Goal: Task Accomplishment & Management: Manage account settings

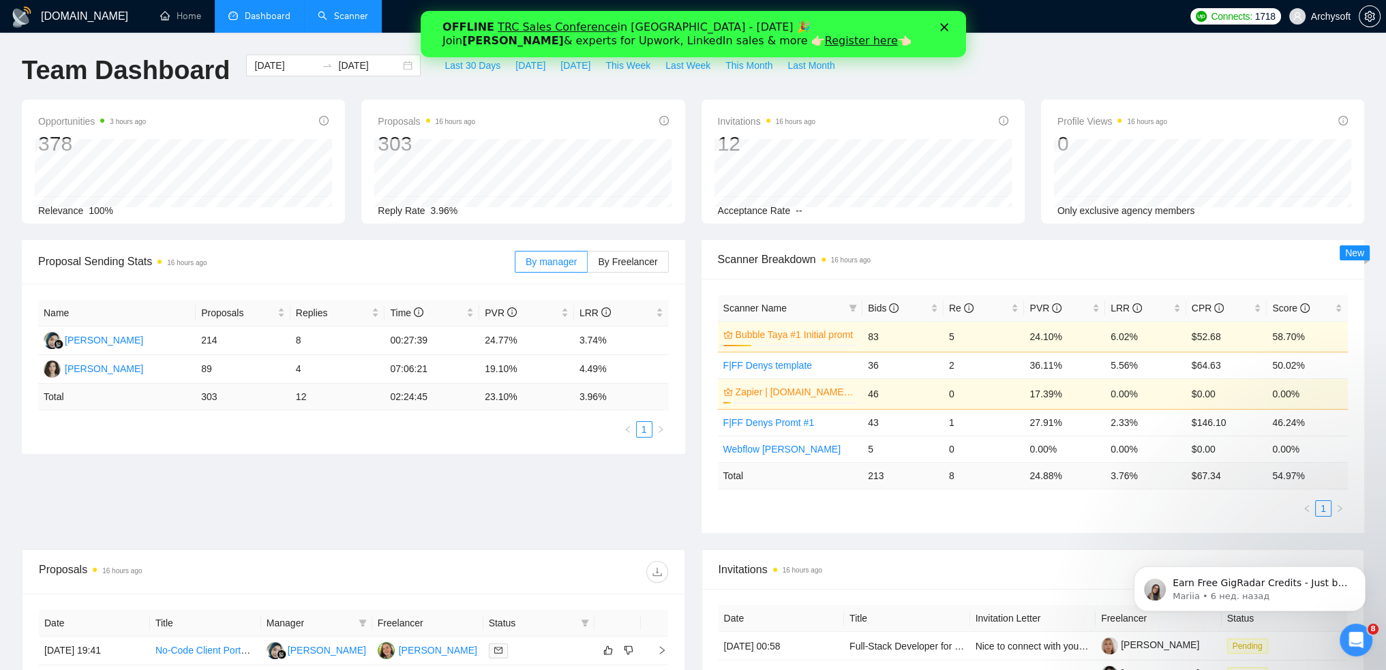
click at [361, 15] on link "Scanner" at bounding box center [343, 16] width 50 height 12
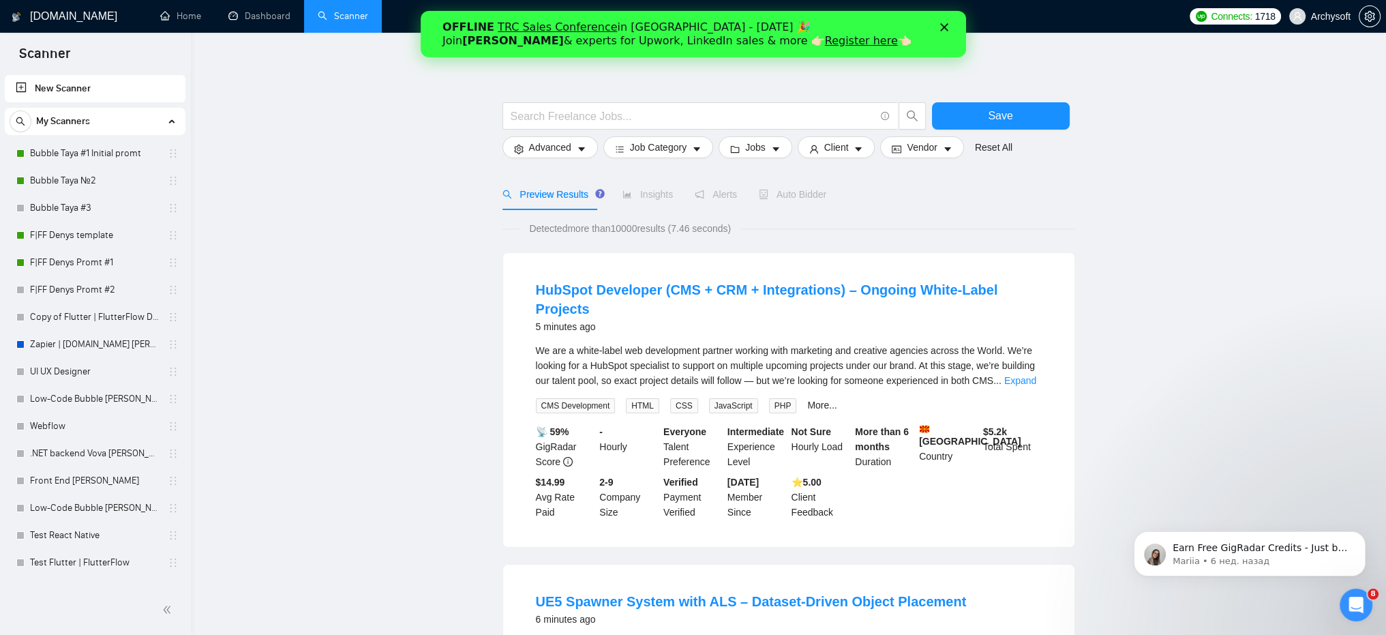
drag, startPoint x: 354, startPoint y: 21, endPoint x: 3, endPoint y: 176, distance: 383.6
click at [354, 21] on link "Scanner" at bounding box center [343, 16] width 50 height 12
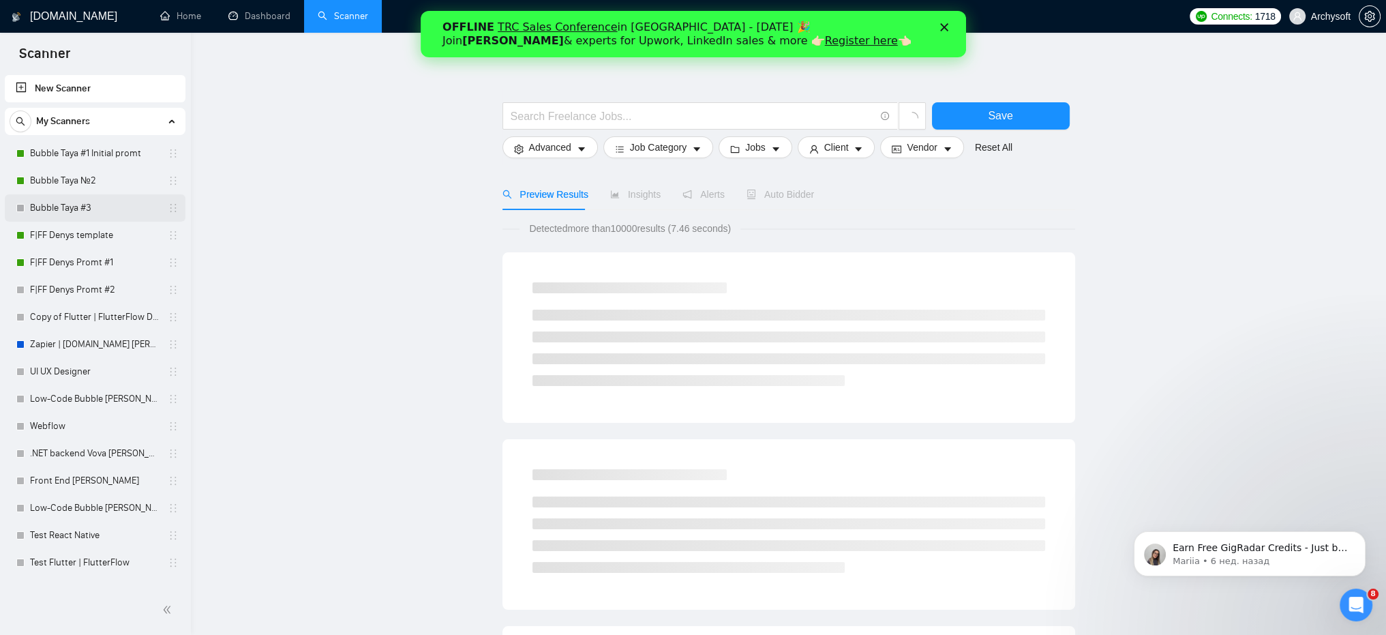
click at [80, 207] on link "Bubble Taya #3" at bounding box center [94, 207] width 129 height 27
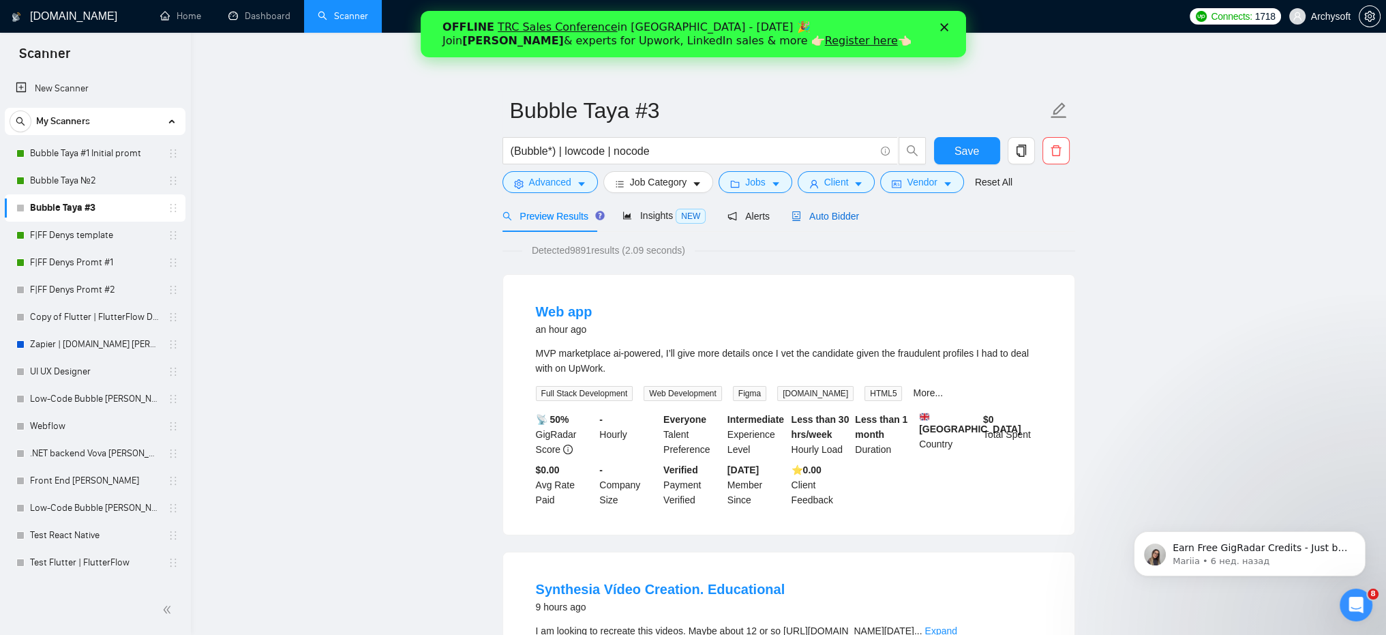
click at [843, 220] on span "Auto Bidder" at bounding box center [824, 216] width 67 height 11
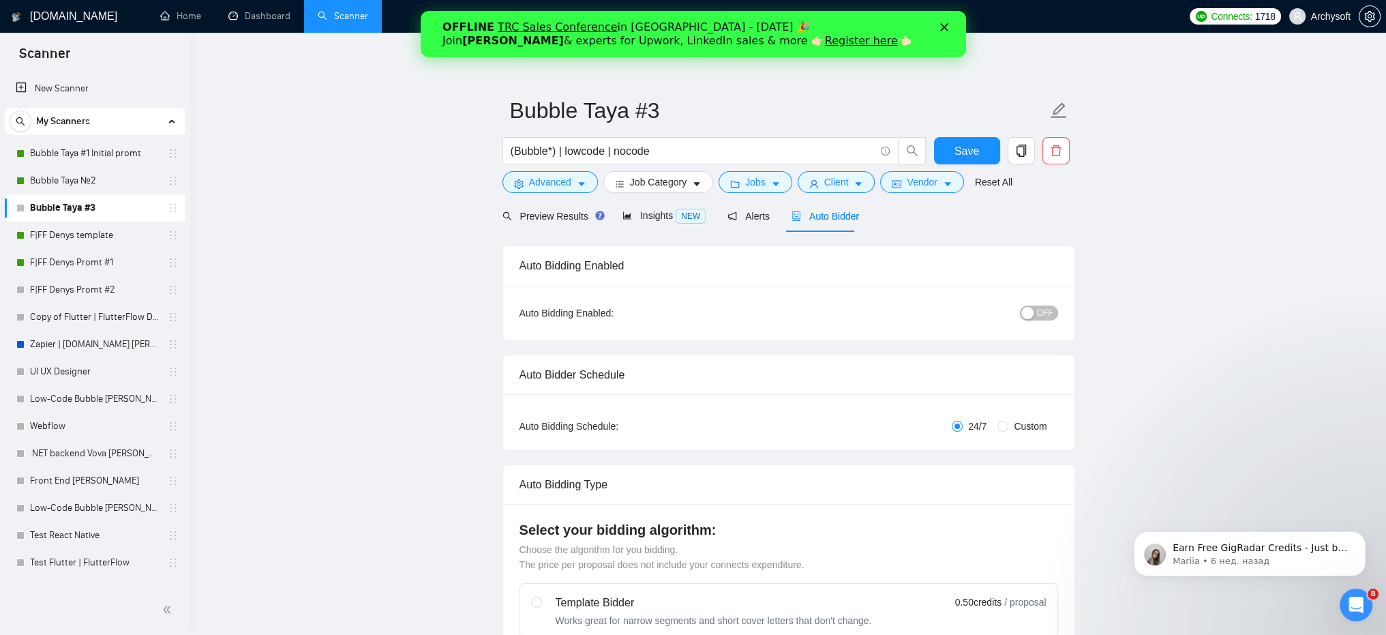
radio input "false"
radio input "true"
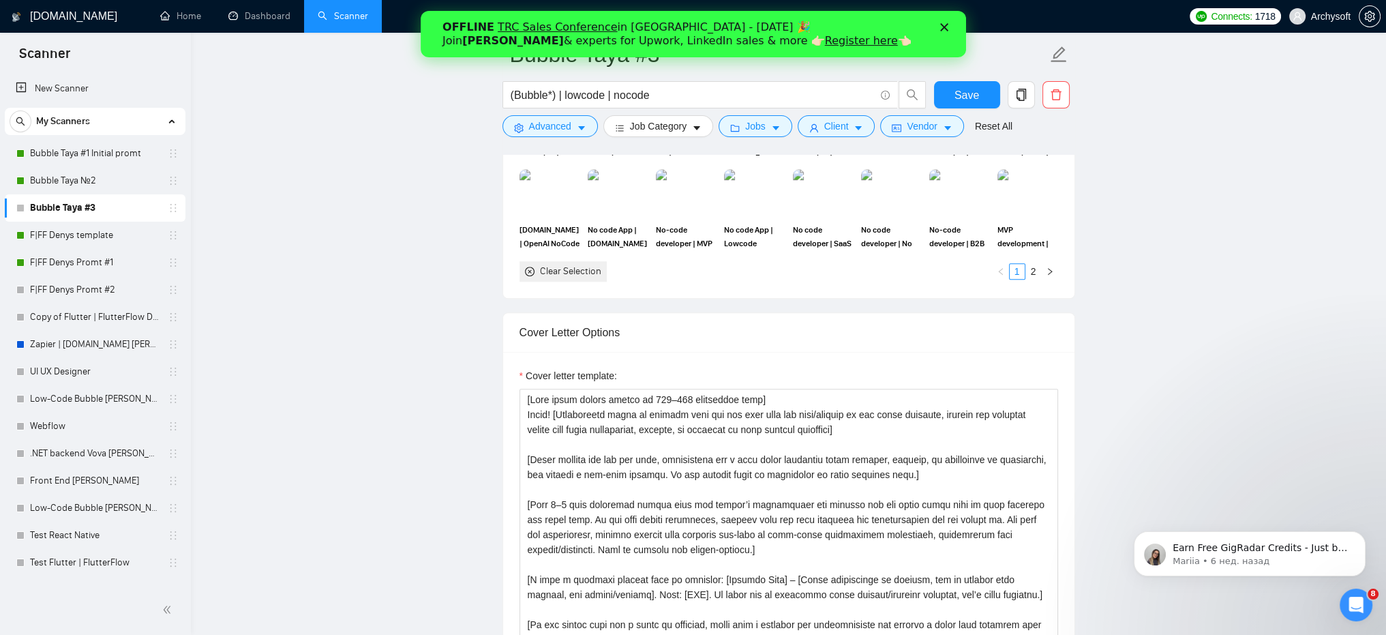
scroll to position [1568, 0]
click at [81, 212] on link "Bubble Taya #3" at bounding box center [94, 207] width 129 height 27
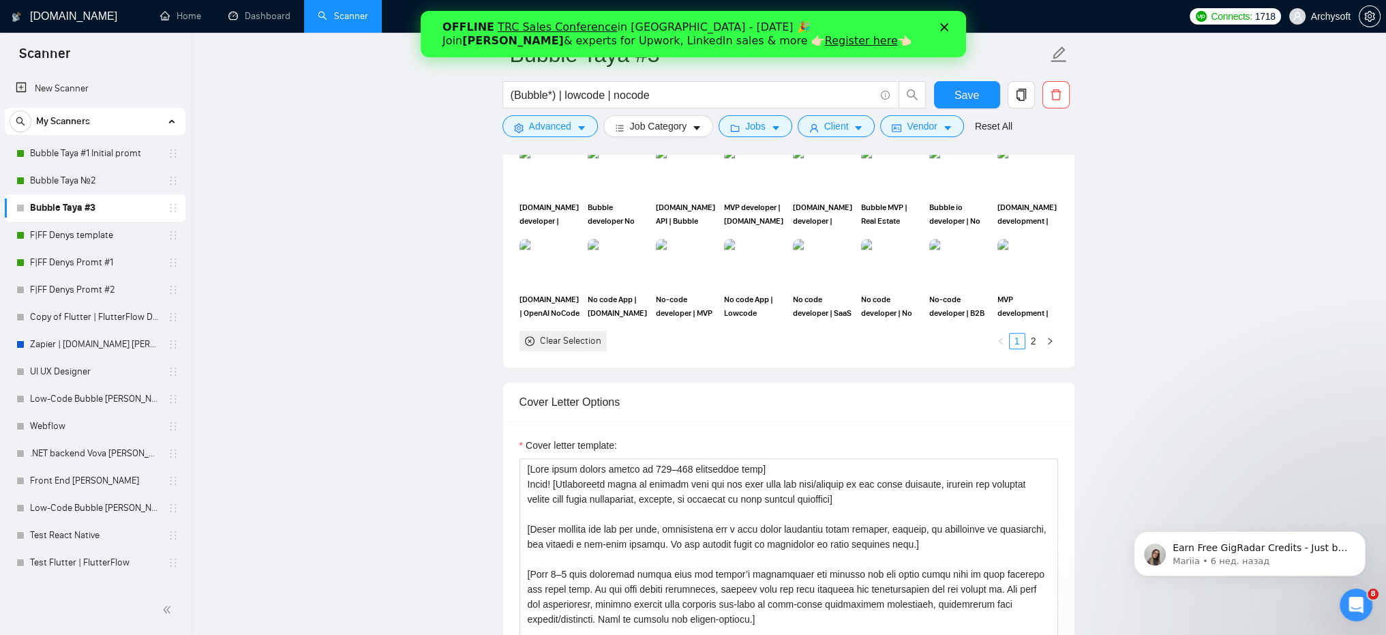
click at [367, 16] on link "Scanner" at bounding box center [343, 16] width 50 height 12
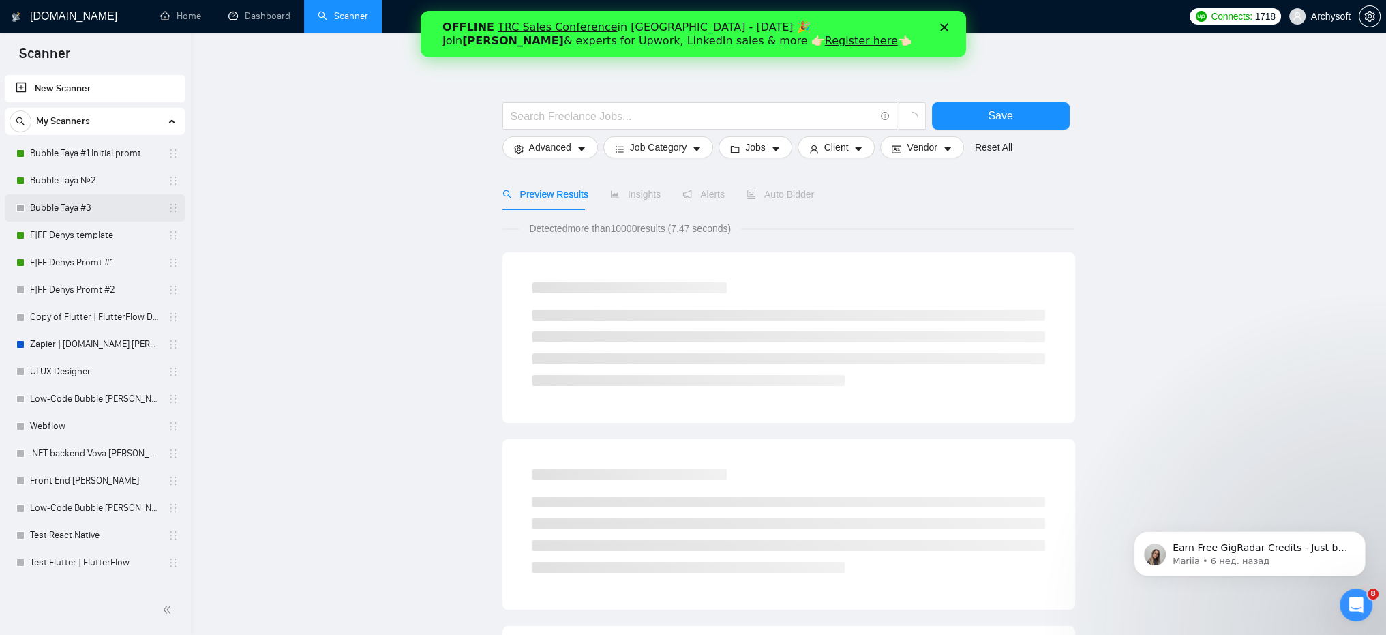
click at [63, 209] on link "Bubble Taya #3" at bounding box center [94, 207] width 129 height 27
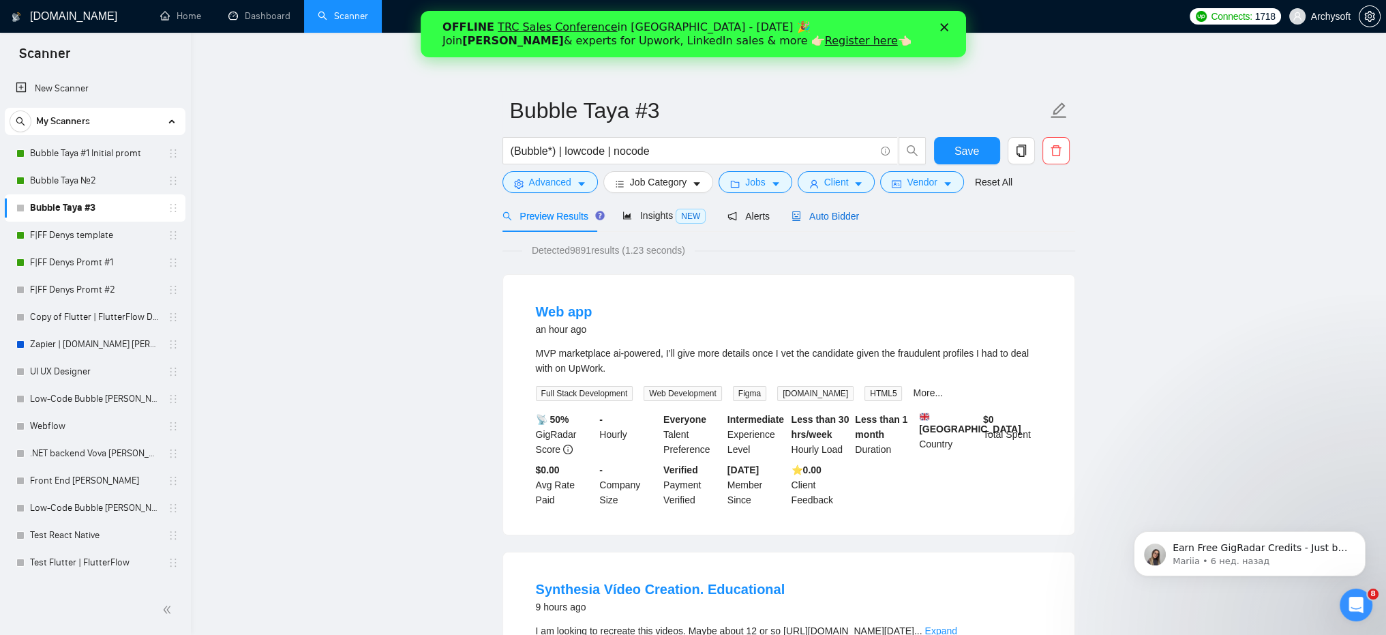
click at [831, 221] on span "Auto Bidder" at bounding box center [824, 216] width 67 height 11
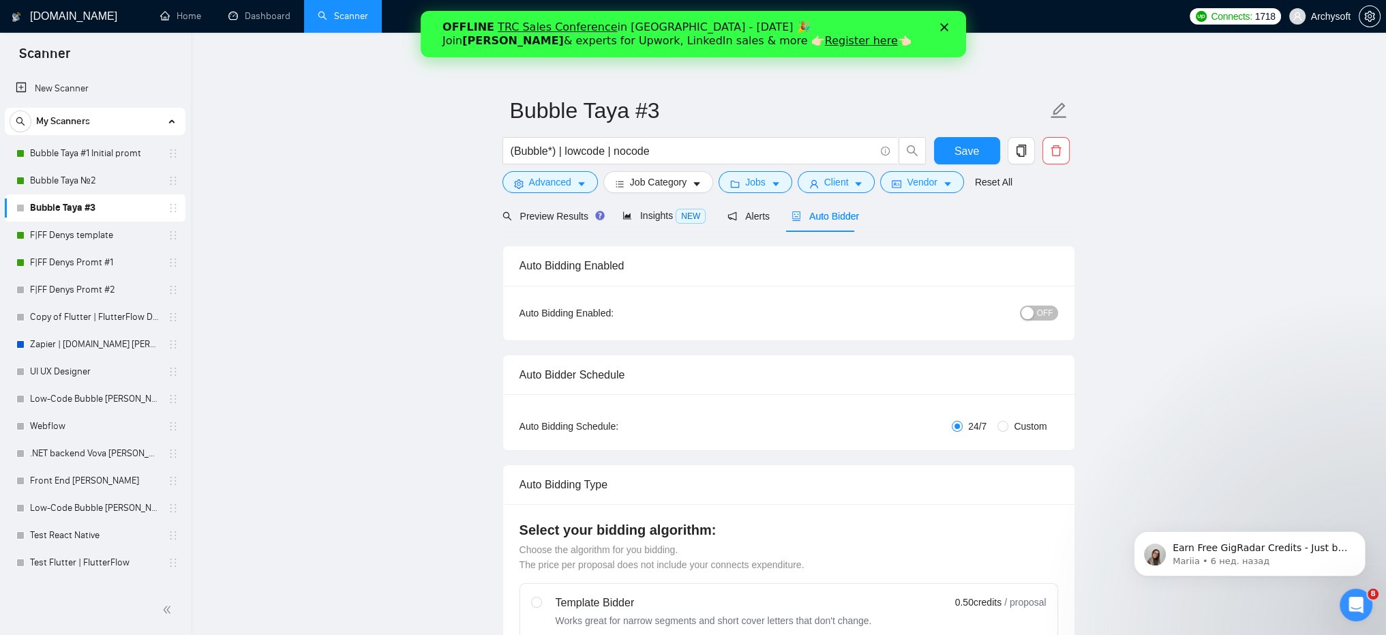
radio input "false"
radio input "true"
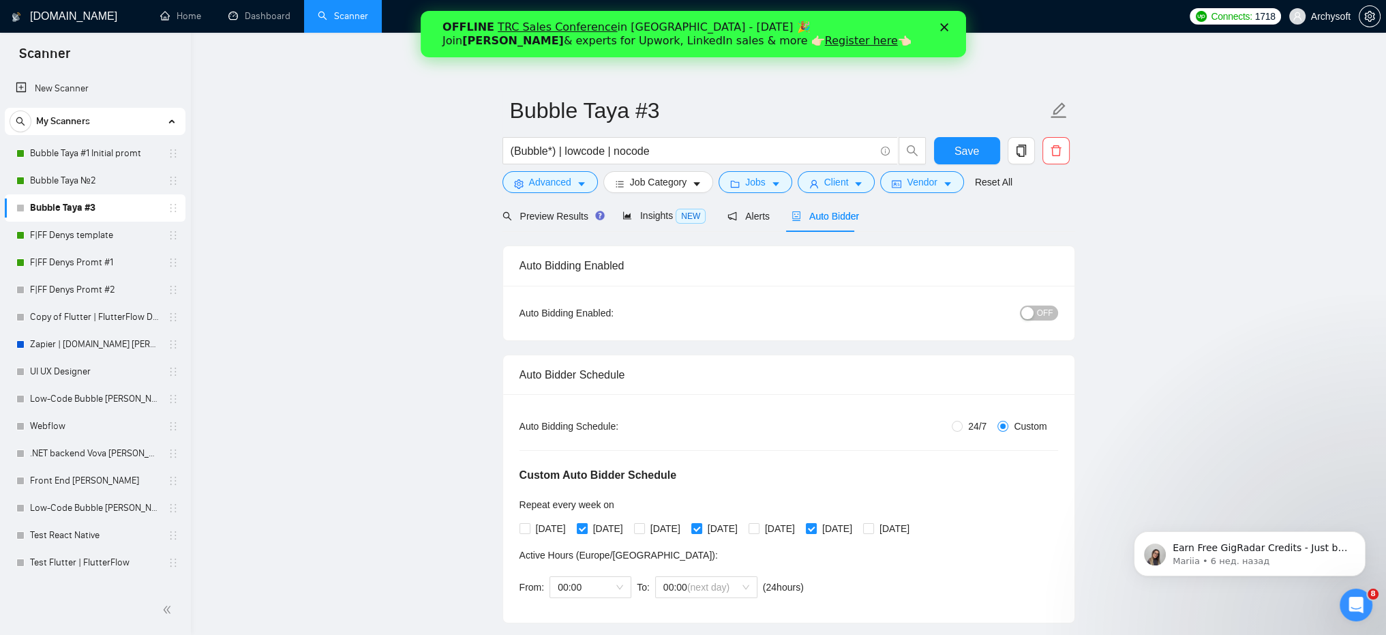
click at [1046, 311] on span "OFF" at bounding box center [1045, 312] width 16 height 15
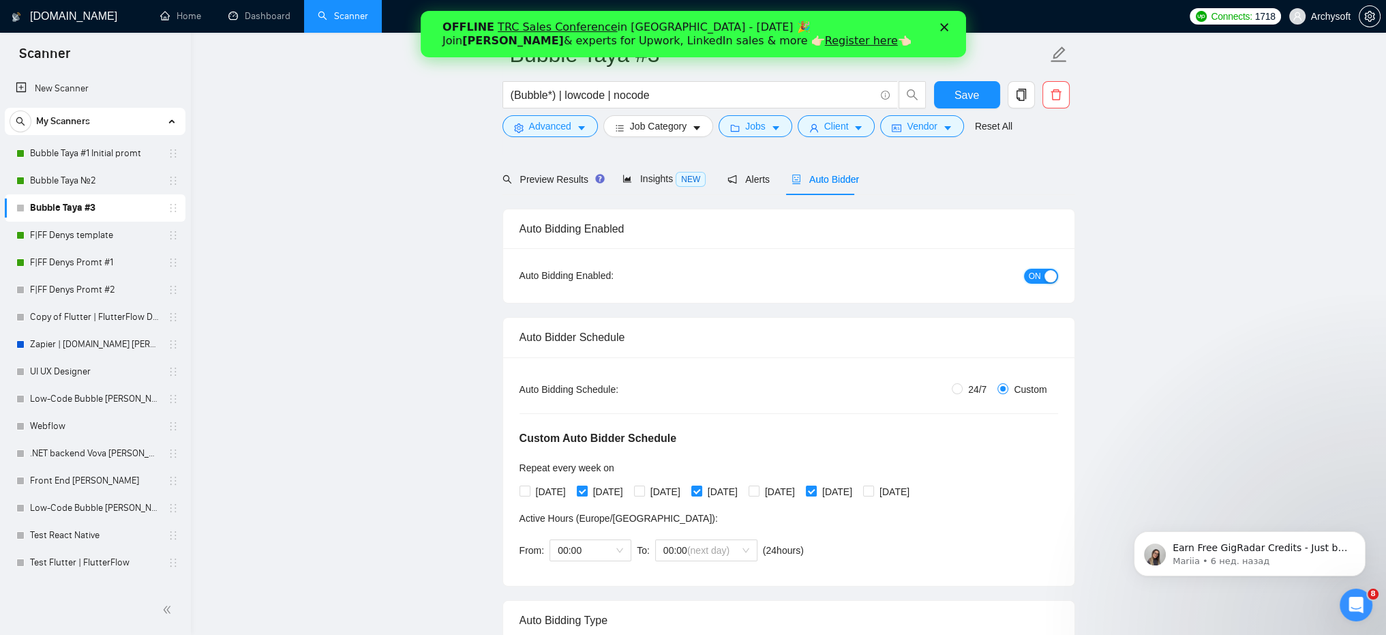
scroll to position [68, 0]
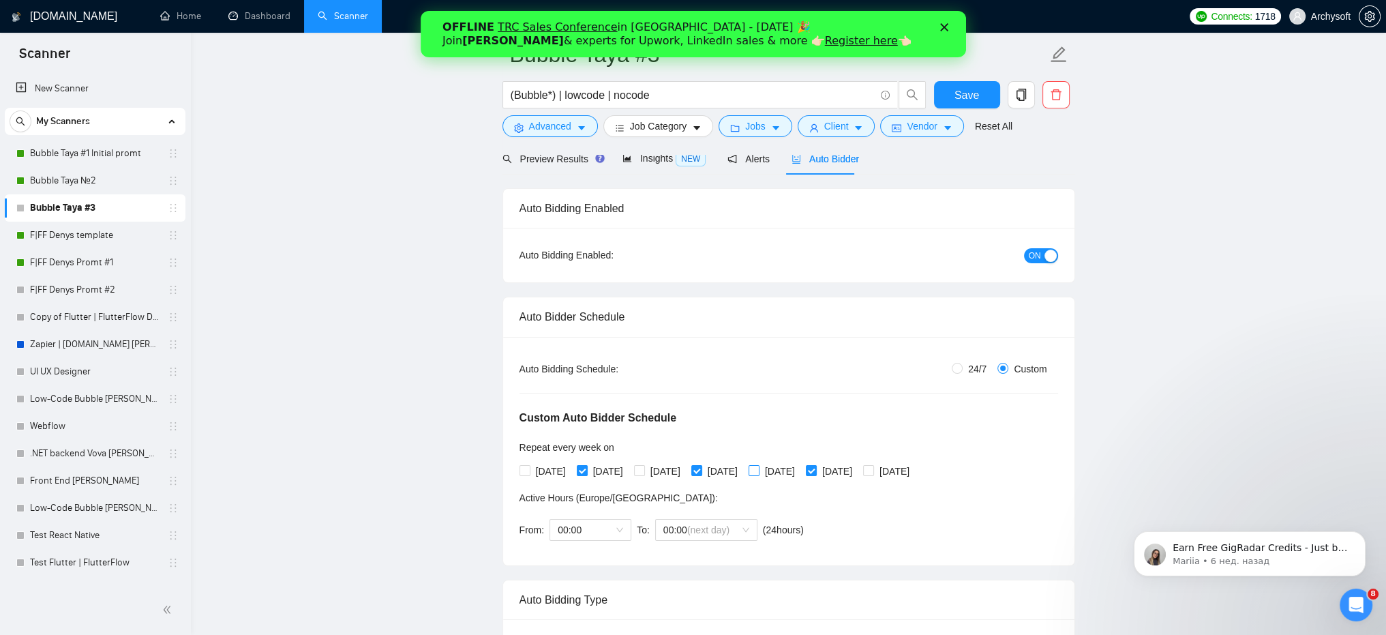
click at [800, 472] on span "Friday" at bounding box center [779, 470] width 41 height 15
click at [758, 472] on input "Friday" at bounding box center [753, 470] width 10 height 10
checkbox input "true"
click at [915, 470] on span "Sunday" at bounding box center [894, 470] width 41 height 15
click at [872, 470] on input "Sunday" at bounding box center [868, 470] width 10 height 10
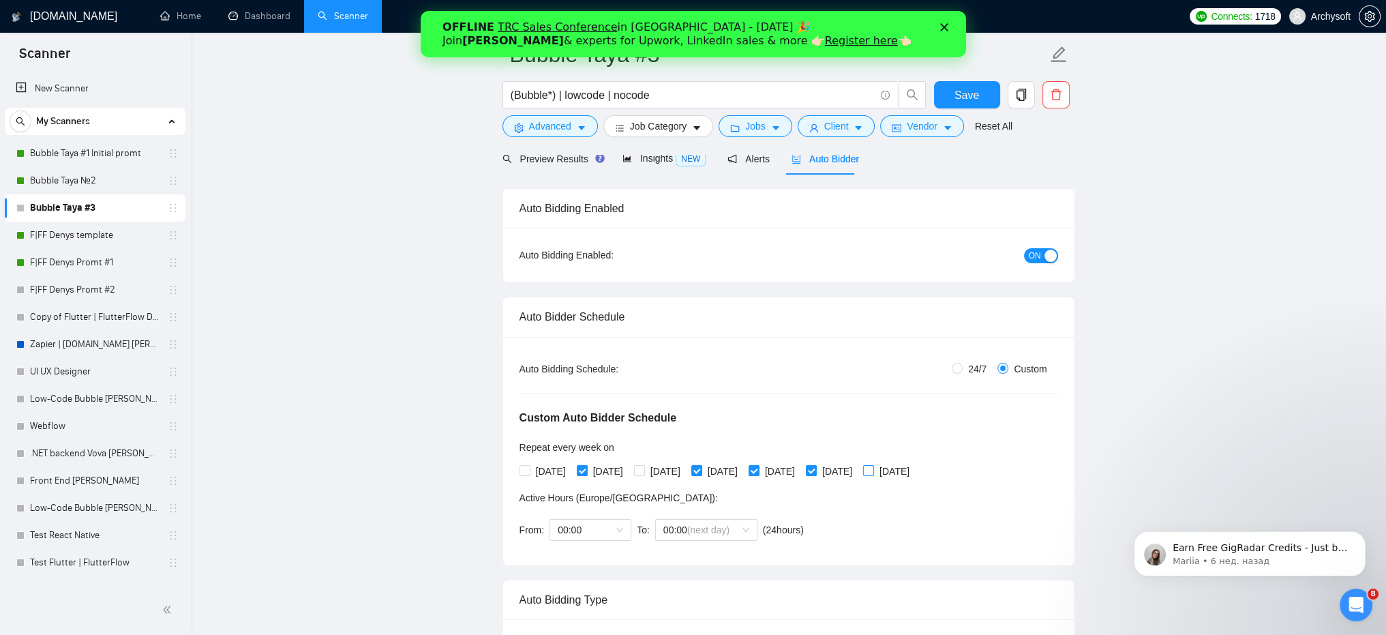
checkbox input "true"
click at [701, 470] on input "Thursday" at bounding box center [696, 470] width 10 height 10
checkbox input "false"
click at [615, 471] on span "Tuesday" at bounding box center [607, 470] width 41 height 15
click at [586, 471] on input "Tuesday" at bounding box center [582, 470] width 10 height 10
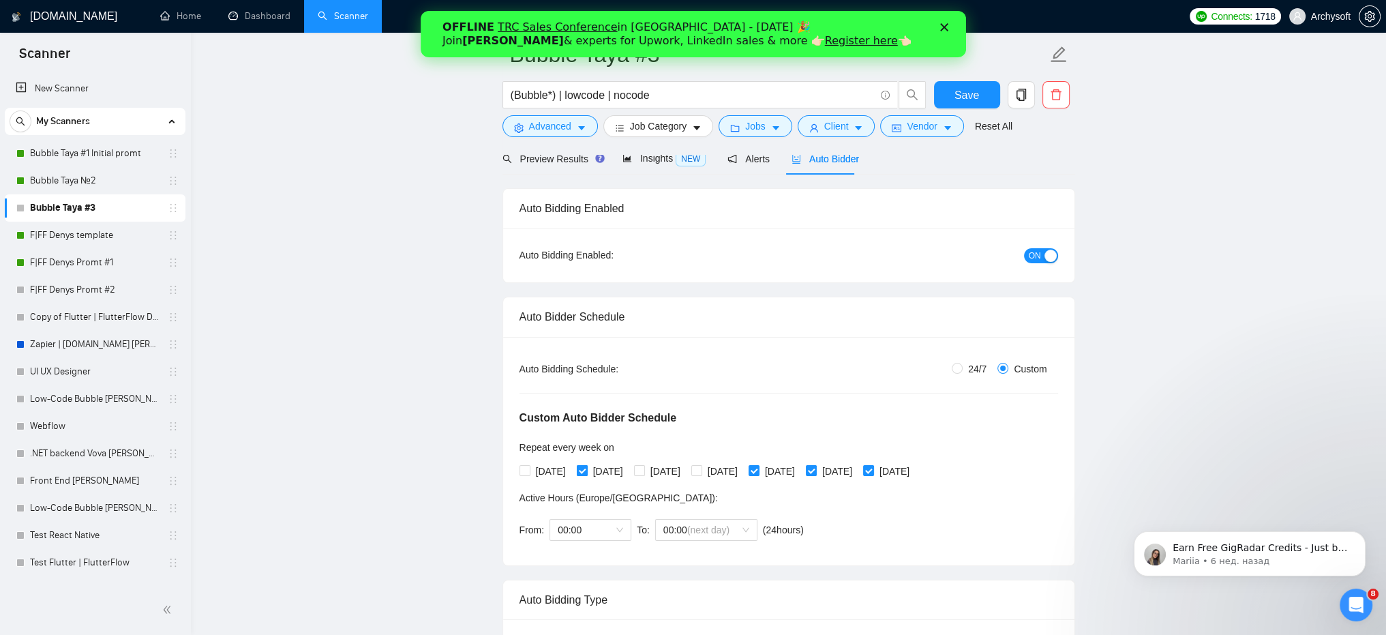
checkbox input "false"
click at [795, 470] on span "Friday" at bounding box center [779, 470] width 41 height 15
click at [758, 470] on input "Friday" at bounding box center [753, 470] width 10 height 10
checkbox input "false"
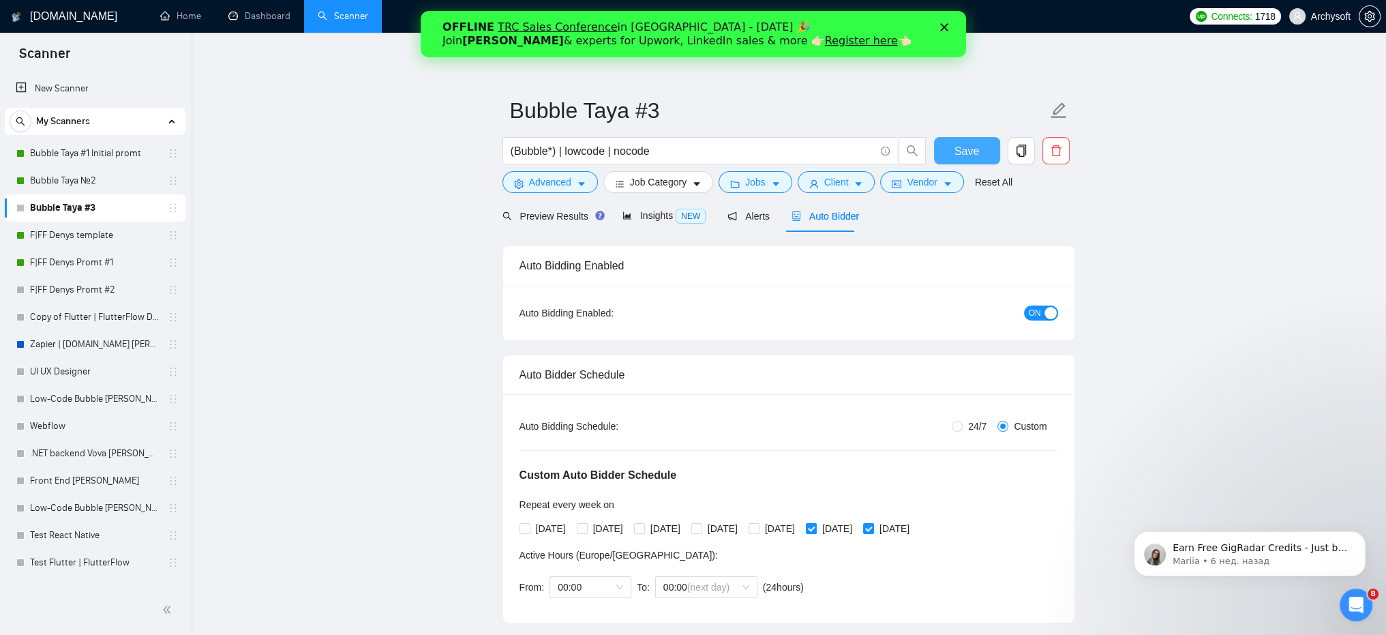
click at [978, 144] on button "Save" at bounding box center [967, 150] width 66 height 27
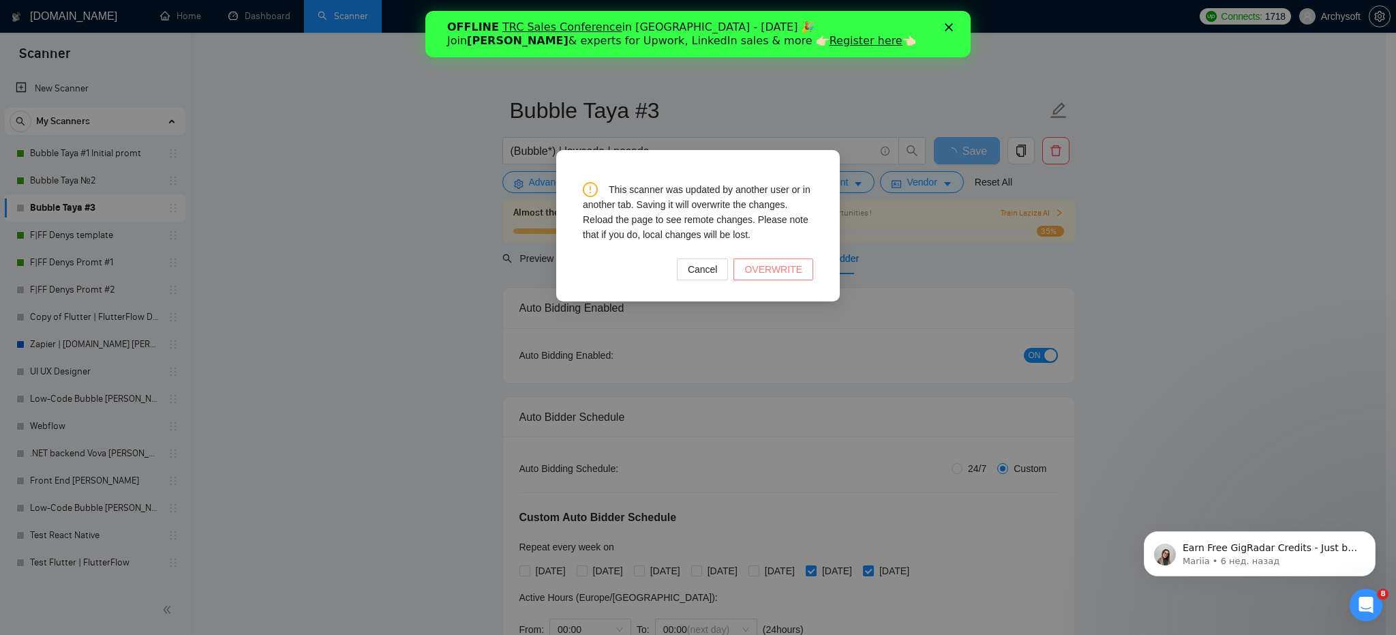
click at [782, 272] on span "OVERWRITE" at bounding box center [773, 269] width 58 height 15
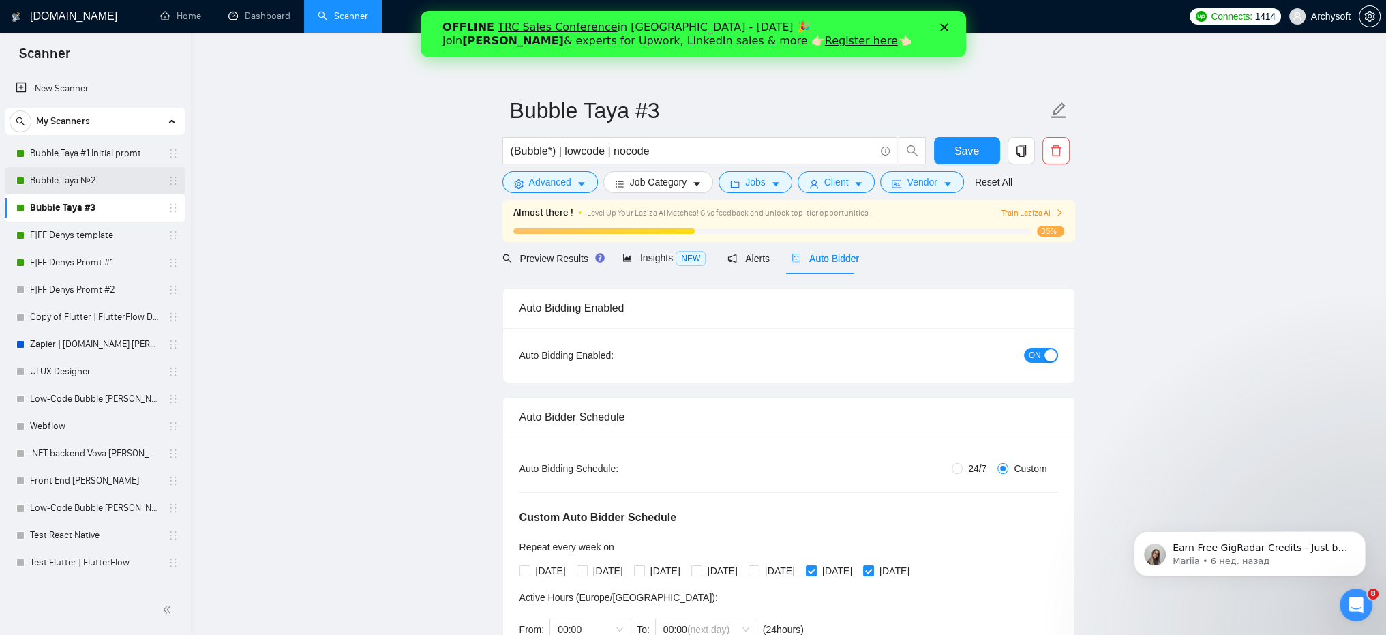
click at [72, 179] on link "Bubble Taya №2" at bounding box center [94, 180] width 129 height 27
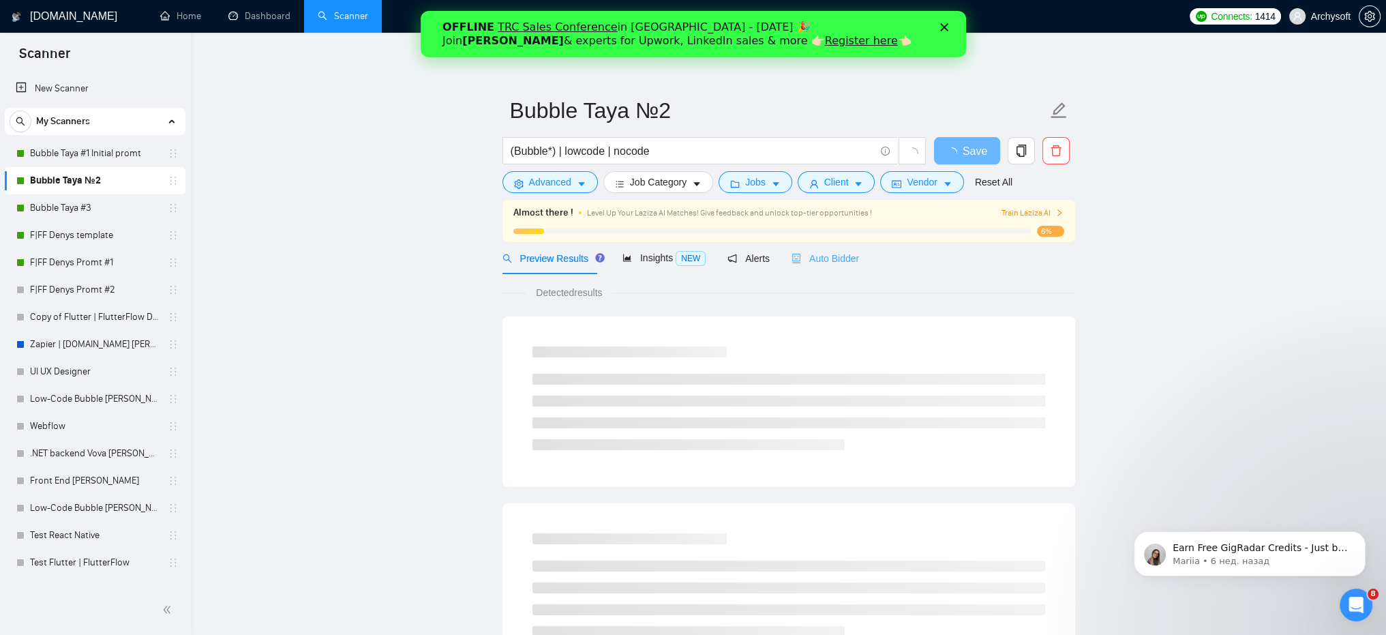
click at [812, 266] on div "Auto Bidder" at bounding box center [824, 258] width 67 height 32
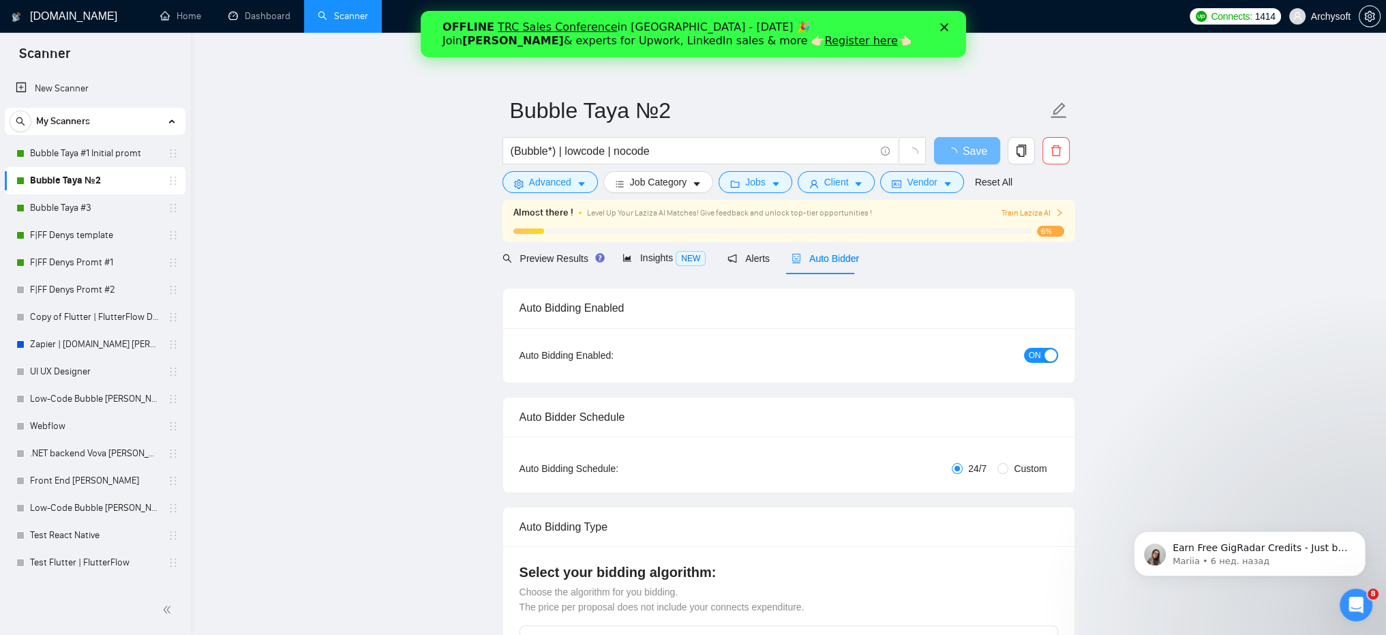
radio input "false"
radio input "true"
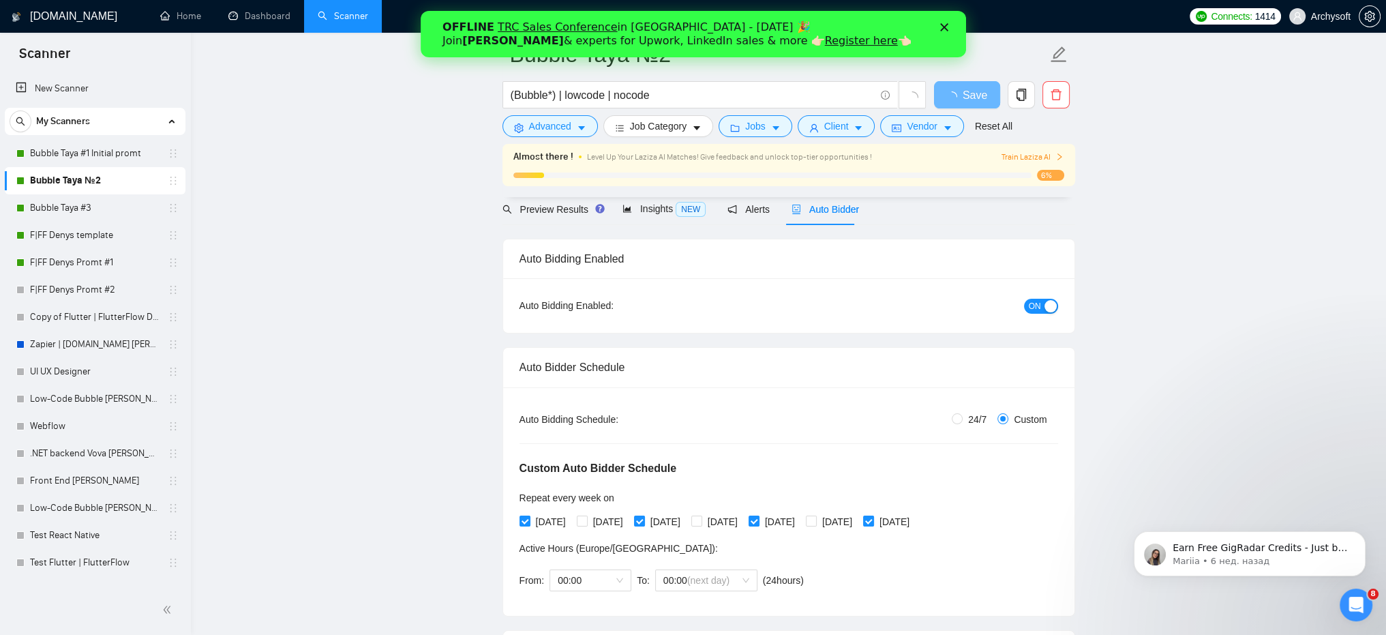
scroll to position [136, 0]
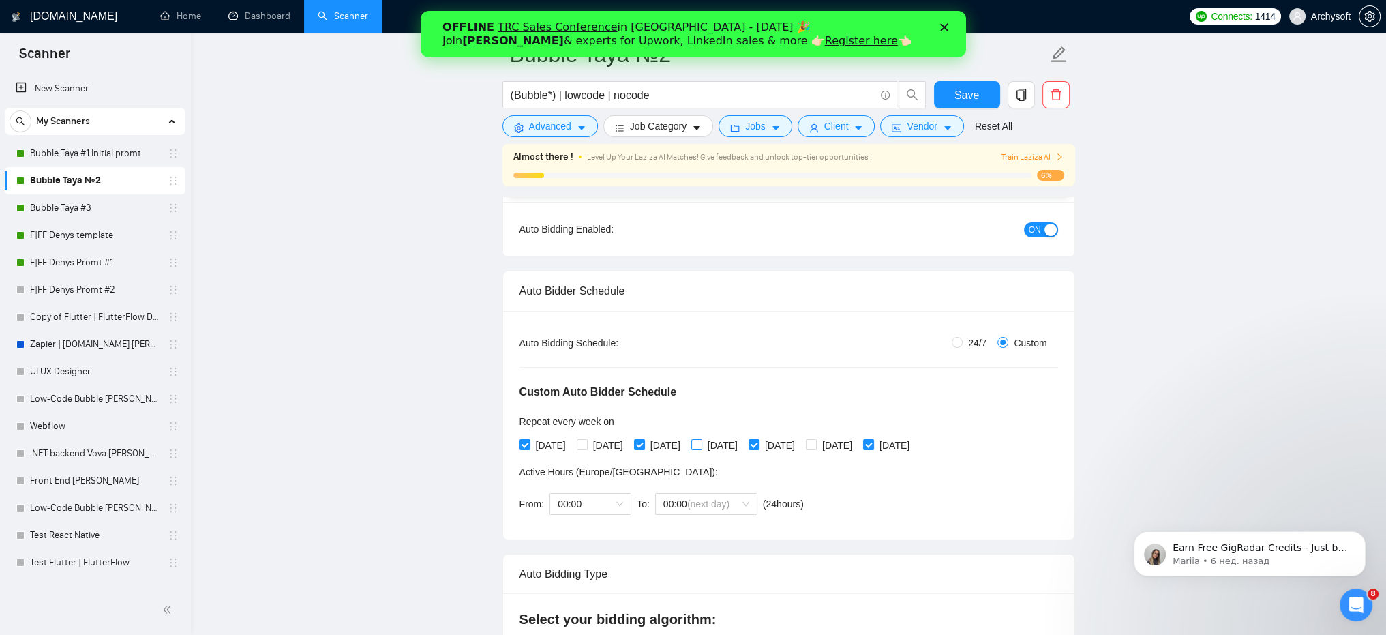
click at [743, 445] on span "Thursday" at bounding box center [722, 445] width 41 height 15
click at [701, 445] on input "Thursday" at bounding box center [696, 444] width 10 height 10
checkbox input "true"
drag, startPoint x: 804, startPoint y: 446, endPoint x: 845, endPoint y: 446, distance: 40.9
click at [800, 446] on span "Friday" at bounding box center [779, 445] width 41 height 15
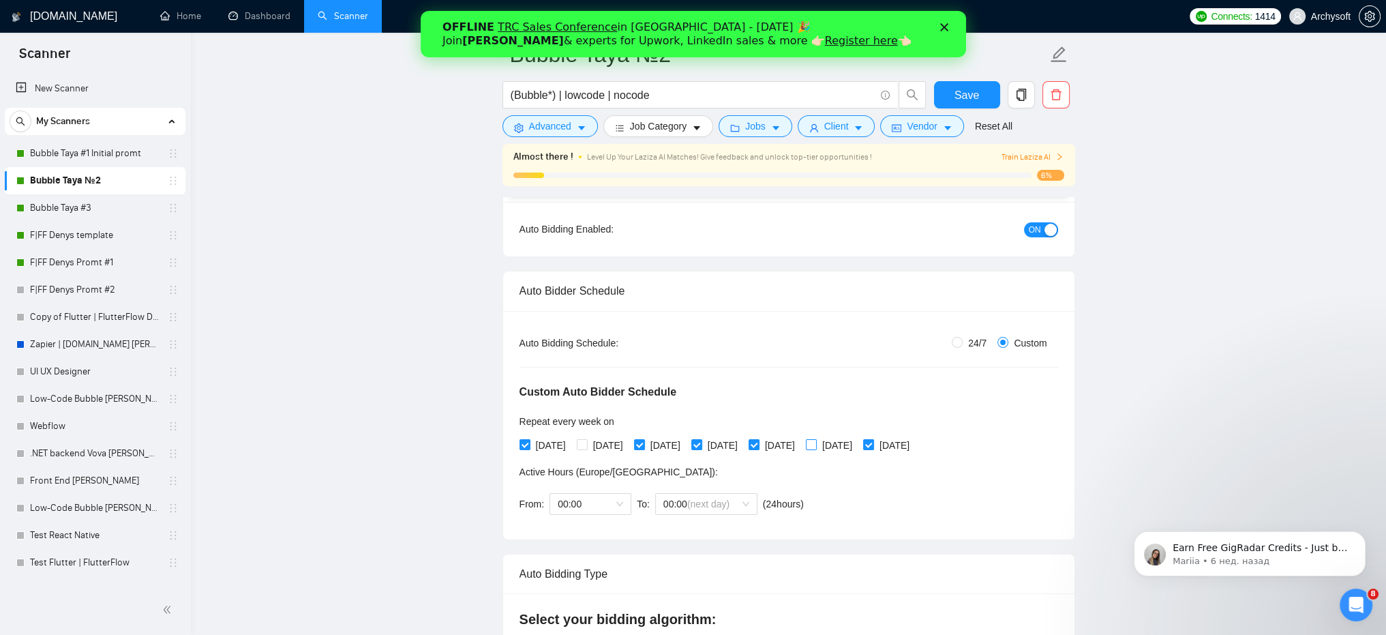
click at [758, 446] on input "Friday" at bounding box center [753, 444] width 10 height 10
checkbox input "false"
click at [915, 449] on span "Sunday" at bounding box center [894, 445] width 41 height 15
click at [872, 448] on input "Sunday" at bounding box center [868, 444] width 10 height 10
checkbox input "false"
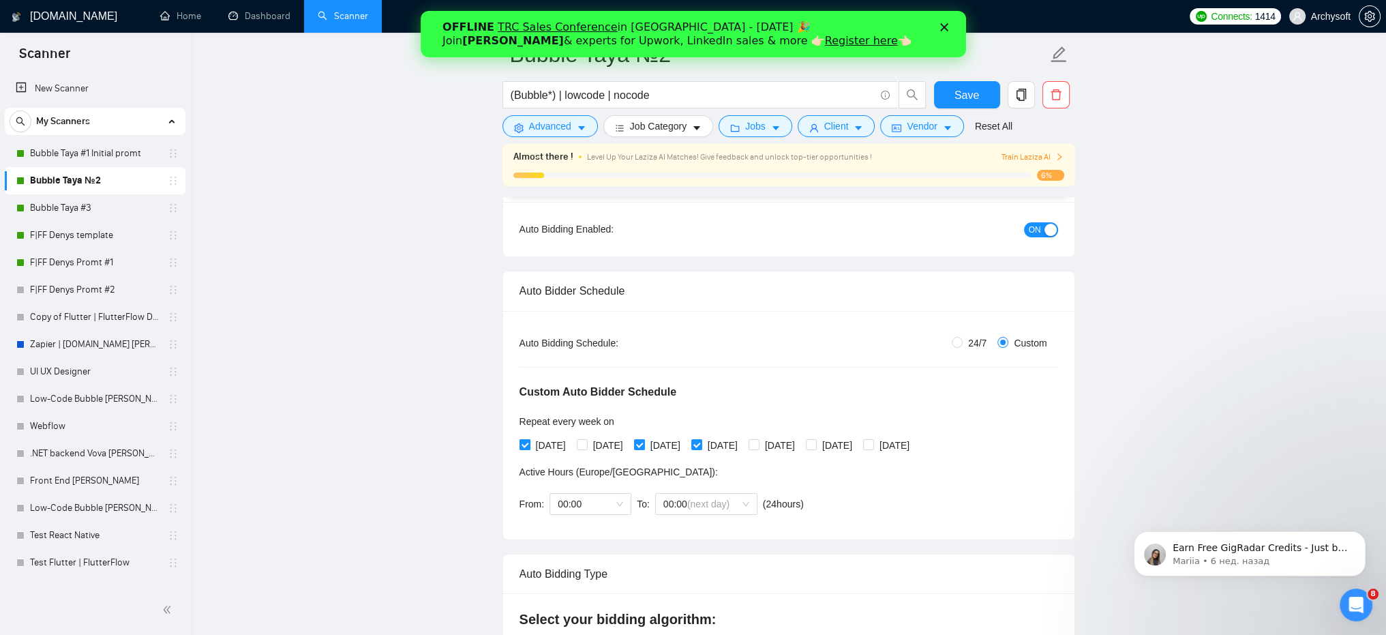
click at [547, 444] on span "Monday" at bounding box center [550, 445] width 41 height 15
click at [529, 444] on input "Monday" at bounding box center [524, 444] width 10 height 10
click at [558, 444] on span "Monday" at bounding box center [550, 445] width 41 height 15
click at [529, 444] on input "Monday" at bounding box center [524, 444] width 10 height 10
checkbox input "true"
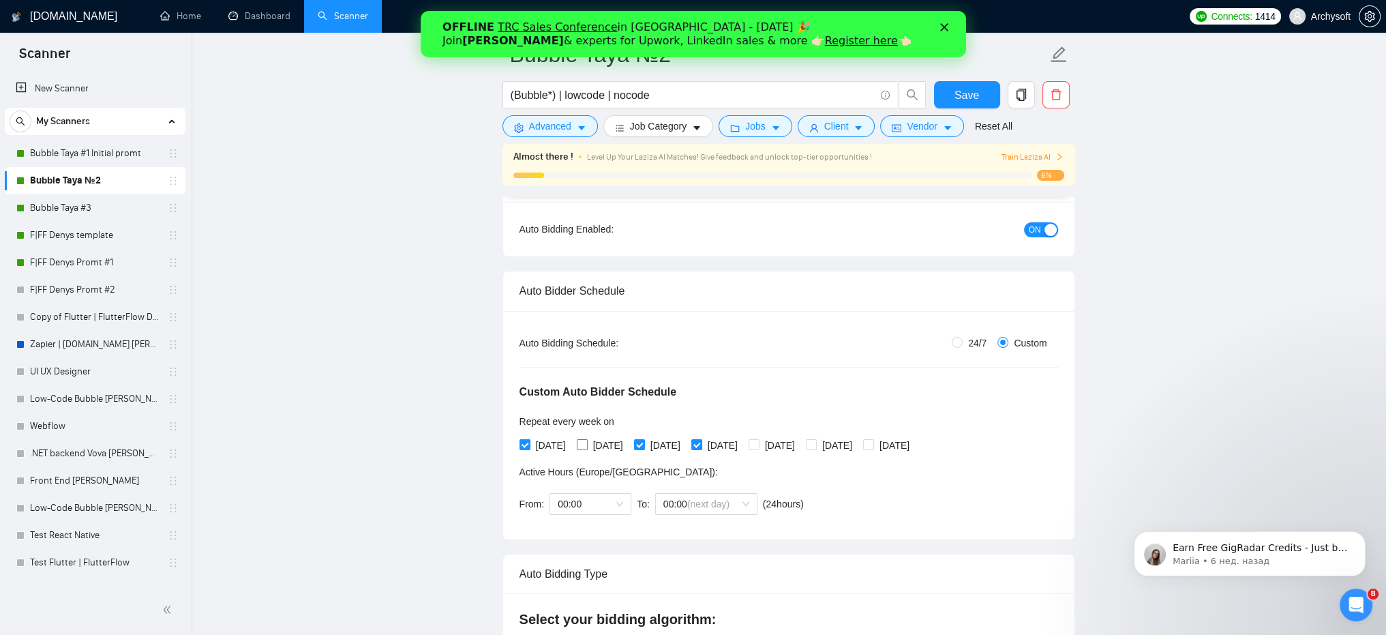
click at [603, 442] on span "Tuesday" at bounding box center [607, 445] width 41 height 15
click at [586, 442] on input "Tuesday" at bounding box center [582, 444] width 10 height 10
checkbox input "true"
click at [679, 442] on span "Wednesday" at bounding box center [665, 445] width 41 height 15
click at [643, 442] on input "Wednesday" at bounding box center [639, 444] width 10 height 10
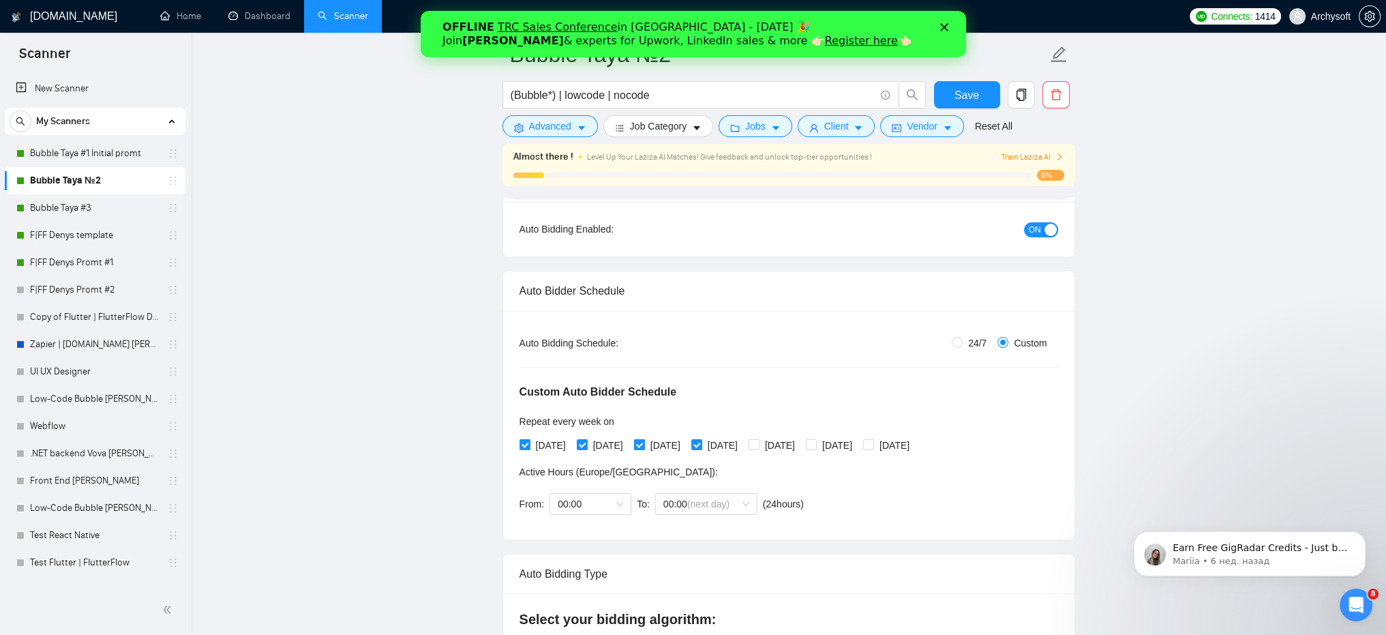
checkbox input "false"
click at [743, 444] on span "Thursday" at bounding box center [722, 445] width 41 height 15
click at [701, 444] on input "Thursday" at bounding box center [696, 444] width 10 height 10
checkbox input "false"
click at [796, 444] on span "Friday" at bounding box center [779, 445] width 41 height 15
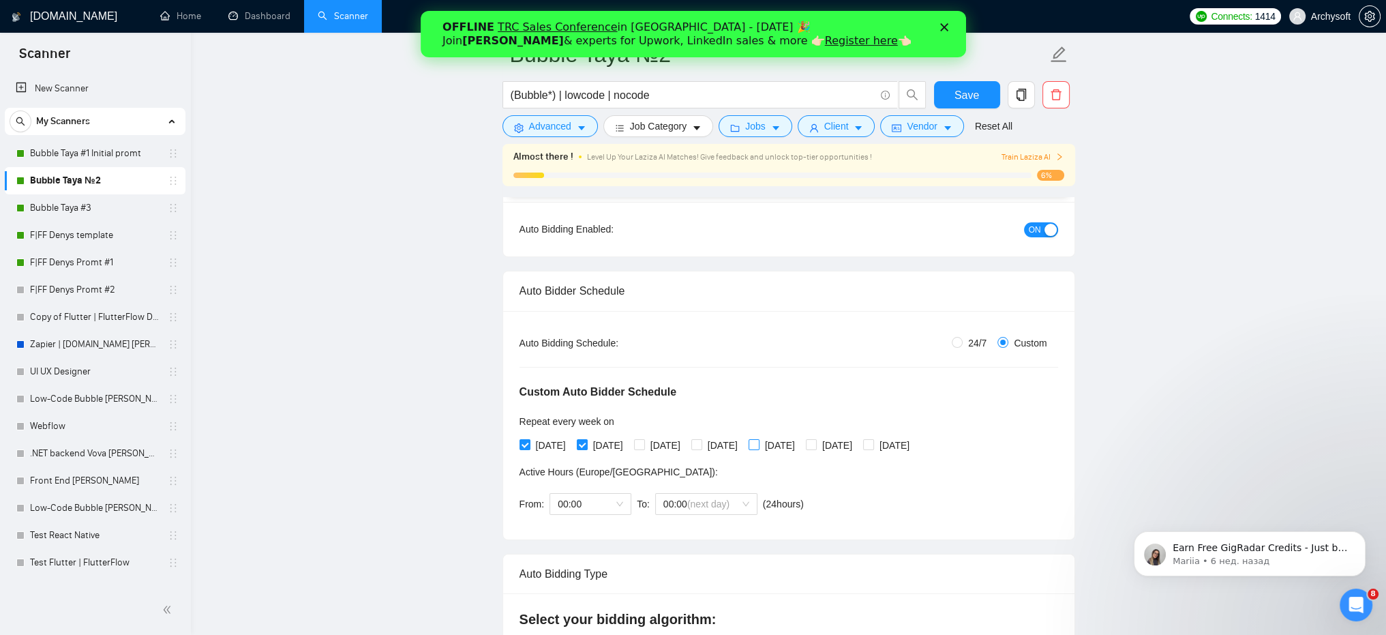
click at [758, 444] on input "Friday" at bounding box center [753, 444] width 10 height 10
checkbox input "true"
click at [607, 442] on span "Tuesday" at bounding box center [607, 445] width 41 height 15
click at [586, 442] on input "Tuesday" at bounding box center [582, 444] width 10 height 10
checkbox input "false"
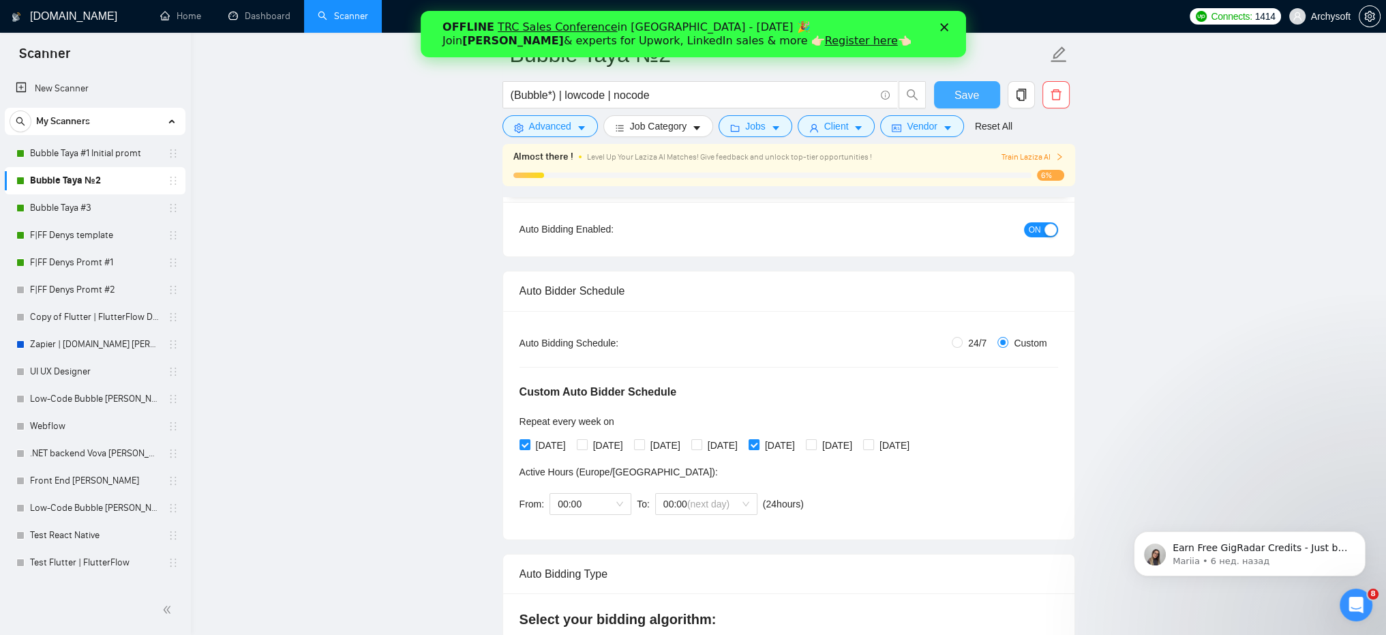
click at [971, 97] on span "Save" at bounding box center [966, 95] width 25 height 17
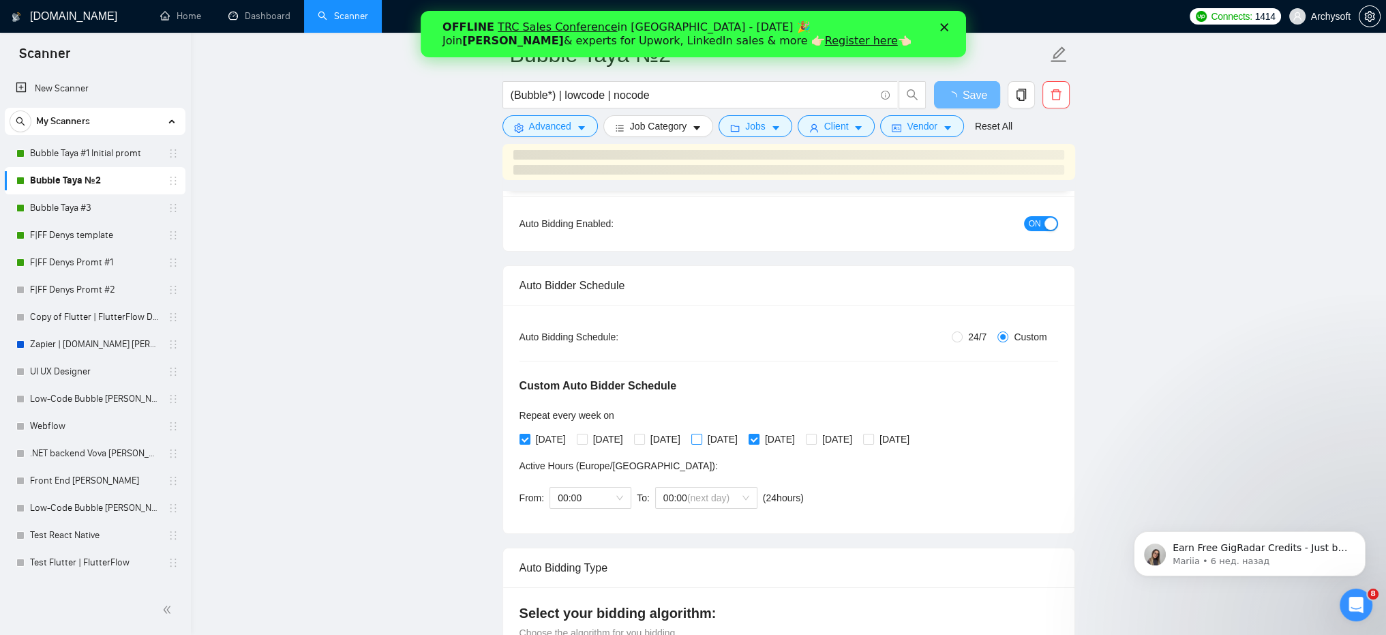
click at [743, 443] on span "Thursday" at bounding box center [722, 438] width 41 height 15
click at [701, 443] on input "Thursday" at bounding box center [696, 438] width 10 height 10
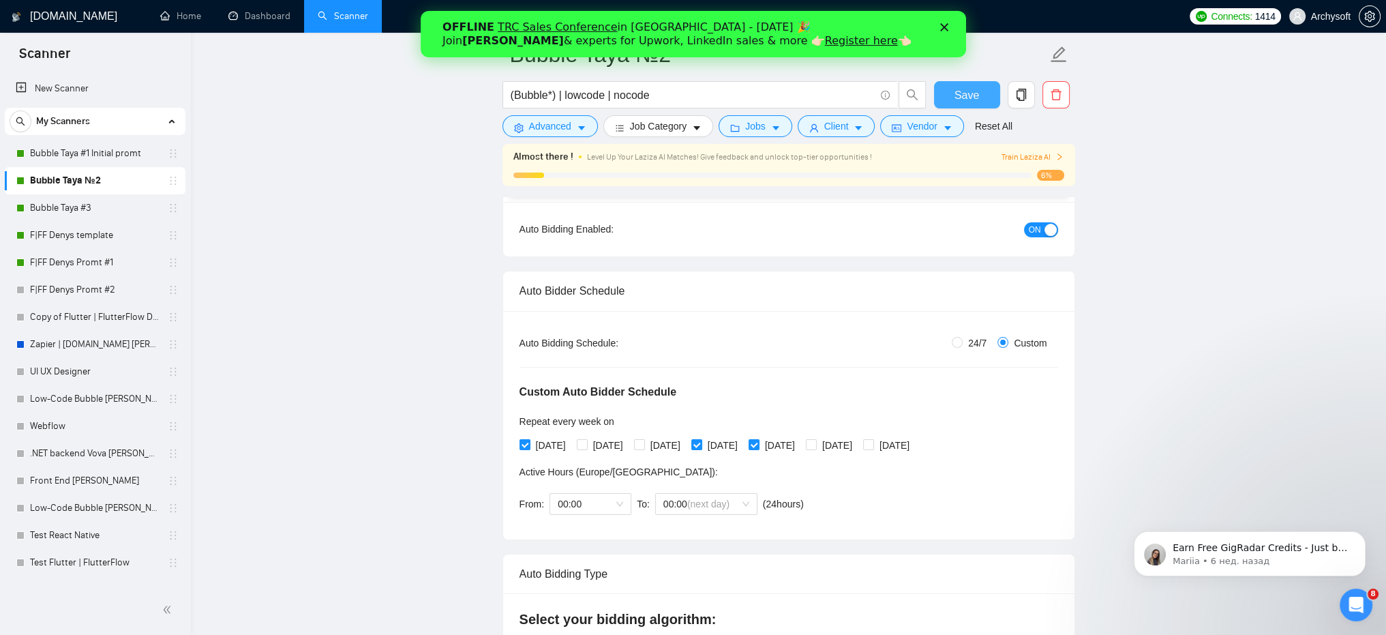
click at [960, 97] on span "Save" at bounding box center [966, 95] width 25 height 17
click at [89, 149] on link "Bubble Taya #1 Initial promt" at bounding box center [94, 153] width 129 height 27
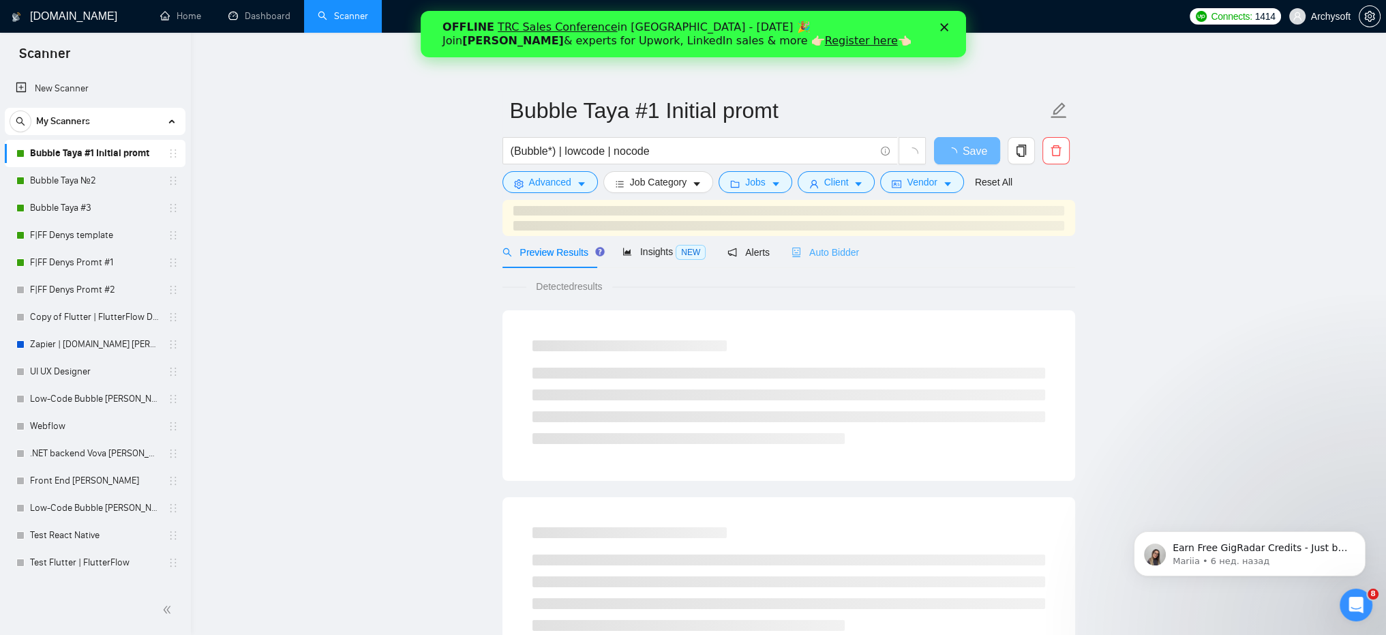
click at [805, 240] on div "Auto Bidder" at bounding box center [824, 252] width 67 height 32
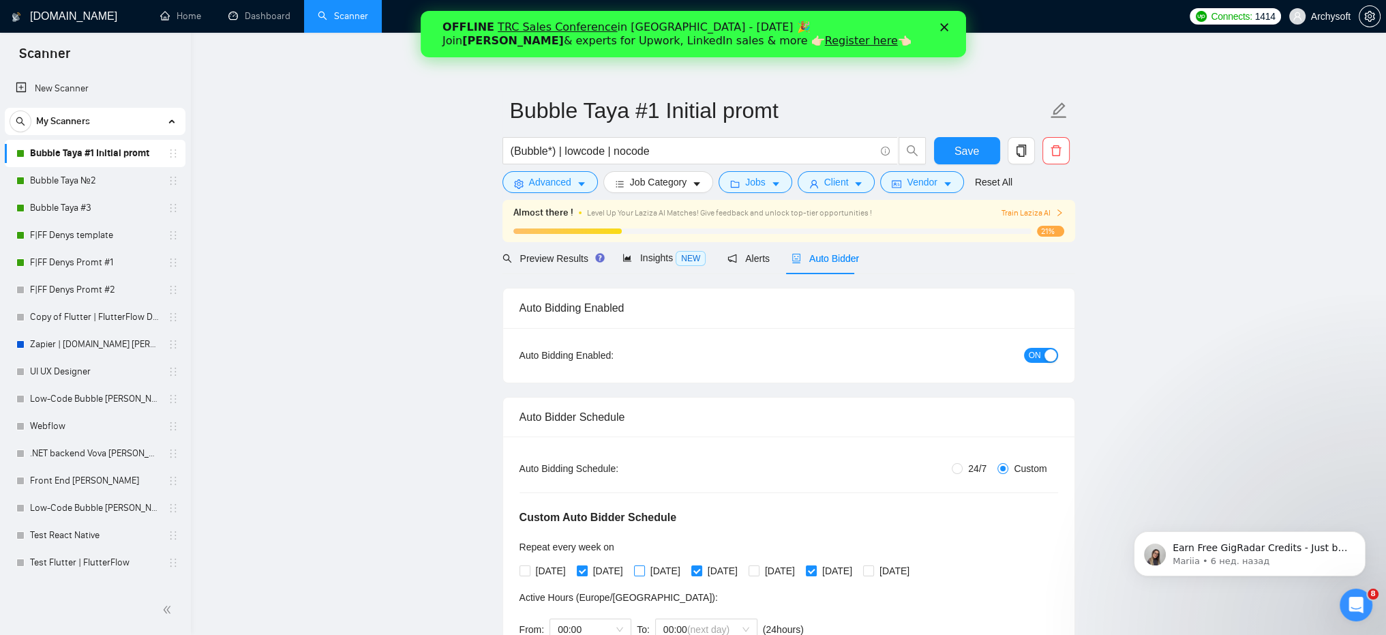
click at [668, 575] on span "Wednesday" at bounding box center [665, 570] width 41 height 15
click at [643, 575] on input "Wednesday" at bounding box center [639, 570] width 10 height 10
checkbox input "true"
click at [743, 570] on span "Thursday" at bounding box center [722, 570] width 41 height 15
click at [701, 570] on input "Thursday" at bounding box center [696, 570] width 10 height 10
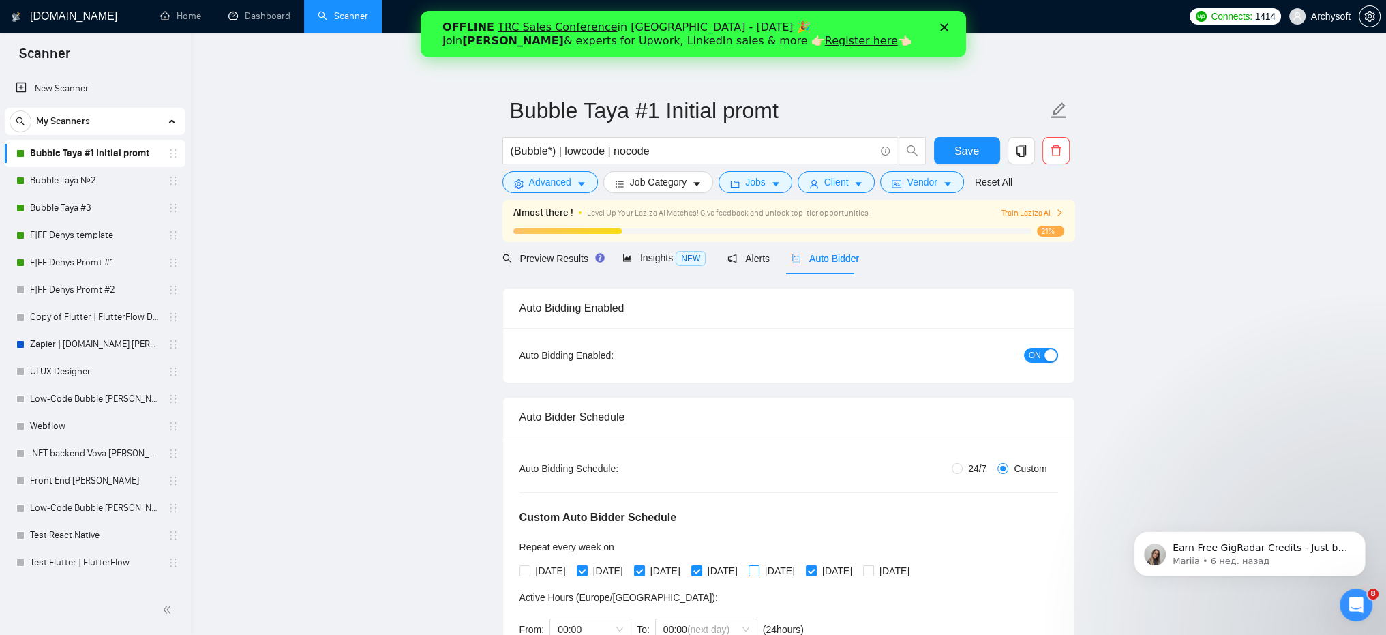
checkbox input "false"
click at [815, 566] on input "[DATE]" at bounding box center [811, 570] width 10 height 10
checkbox input "false"
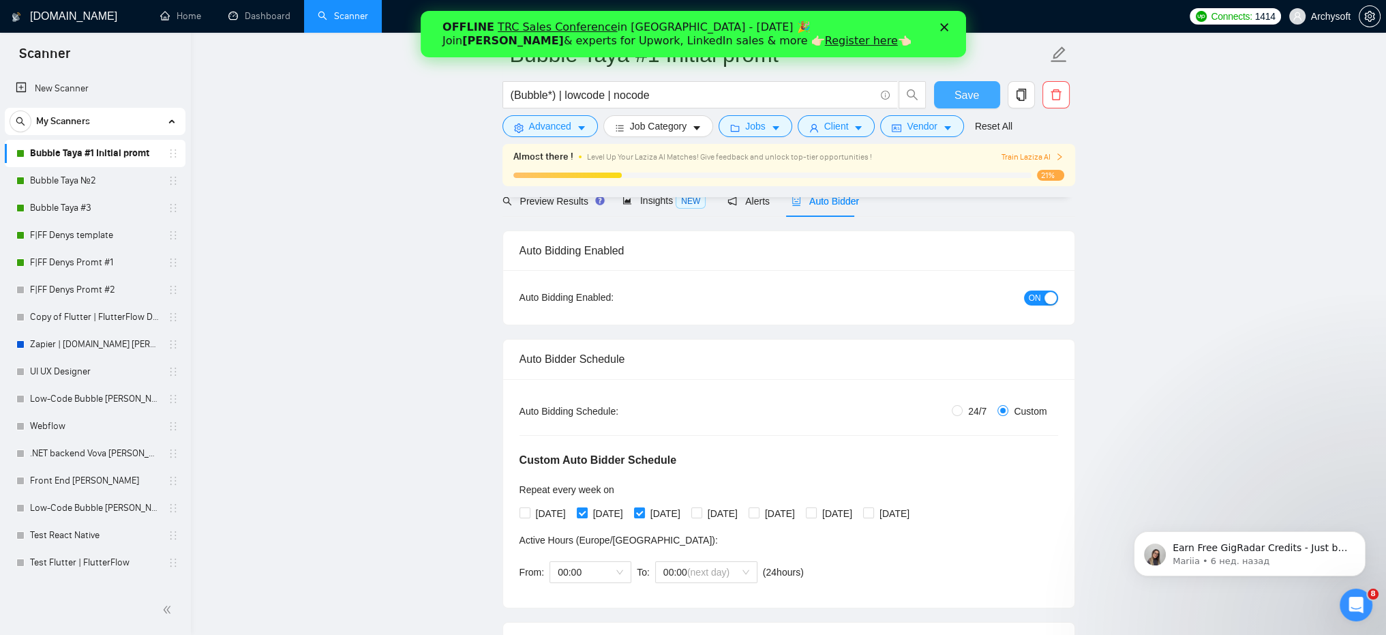
click at [958, 93] on span "Save" at bounding box center [966, 95] width 25 height 17
click at [73, 184] on link "Bubble Taya №2" at bounding box center [94, 180] width 129 height 27
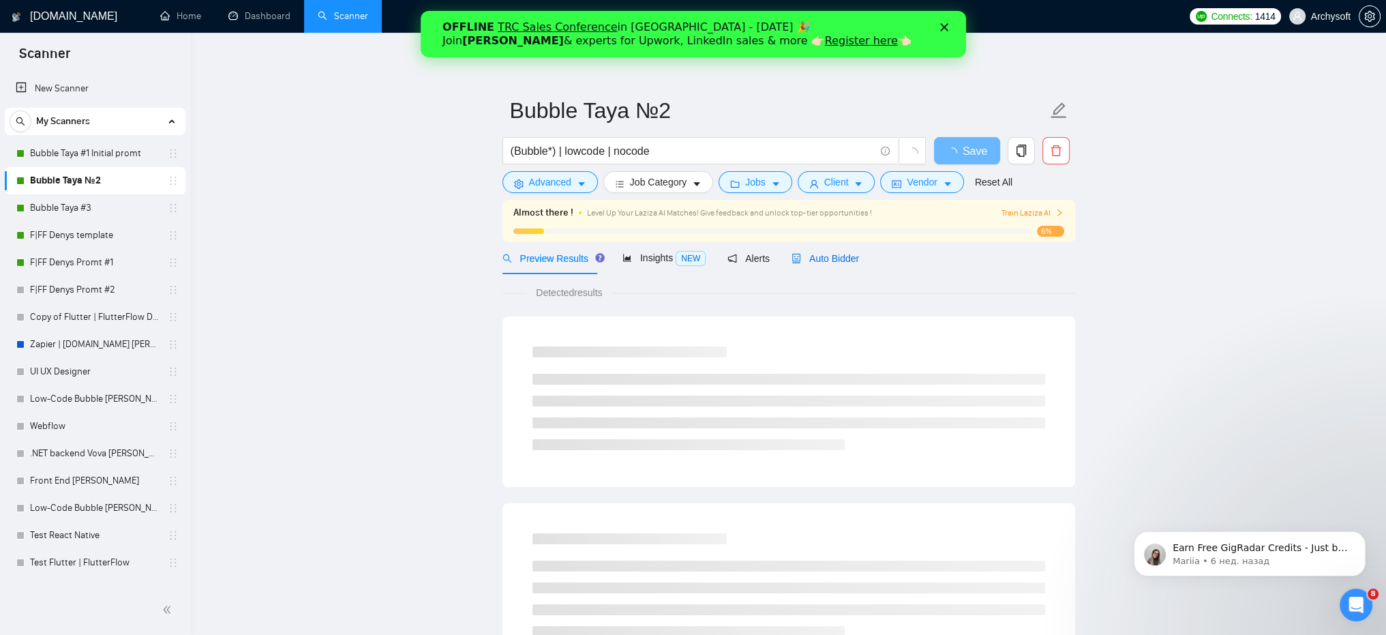
click at [836, 255] on span "Auto Bidder" at bounding box center [824, 258] width 67 height 11
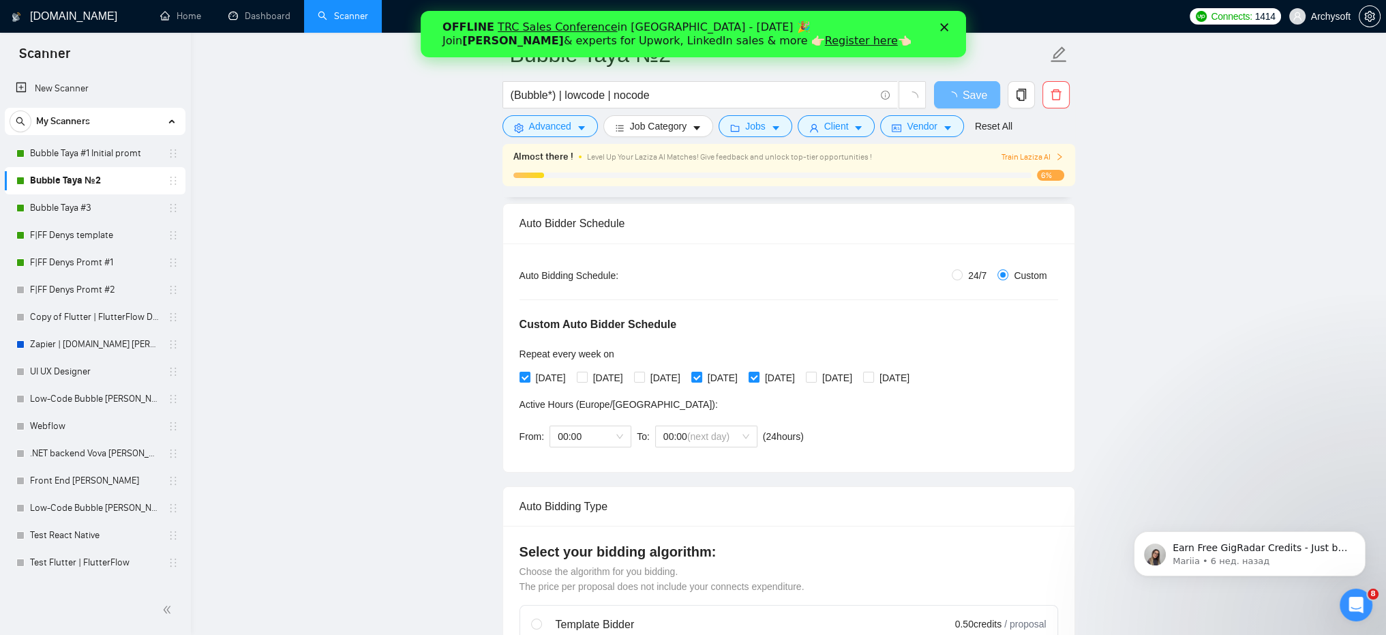
scroll to position [204, 0]
click at [50, 207] on link "Bubble Taya #3" at bounding box center [94, 207] width 129 height 27
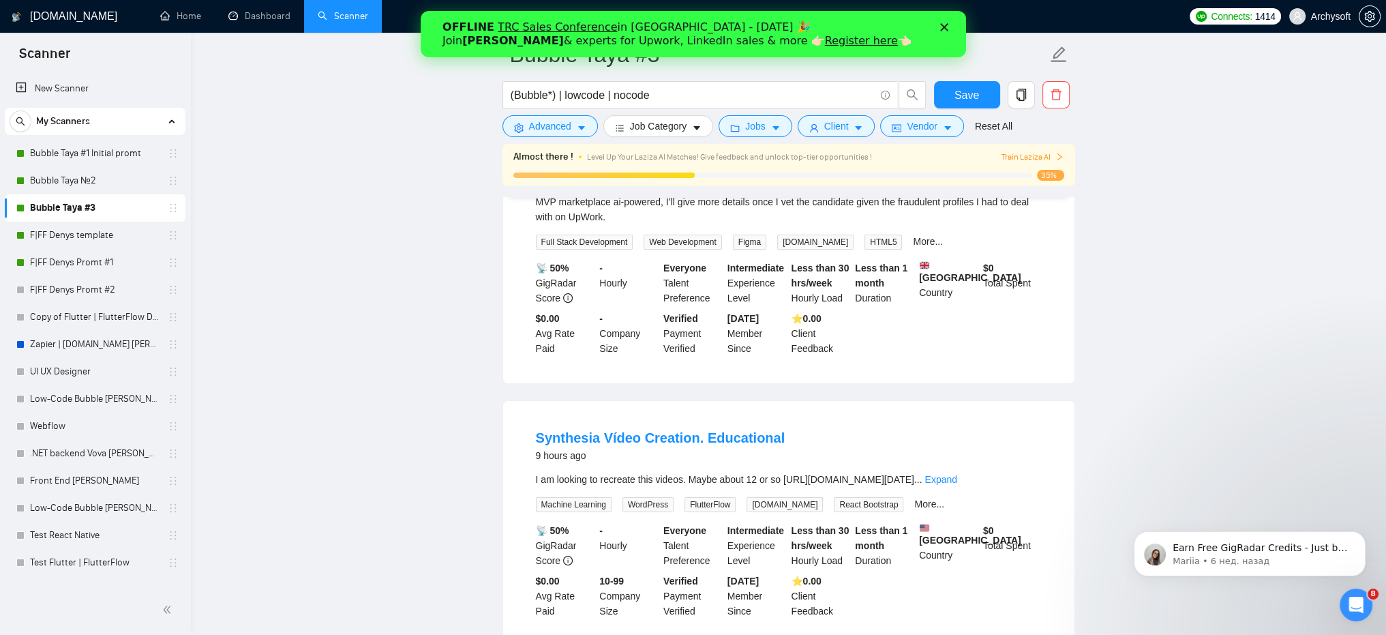
click at [77, 213] on link "Bubble Taya #3" at bounding box center [94, 207] width 129 height 27
click at [824, 39] on link "Register here" at bounding box center [860, 40] width 73 height 13
click at [61, 209] on link "Bubble Taya #3" at bounding box center [94, 207] width 129 height 27
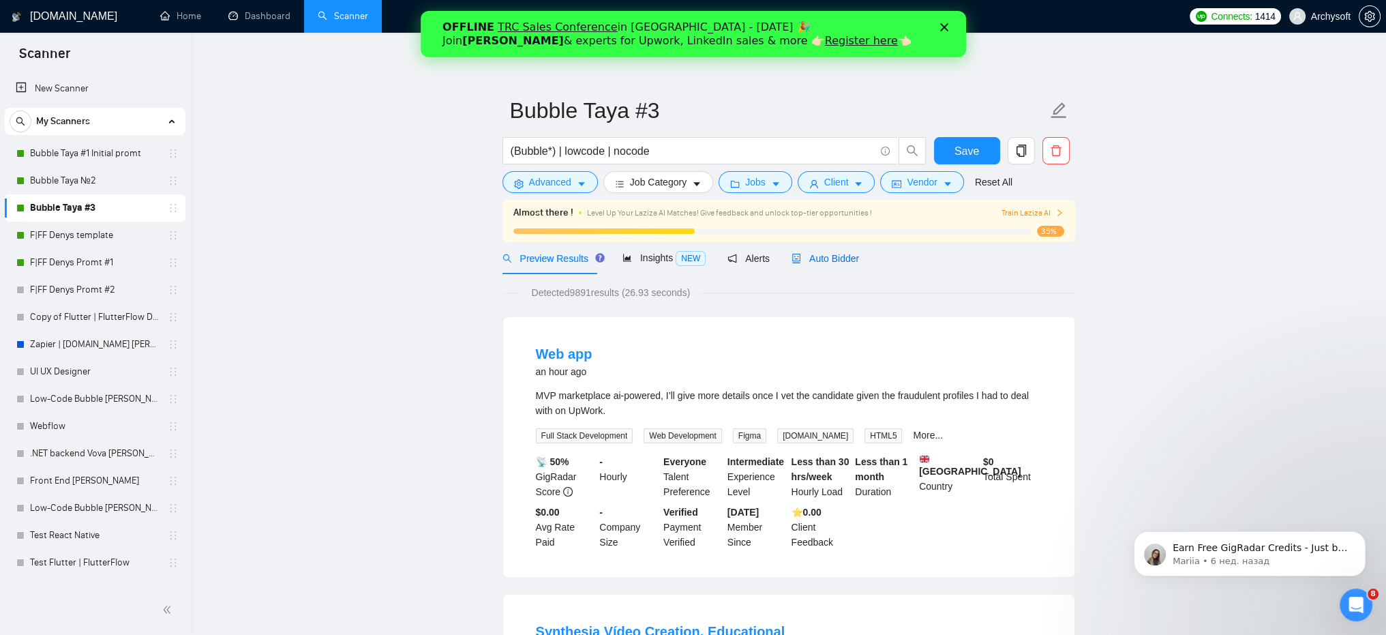
click at [835, 255] on span "Auto Bidder" at bounding box center [824, 258] width 67 height 11
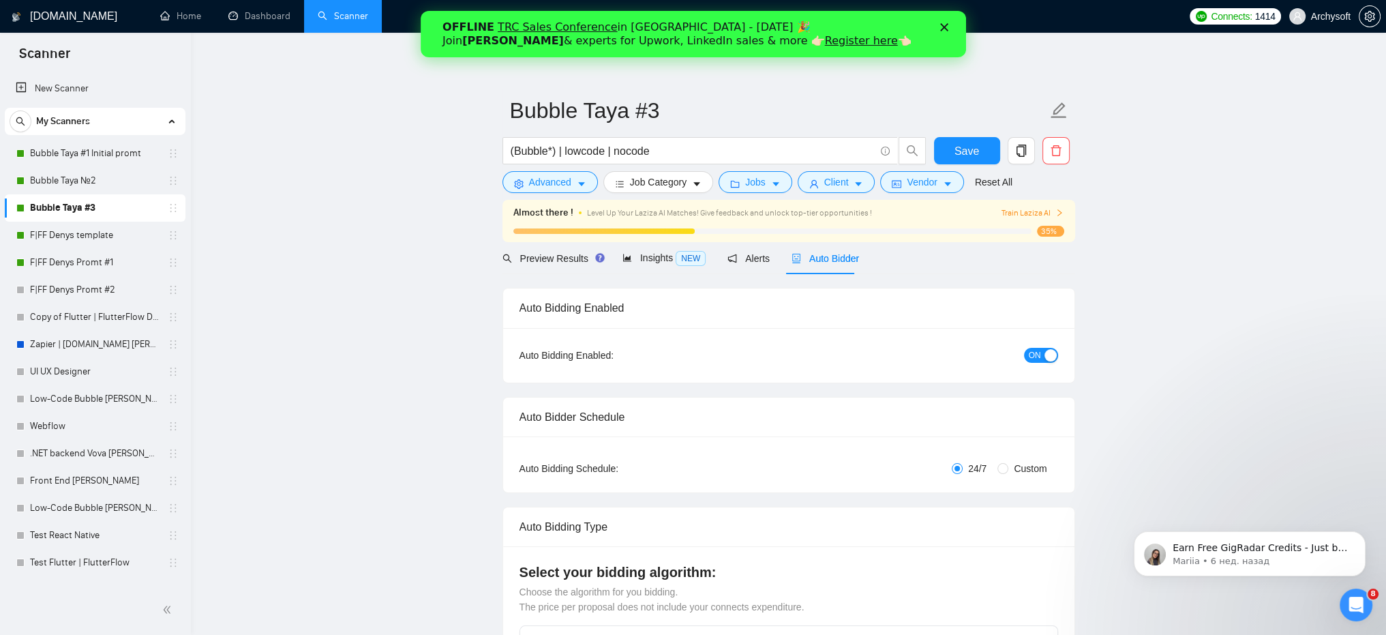
radio input "false"
radio input "true"
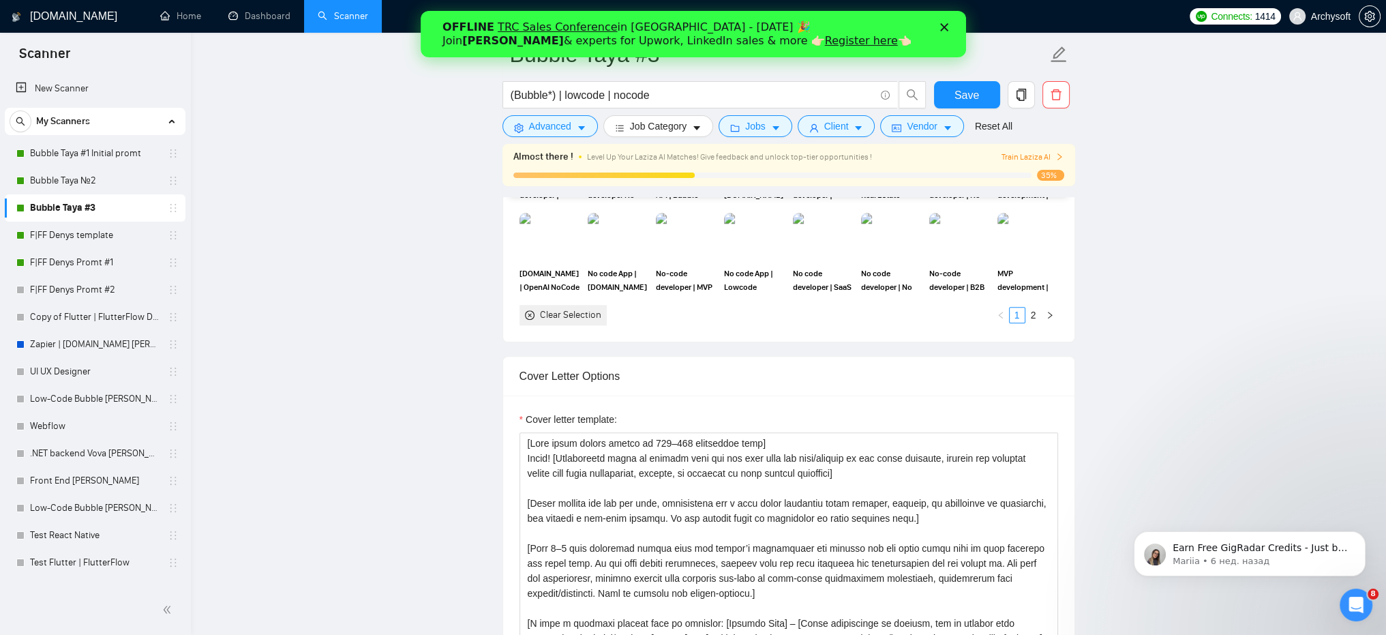
scroll to position [1772, 0]
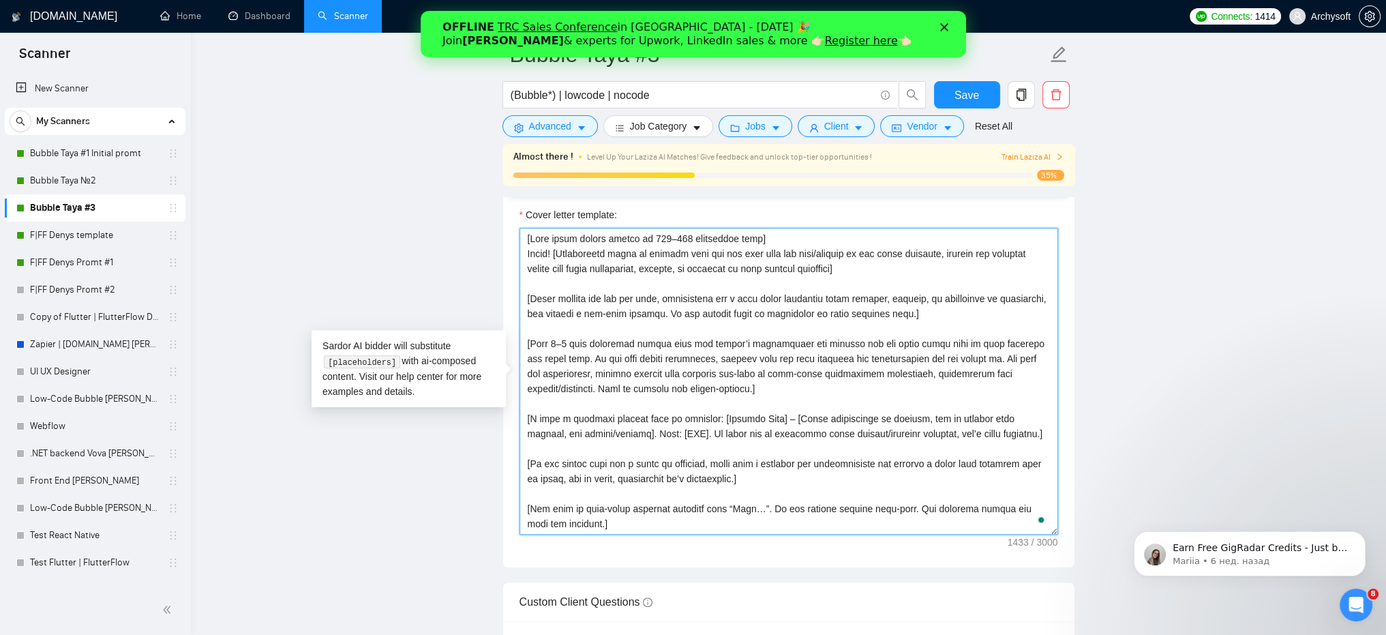
drag, startPoint x: 664, startPoint y: 296, endPoint x: 717, endPoint y: 296, distance: 53.2
click at [717, 296] on textarea "Cover letter template:" at bounding box center [788, 381] width 538 height 307
click at [718, 298] on textarea "Cover letter template:" at bounding box center [788, 381] width 538 height 307
drag, startPoint x: 556, startPoint y: 252, endPoint x: 615, endPoint y: 253, distance: 58.6
click at [610, 251] on textarea "Cover letter template:" at bounding box center [788, 381] width 538 height 307
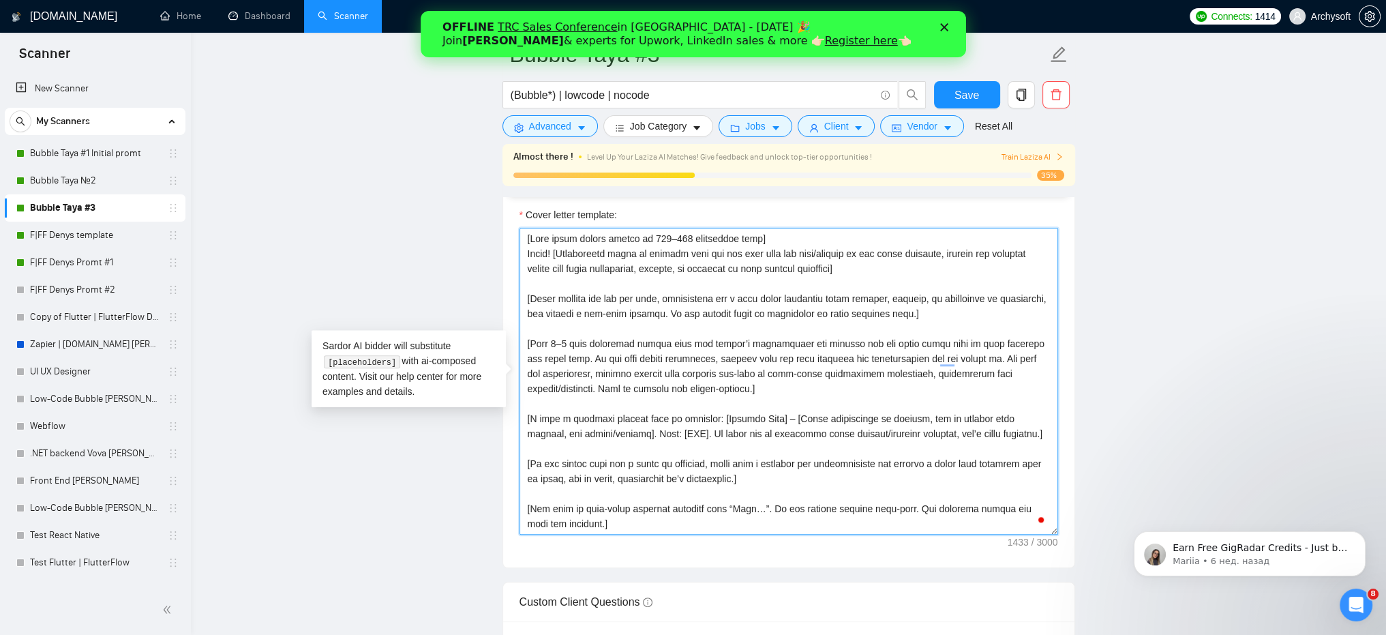
drag, startPoint x: 662, startPoint y: 299, endPoint x: 712, endPoint y: 296, distance: 50.5
click at [712, 296] on textarea "Cover letter template:" at bounding box center [788, 381] width 538 height 307
drag, startPoint x: 900, startPoint y: 312, endPoint x: 658, endPoint y: 307, distance: 242.0
click at [658, 307] on textarea "Cover letter template:" at bounding box center [788, 381] width 538 height 307
click at [664, 315] on textarea "Cover letter template:" at bounding box center [788, 381] width 538 height 307
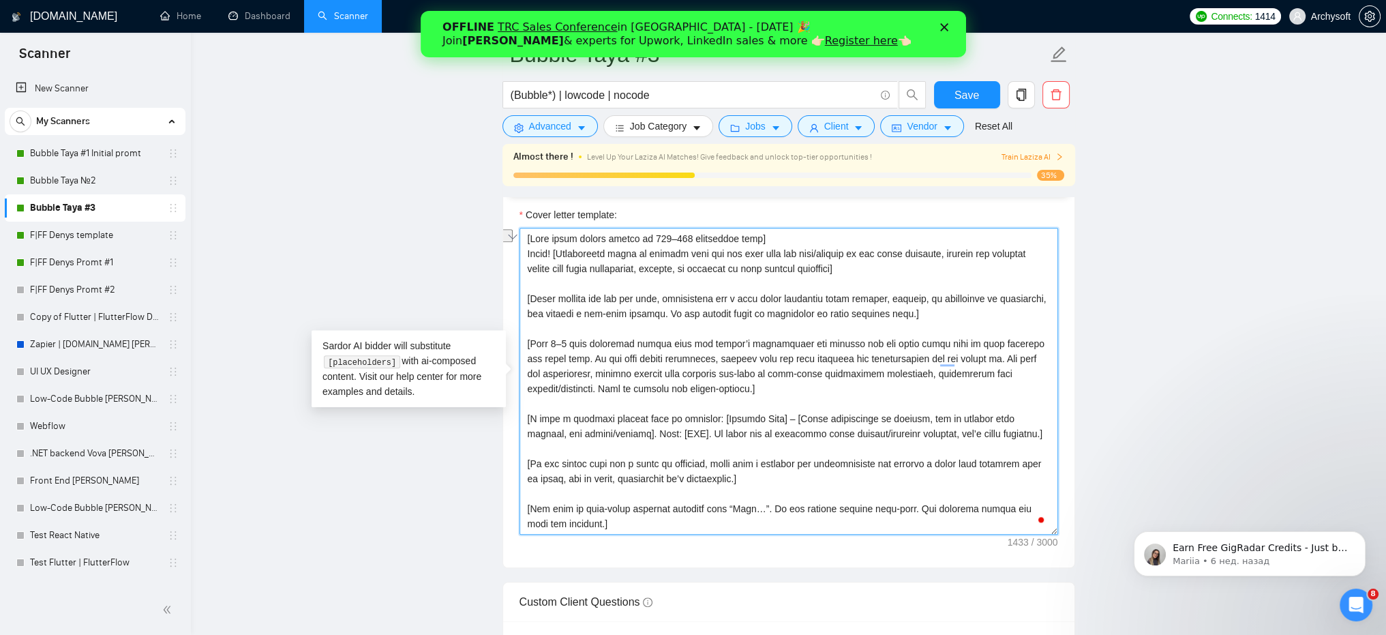
drag, startPoint x: 658, startPoint y: 311, endPoint x: 900, endPoint y: 313, distance: 242.0
click at [900, 313] on textarea "Cover letter template:" at bounding box center [788, 381] width 538 height 307
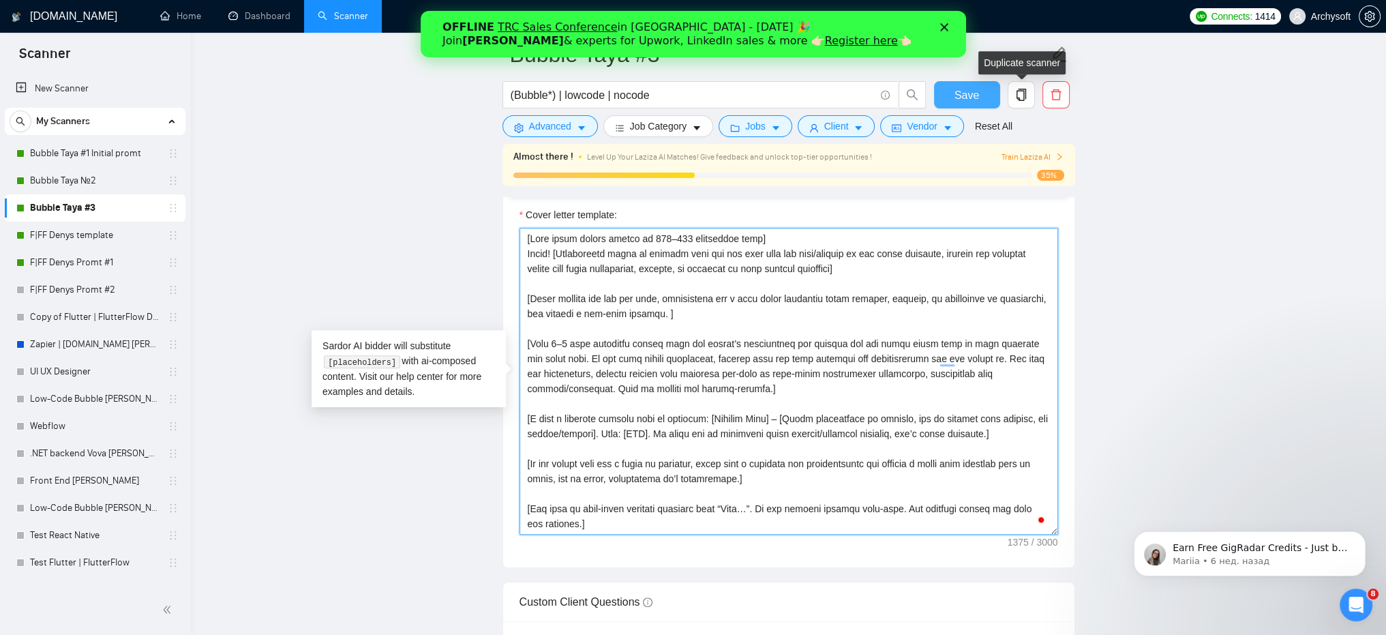
type textarea "[This cover letter should be 600–900 characters long] Hello! [Immediately start…"
drag, startPoint x: 977, startPoint y: 93, endPoint x: 766, endPoint y: 237, distance: 256.0
click at [977, 93] on button "Save" at bounding box center [967, 94] width 66 height 27
drag, startPoint x: 714, startPoint y: 413, endPoint x: 637, endPoint y: 433, distance: 79.7
click at [637, 433] on textarea "Cover letter template:" at bounding box center [788, 381] width 538 height 307
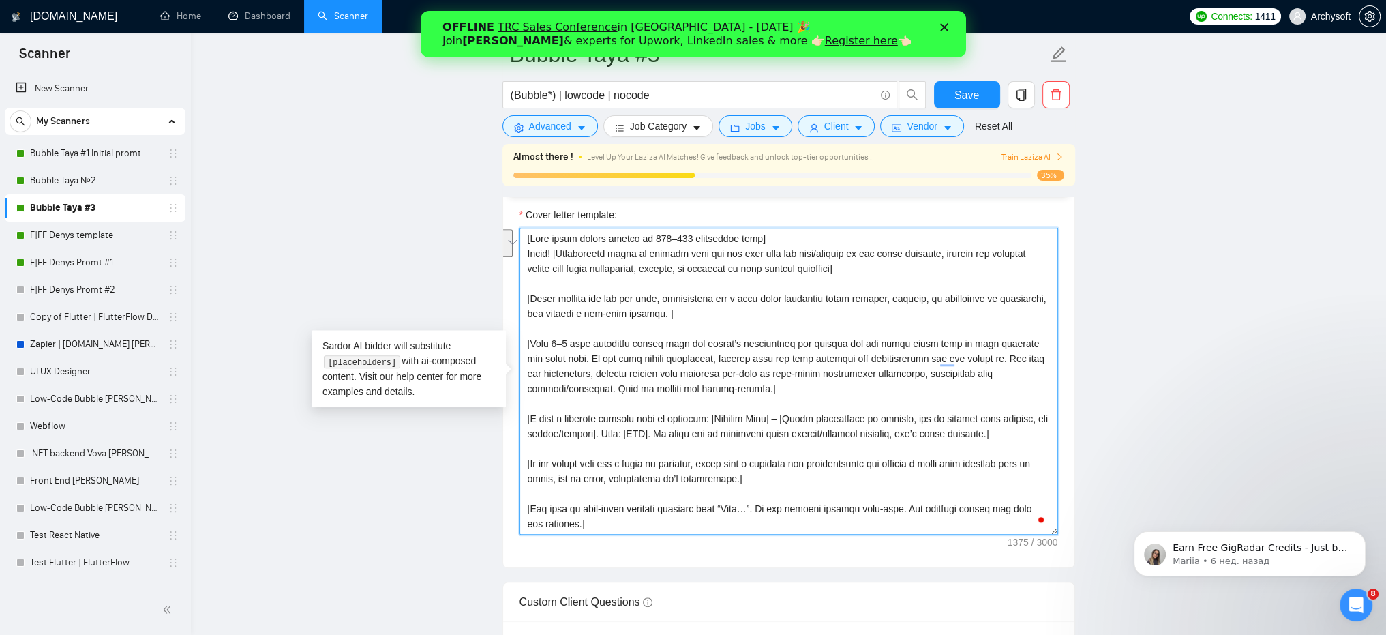
click at [731, 396] on textarea "Cover letter template:" at bounding box center [788, 381] width 538 height 307
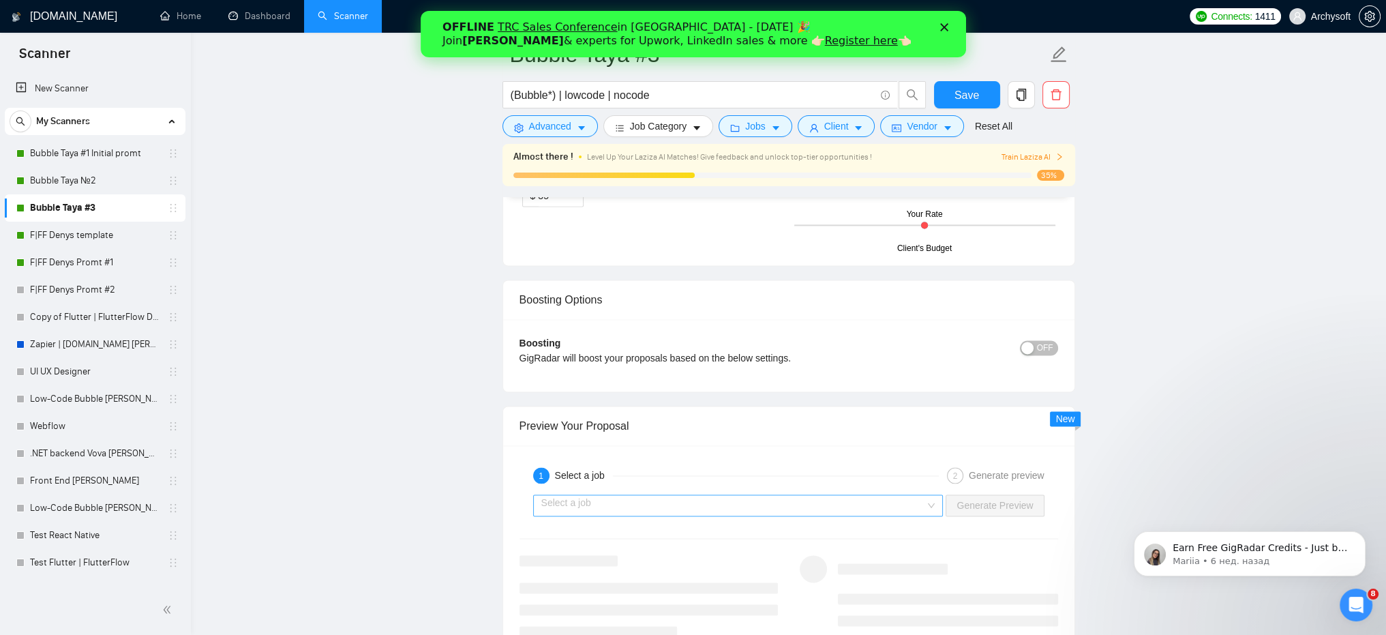
scroll to position [2726, 0]
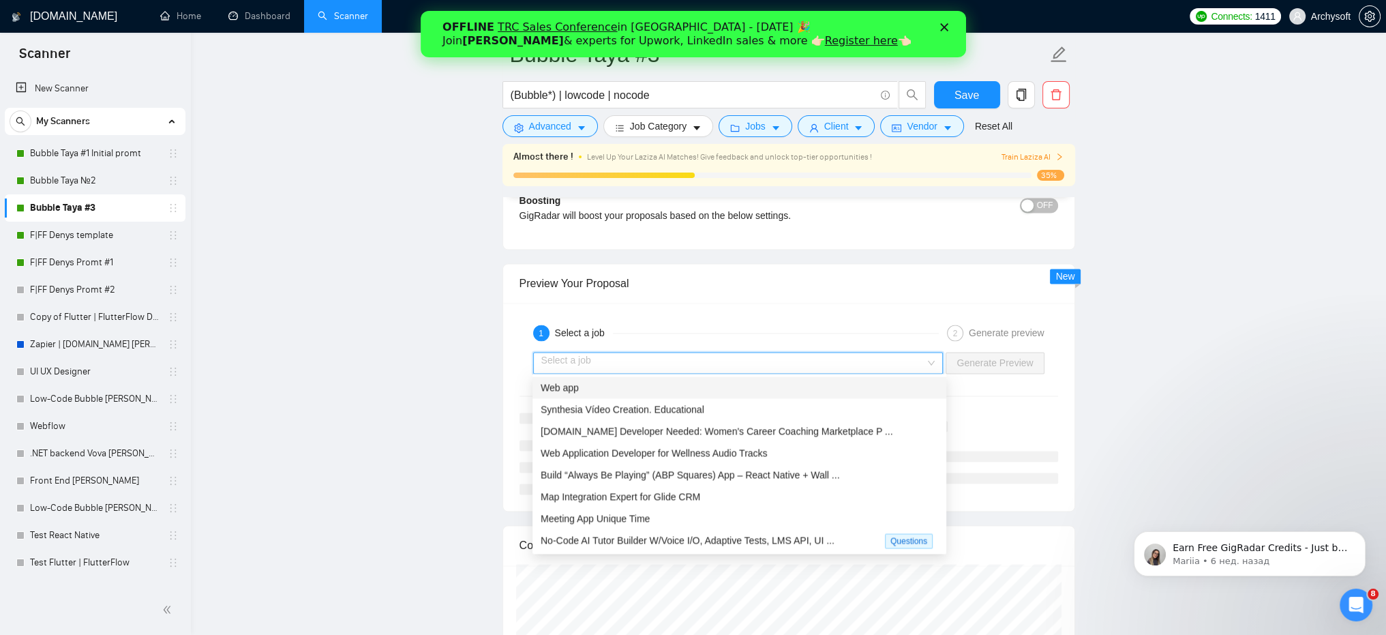
click at [724, 362] on input "search" at bounding box center [733, 362] width 384 height 20
click at [703, 436] on span "Bubble.io Developer Needed: Women's Career Coaching Marketplace P ..." at bounding box center [716, 430] width 352 height 11
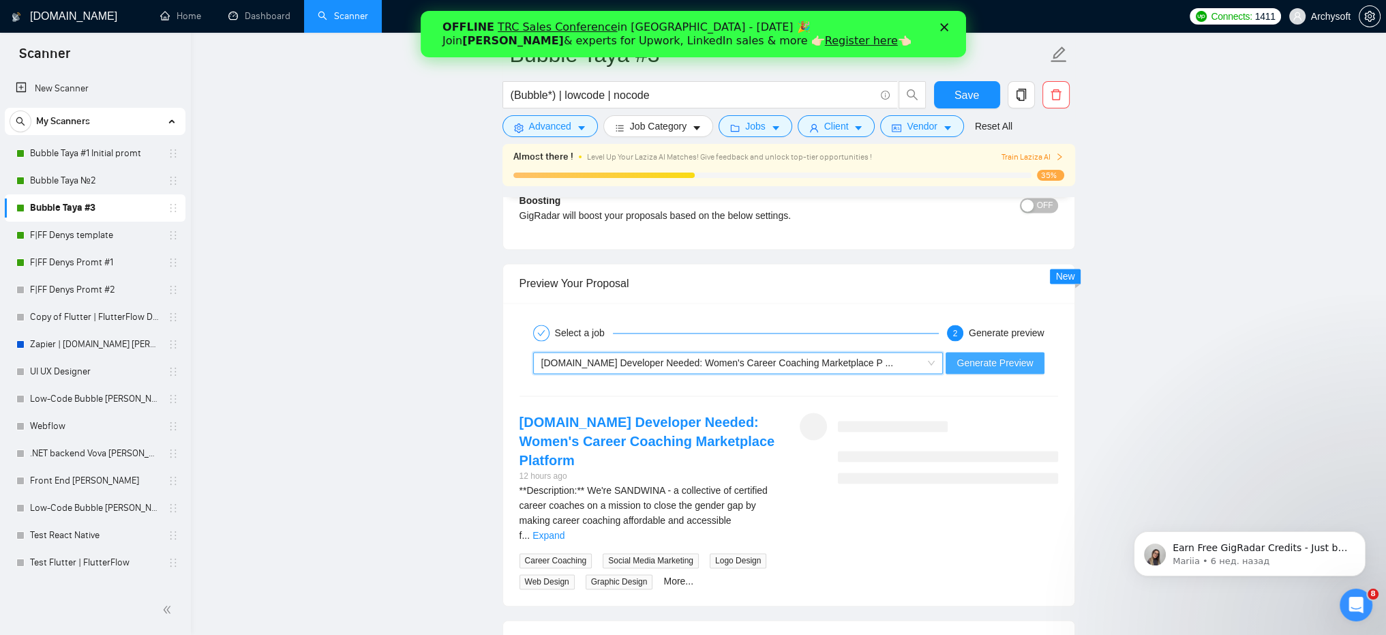
drag, startPoint x: 994, startPoint y: 358, endPoint x: 960, endPoint y: 354, distance: 35.0
click at [994, 359] on span "Generate Preview" at bounding box center [994, 362] width 76 height 15
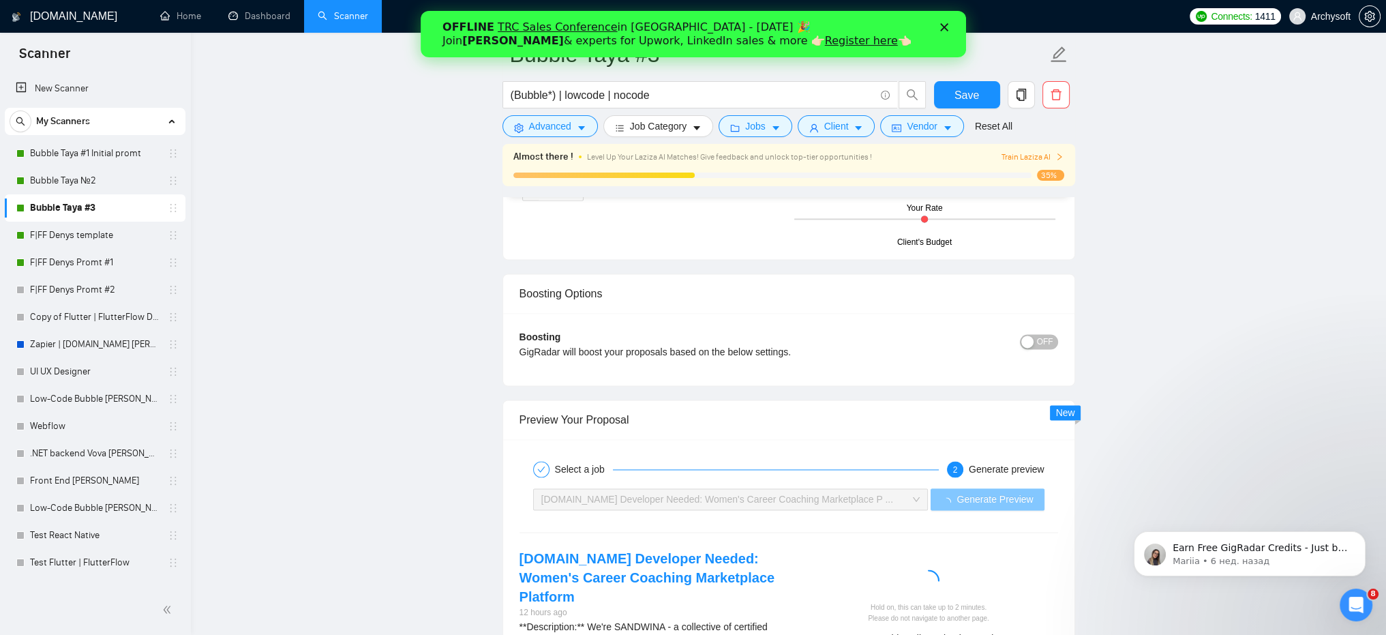
scroll to position [2794, 0]
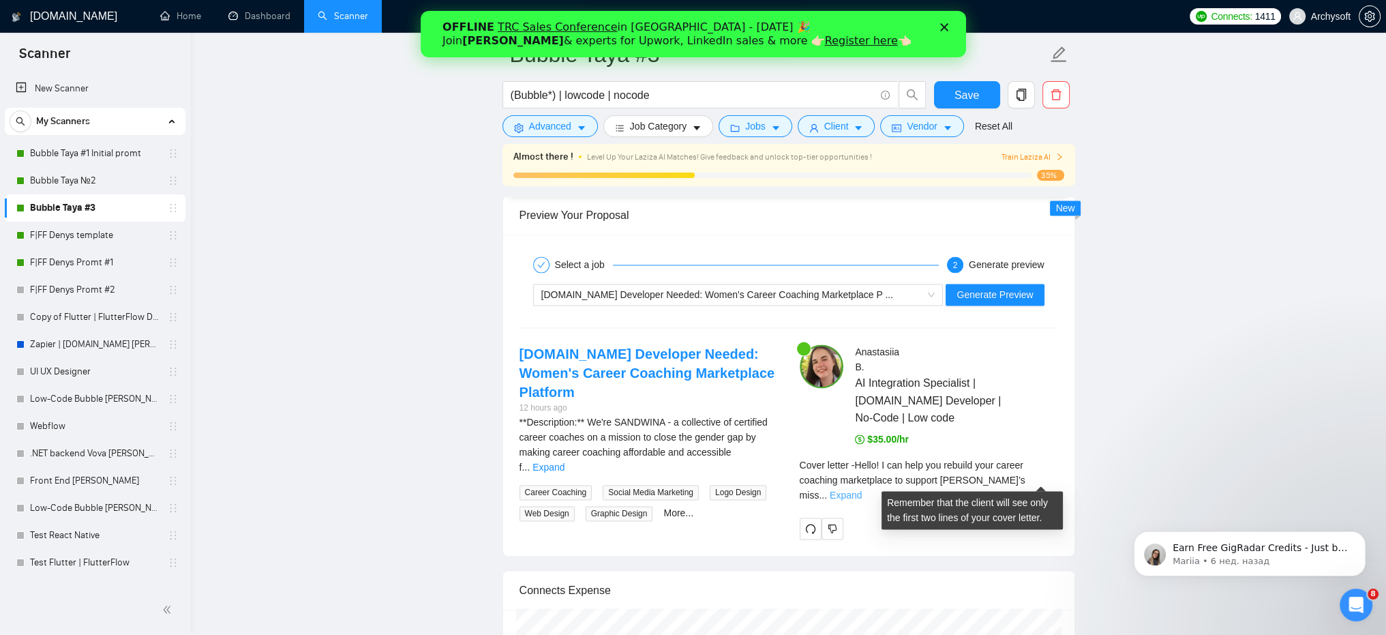
click at [861, 489] on link "Expand" at bounding box center [845, 494] width 32 height 11
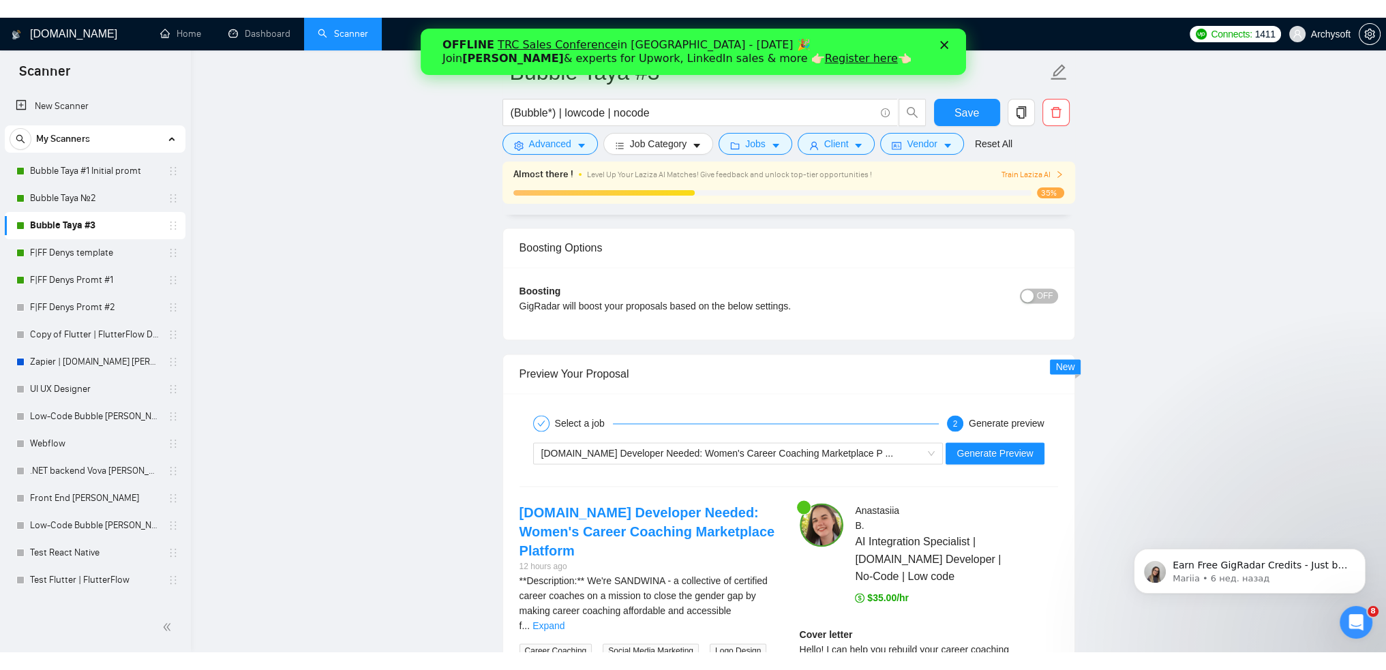
scroll to position [2590, 0]
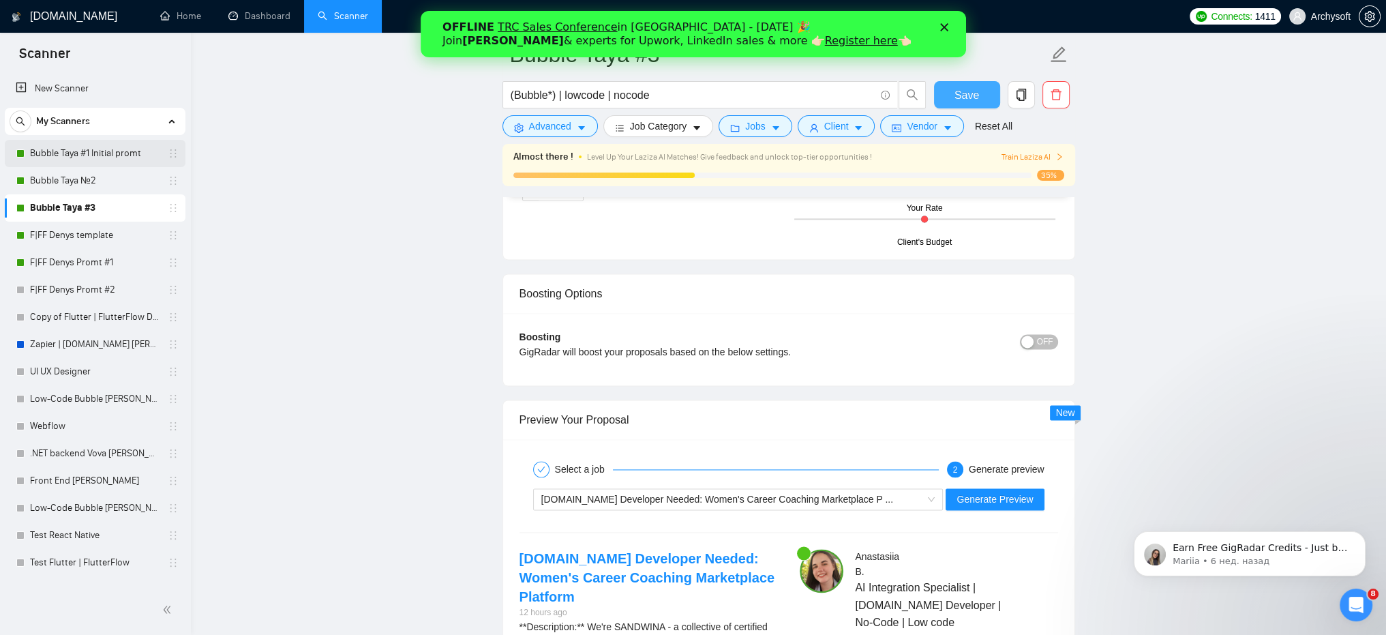
drag, startPoint x: 981, startPoint y: 104, endPoint x: 106, endPoint y: 159, distance: 877.5
click at [981, 104] on button "Save" at bounding box center [967, 94] width 66 height 27
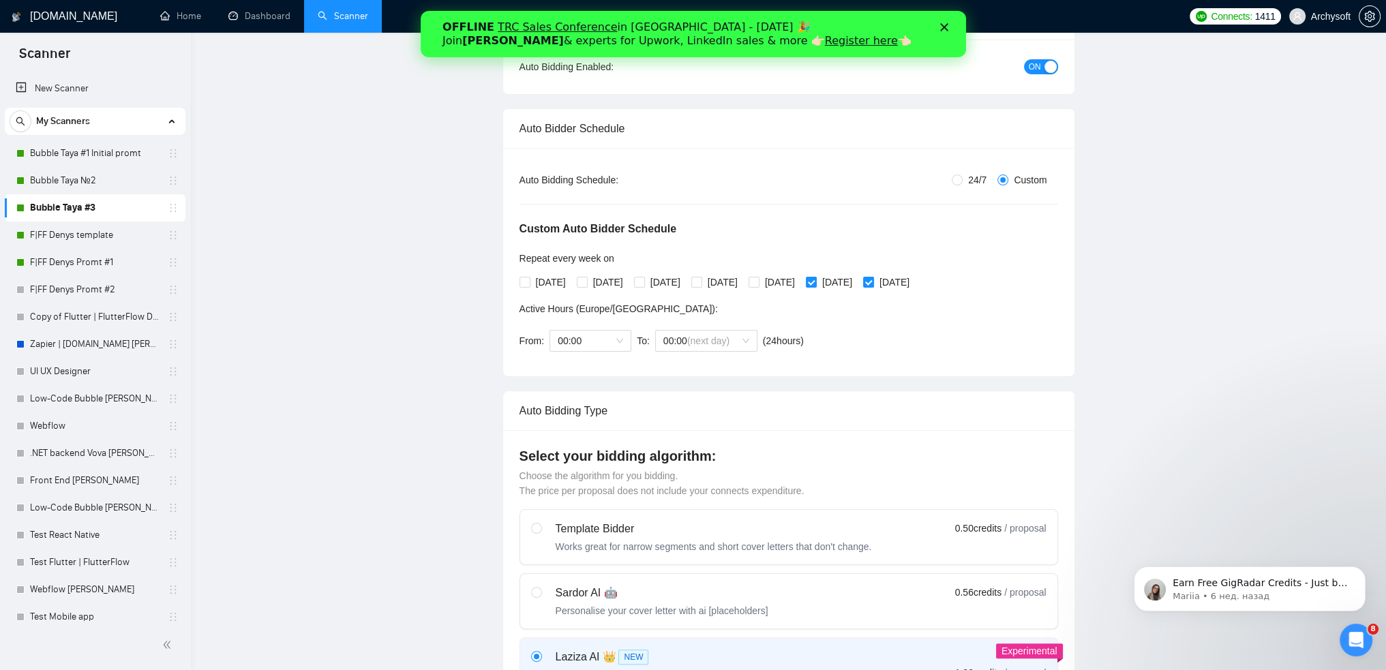
scroll to position [0, 0]
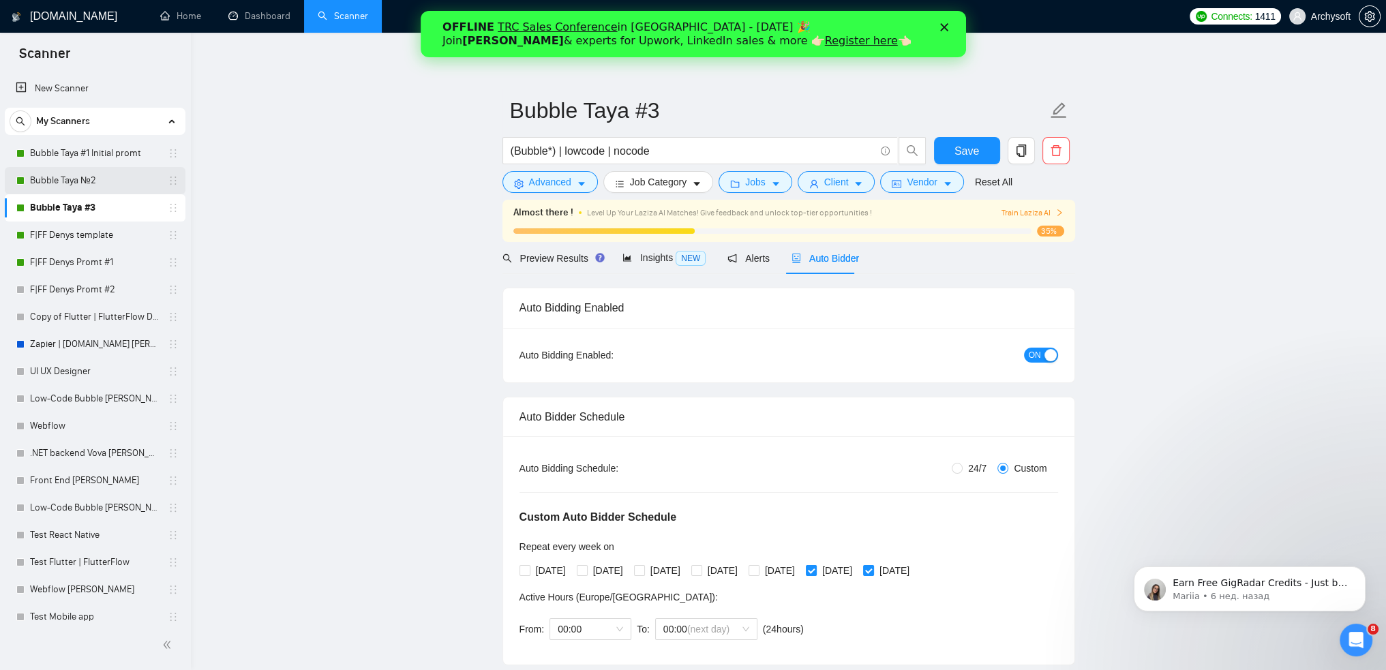
click at [85, 179] on link "Bubble Taya №2" at bounding box center [94, 180] width 129 height 27
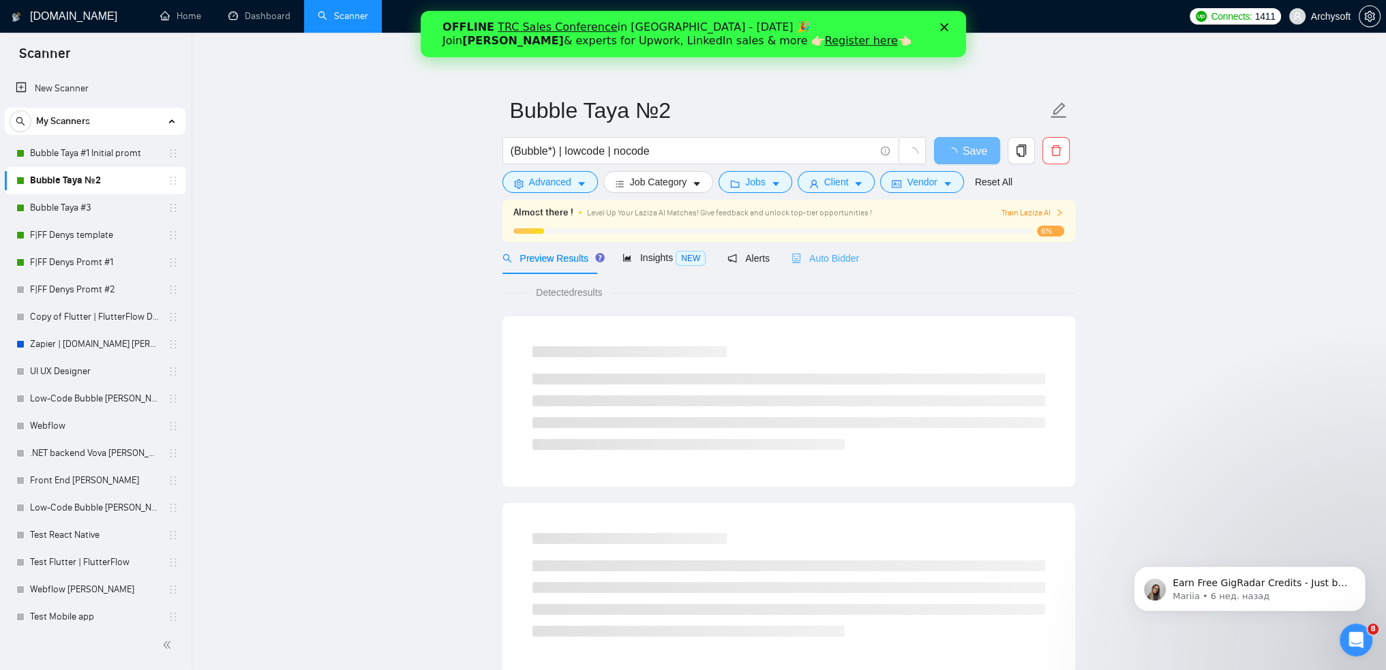
click at [826, 266] on div "Auto Bidder" at bounding box center [824, 258] width 67 height 32
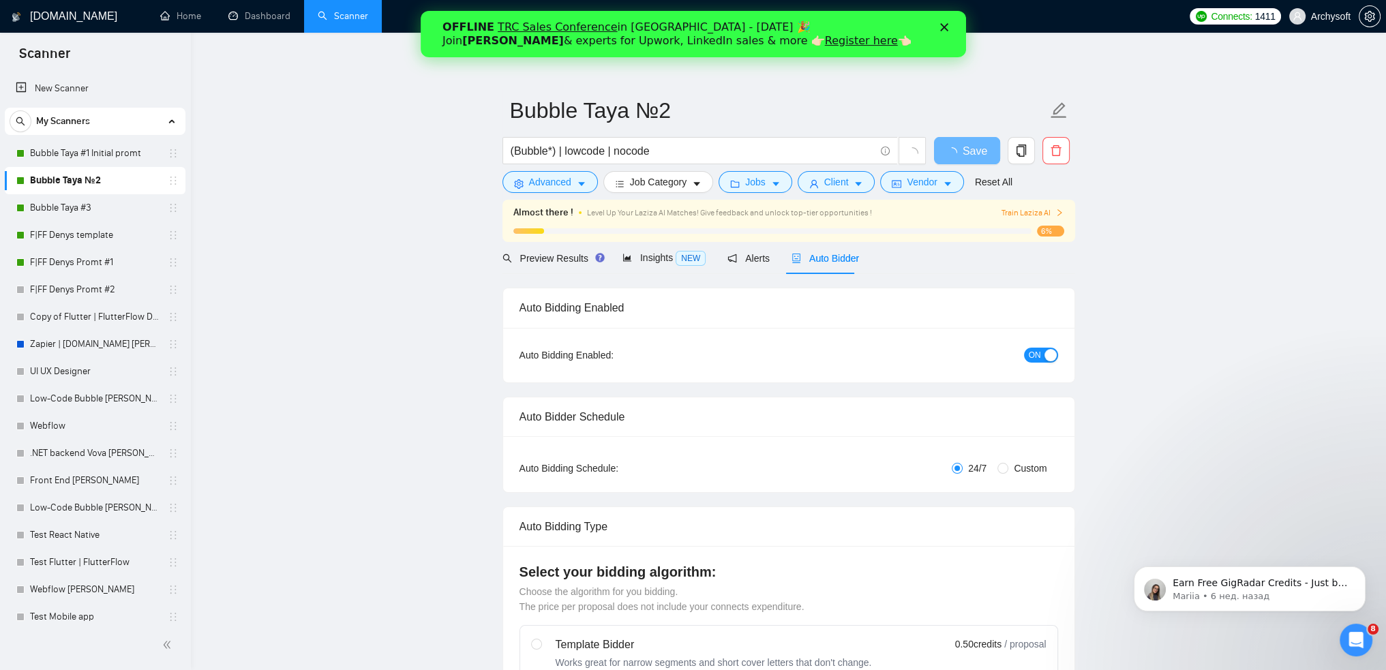
radio input "false"
radio input "true"
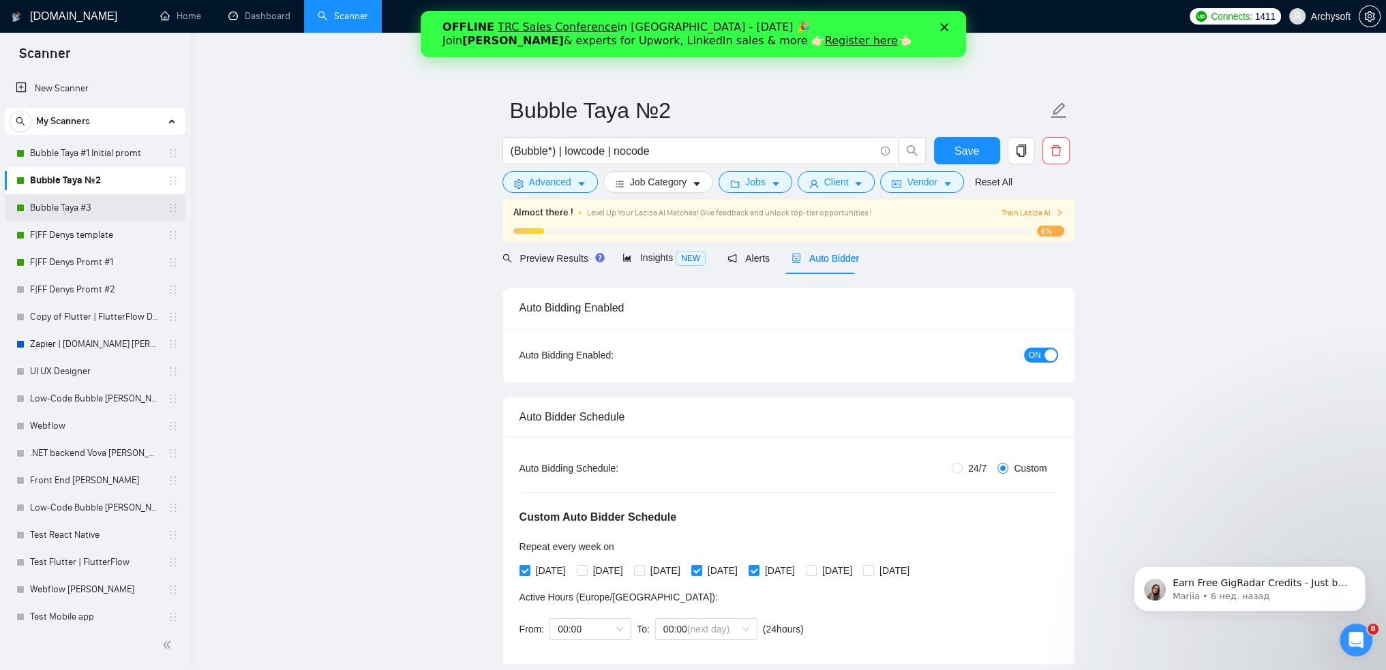
click at [101, 202] on link "Bubble Taya #3" at bounding box center [94, 207] width 129 height 27
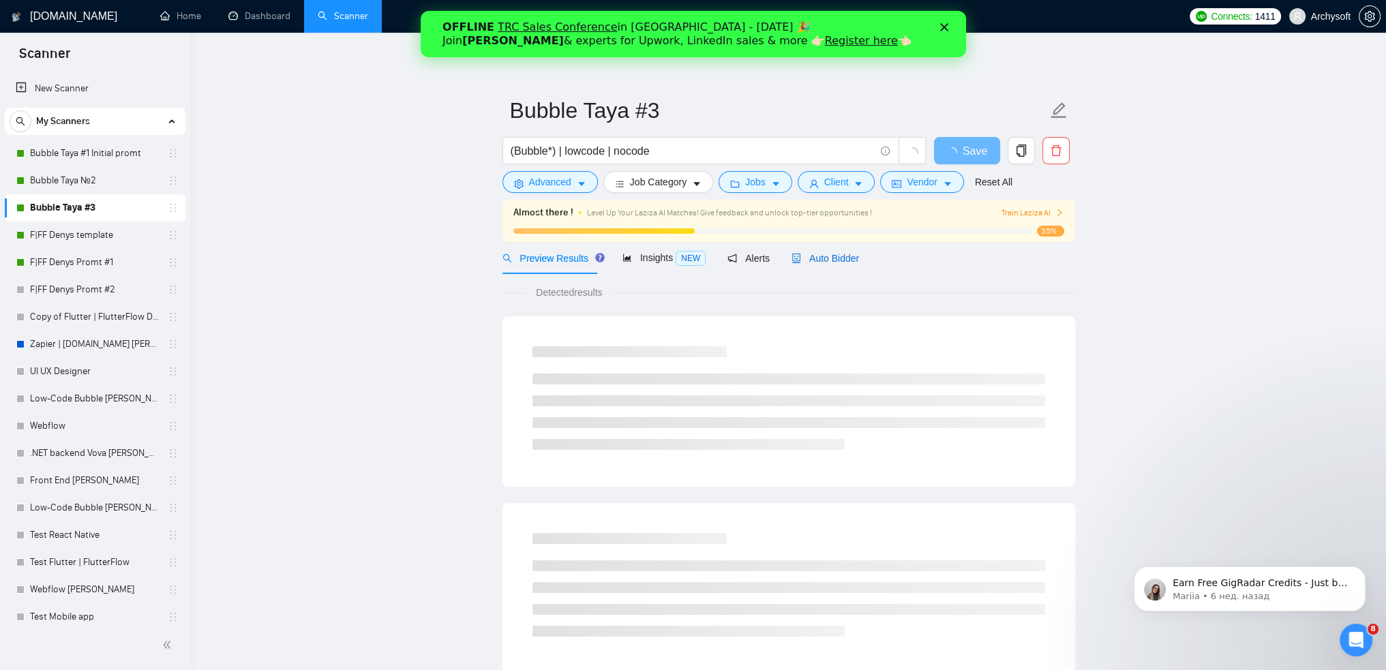
click at [835, 258] on span "Auto Bidder" at bounding box center [824, 258] width 67 height 11
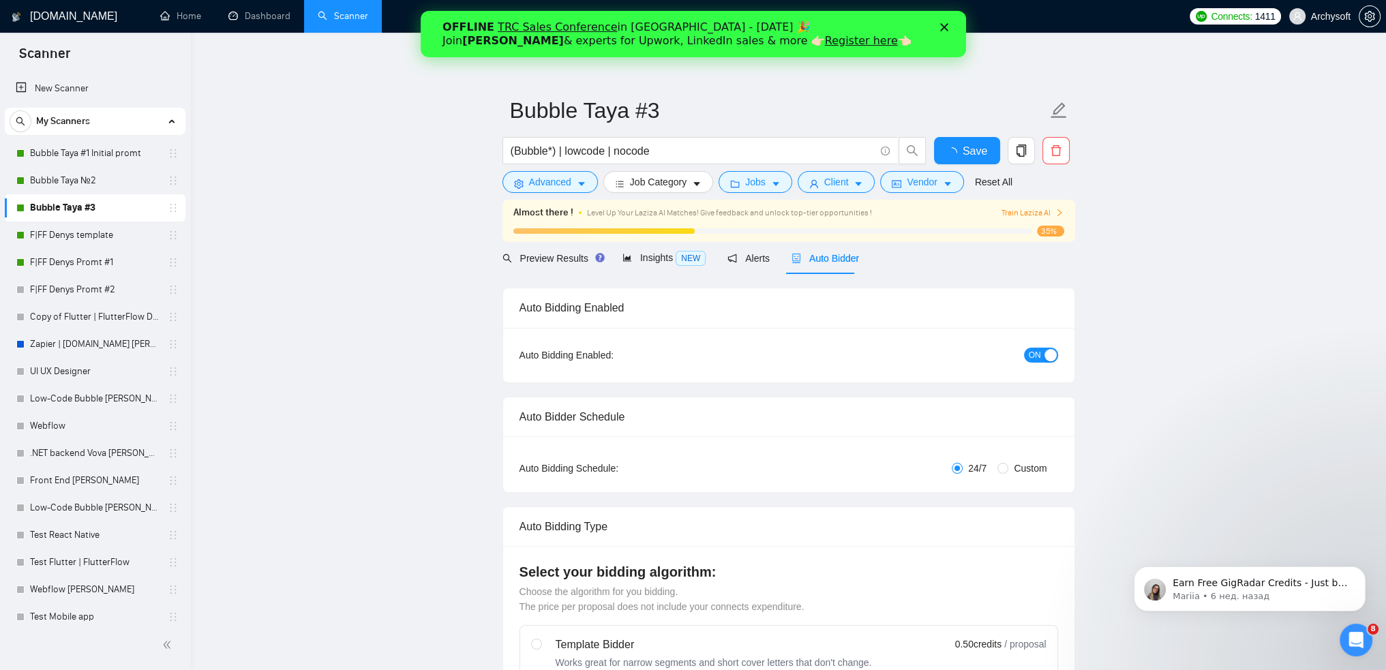
radio input "false"
radio input "true"
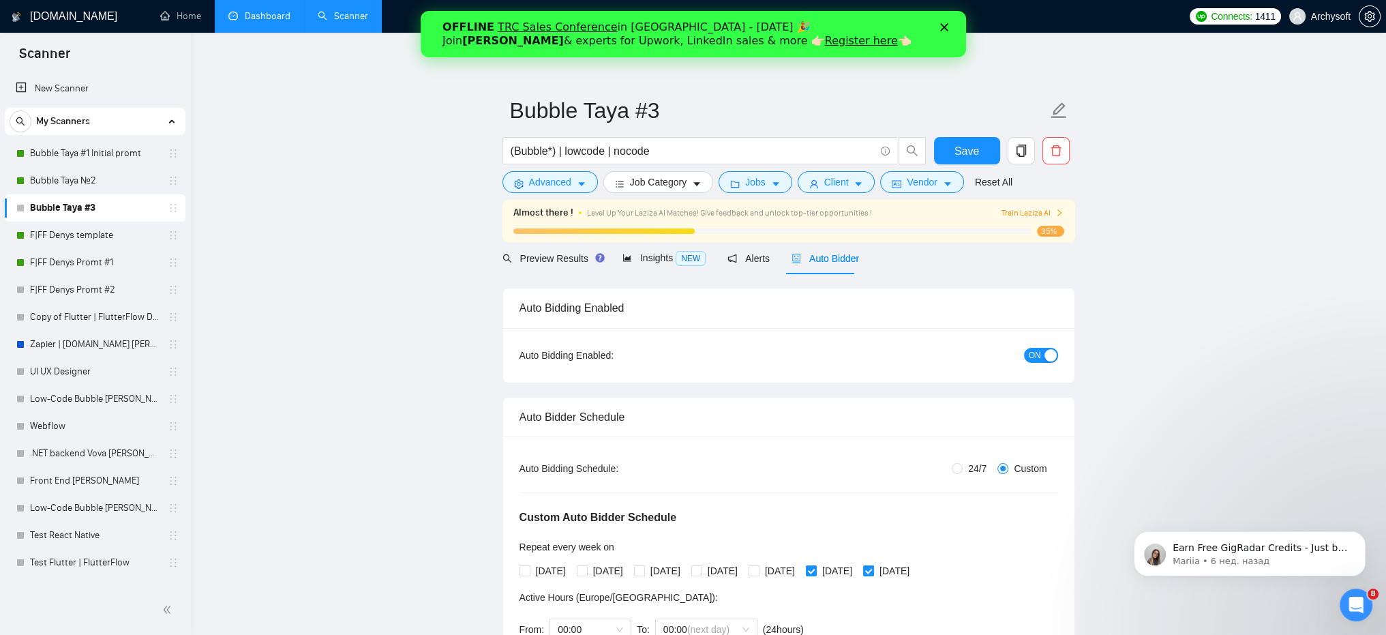
click at [260, 10] on link "Dashboard" at bounding box center [259, 16] width 62 height 12
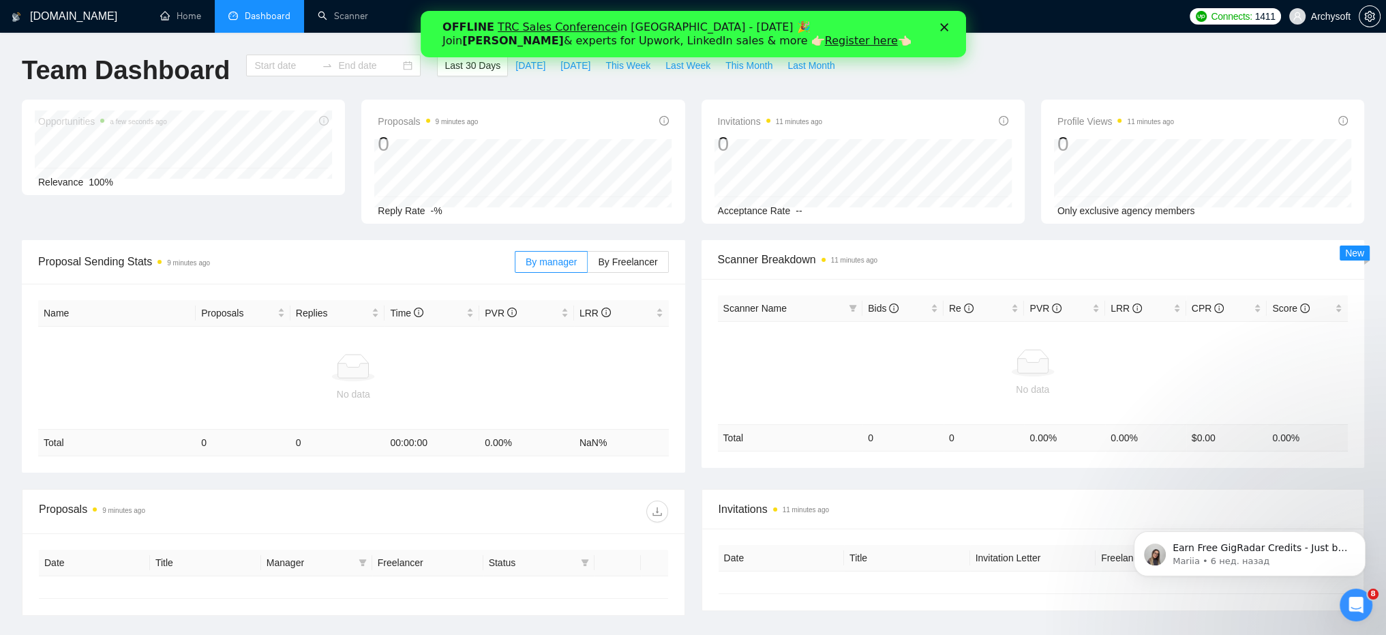
type input "[DATE]"
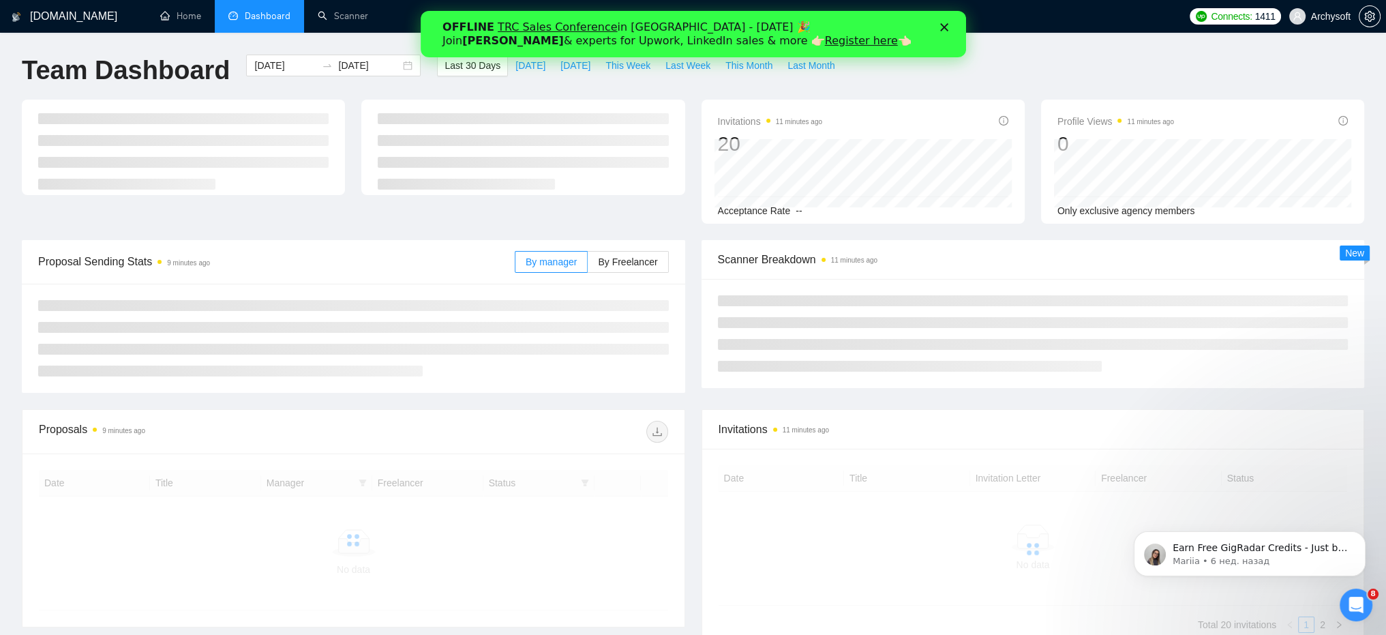
click at [947, 25] on div "Закрыть" at bounding box center [946, 27] width 14 height 8
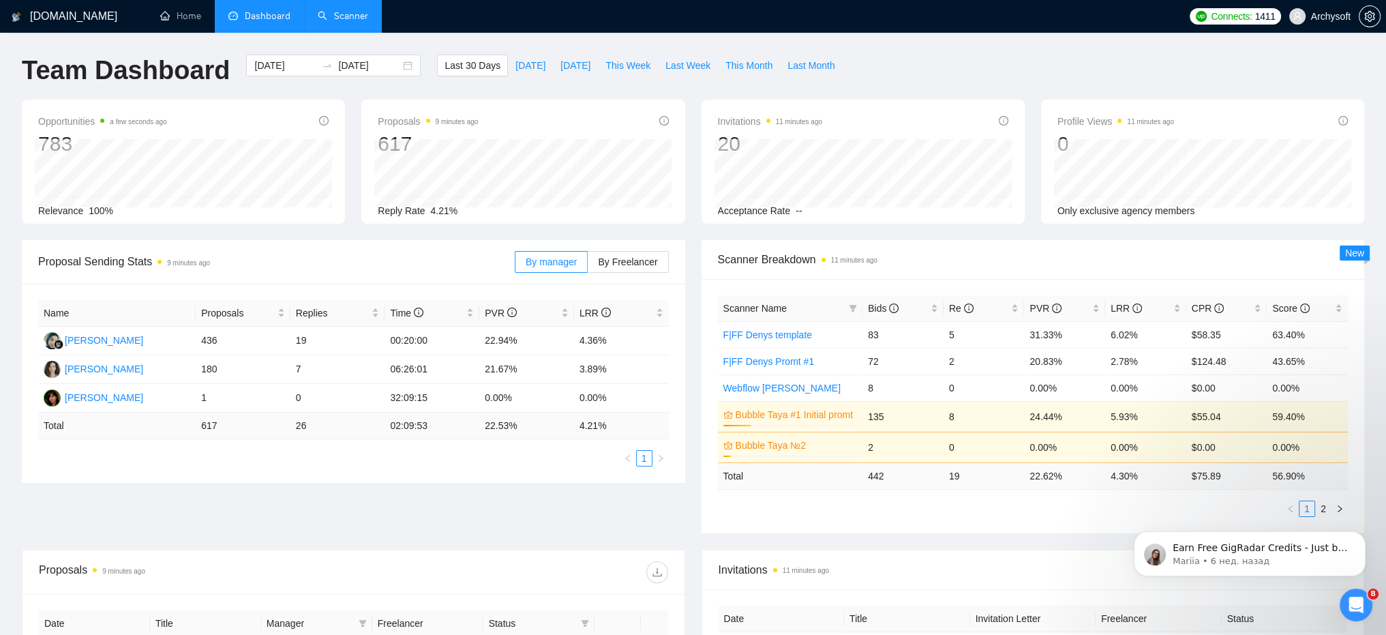
click at [350, 22] on link "Scanner" at bounding box center [343, 16] width 50 height 12
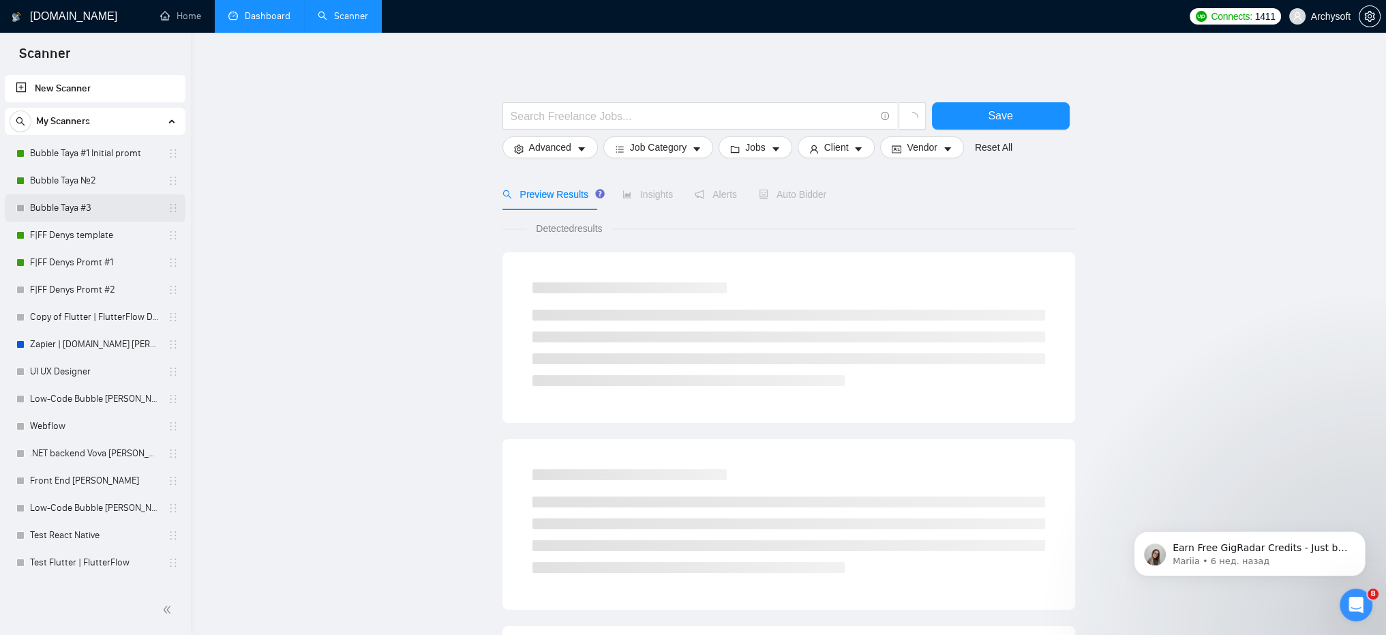
click at [57, 210] on link "Bubble Taya #3" at bounding box center [94, 207] width 129 height 27
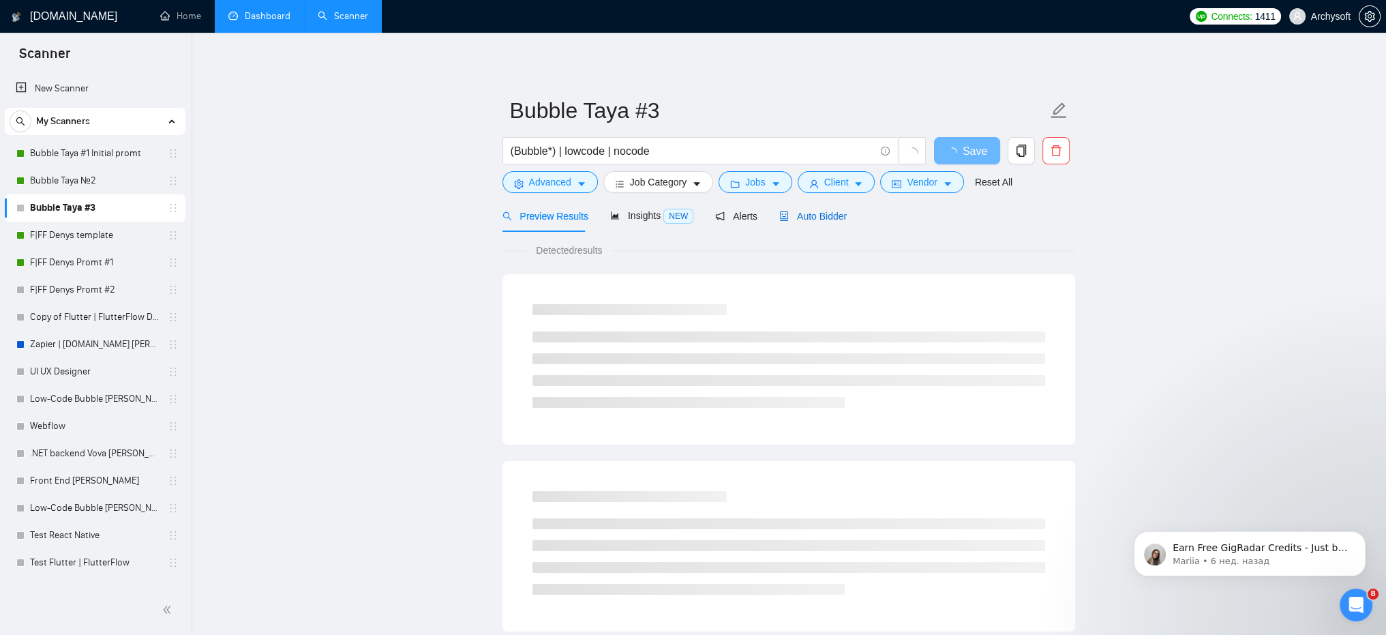
click at [815, 221] on span "Auto Bidder" at bounding box center [812, 216] width 67 height 11
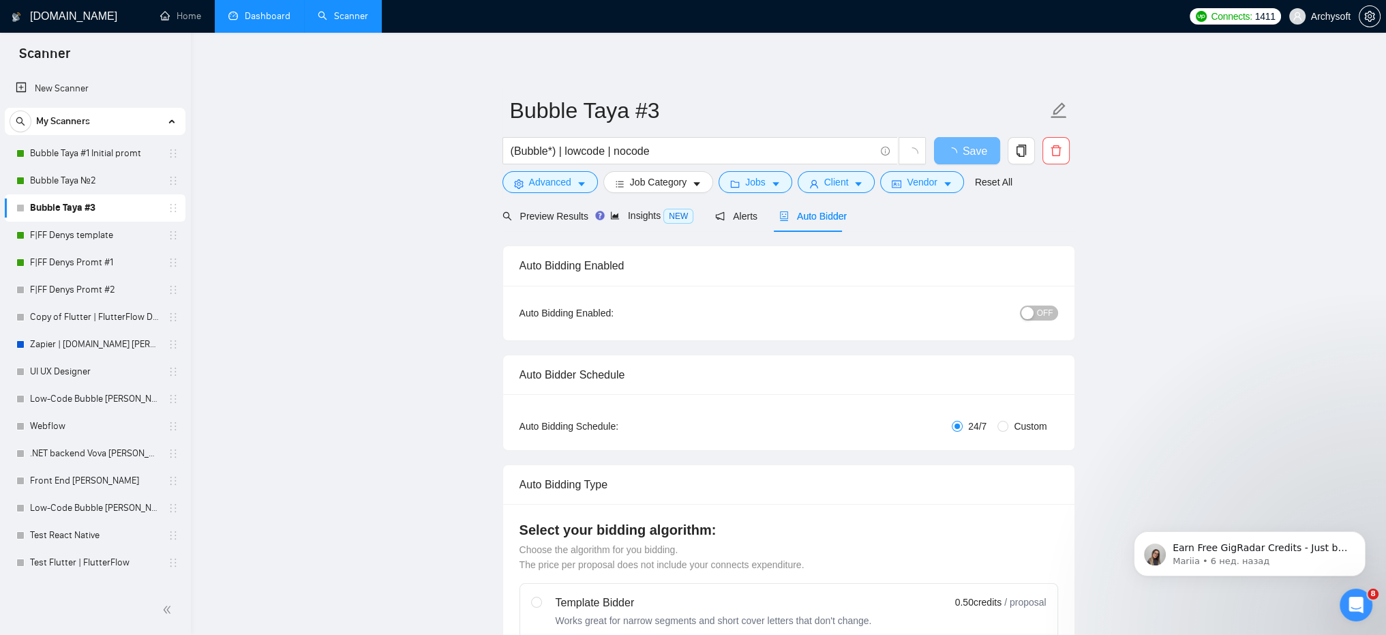
radio input "false"
radio input "true"
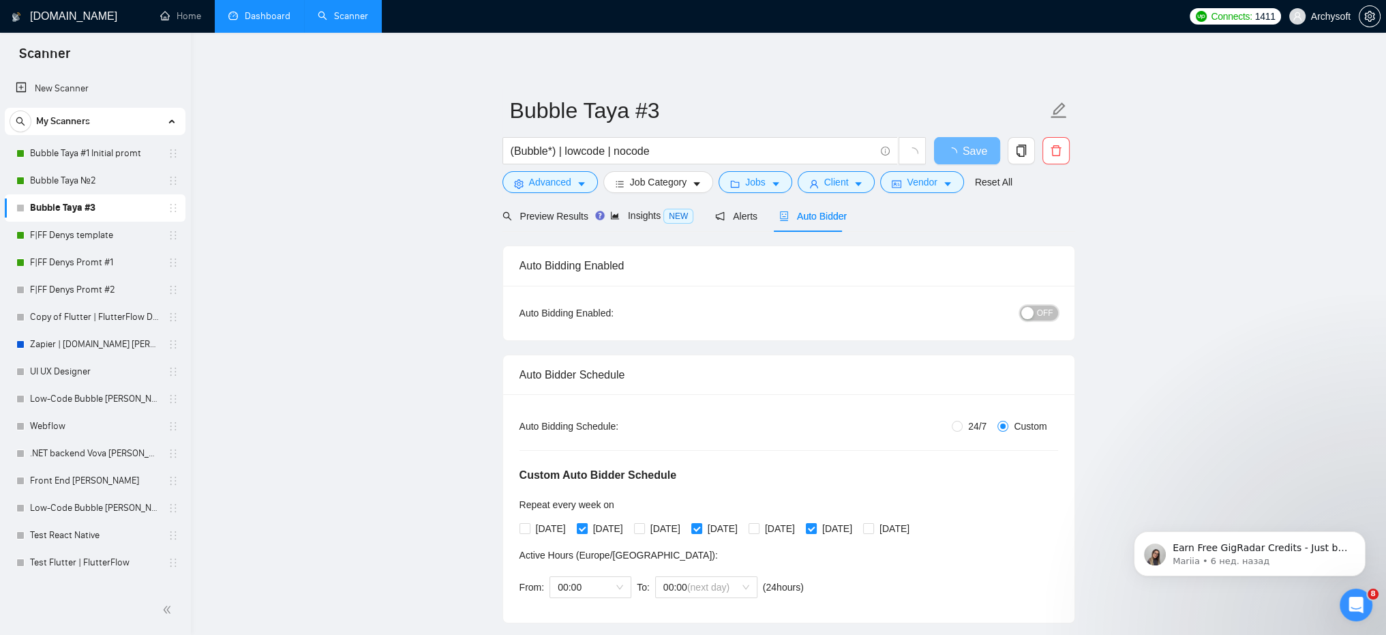
click at [1045, 314] on span "OFF" at bounding box center [1045, 312] width 16 height 15
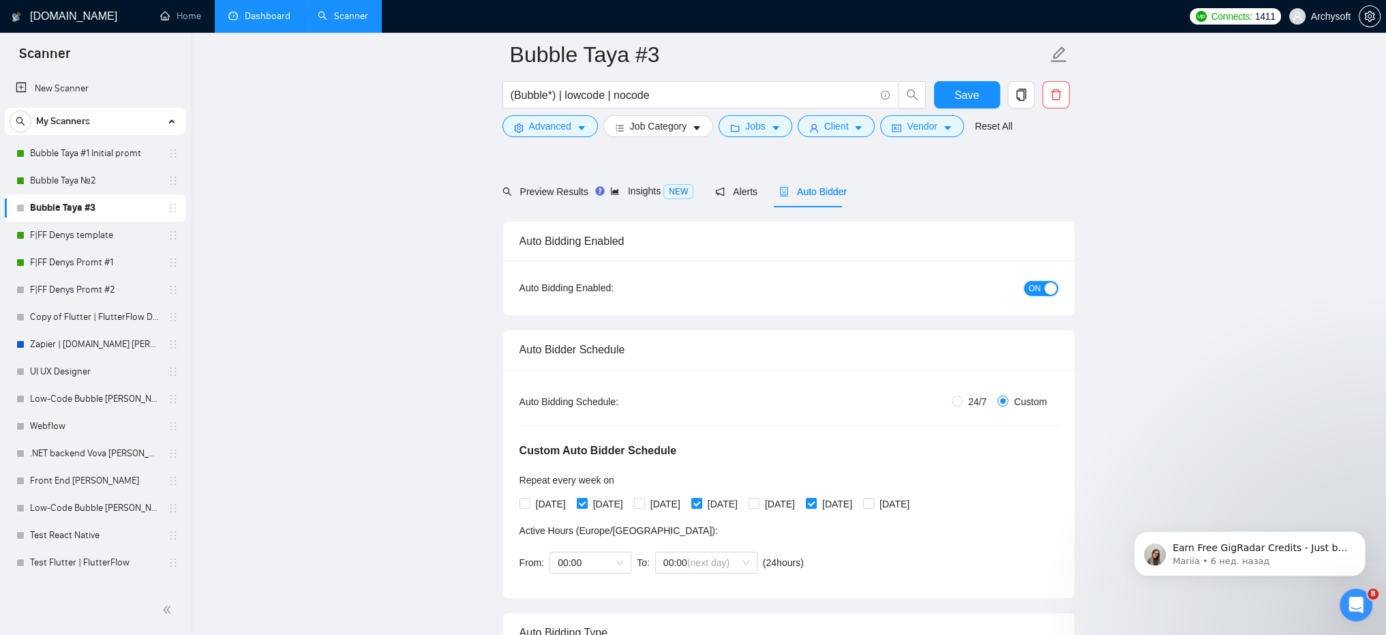
scroll to position [68, 0]
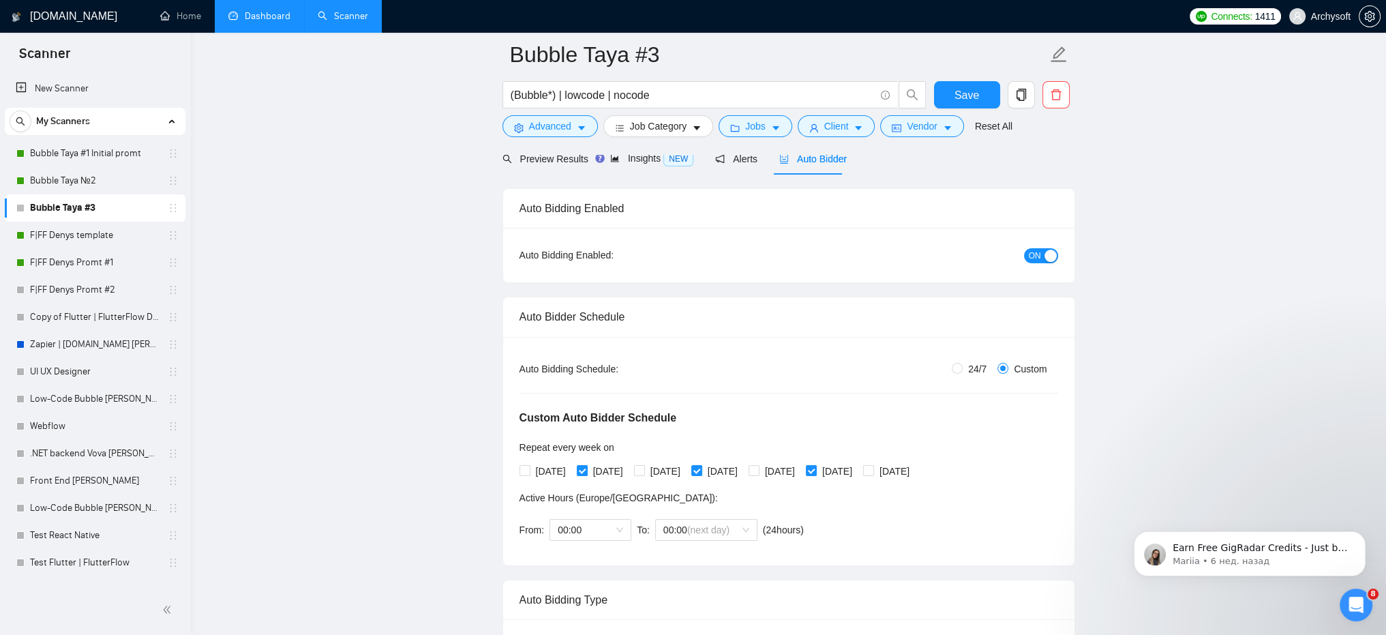
click at [739, 460] on div "Monday Tuesday Wednesday Thursday Friday Saturday Sunday" at bounding box center [717, 471] width 396 height 22
click at [587, 474] on span at bounding box center [582, 470] width 11 height 11
click at [586, 474] on input "Tuesday" at bounding box center [582, 470] width 10 height 10
checkbox input "false"
click at [731, 468] on span "Thursday" at bounding box center [722, 470] width 41 height 15
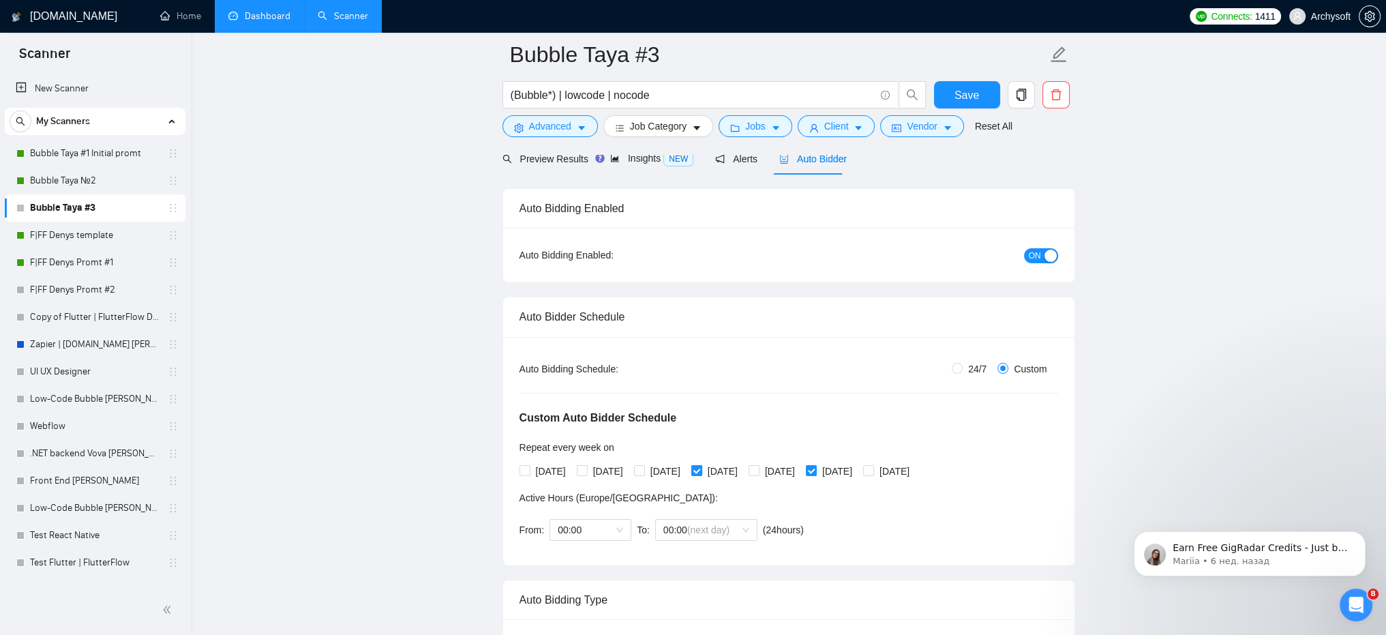
click at [701, 468] on input "Thursday" at bounding box center [696, 470] width 10 height 10
checkbox input "false"
click at [915, 468] on span "Sunday" at bounding box center [894, 470] width 41 height 15
click at [872, 468] on input "Sunday" at bounding box center [868, 470] width 10 height 10
checkbox input "true"
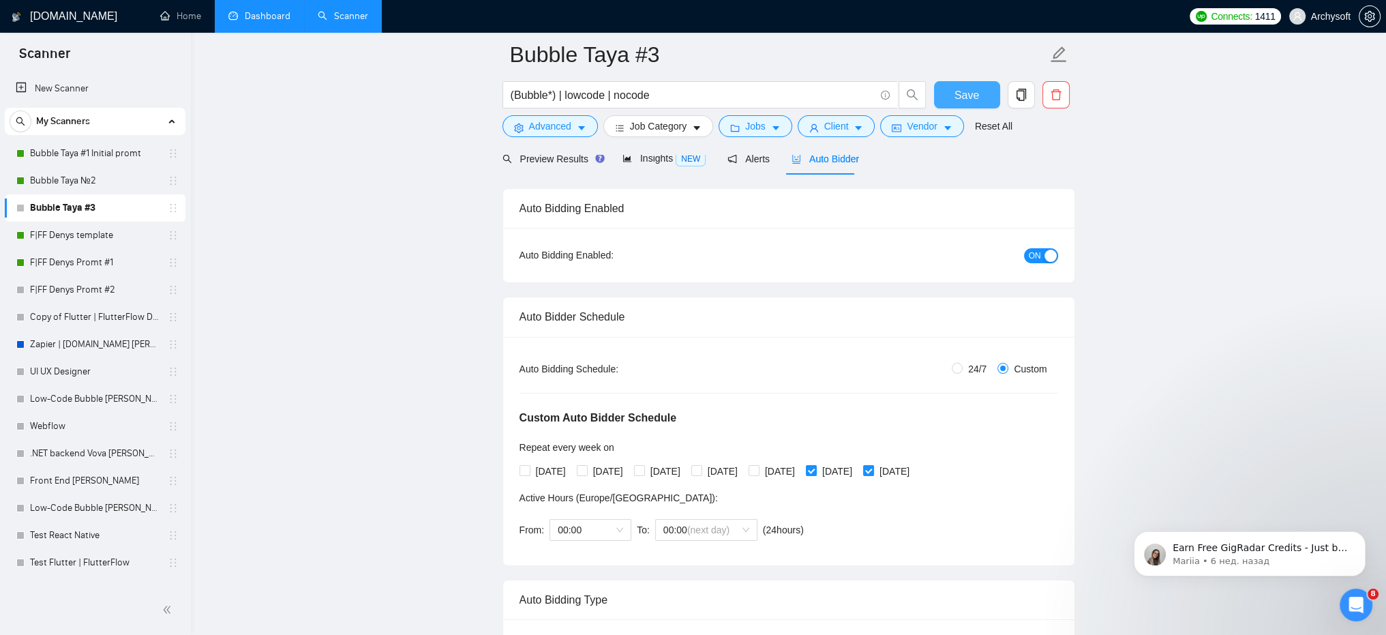
click at [957, 95] on span "Save" at bounding box center [966, 95] width 25 height 17
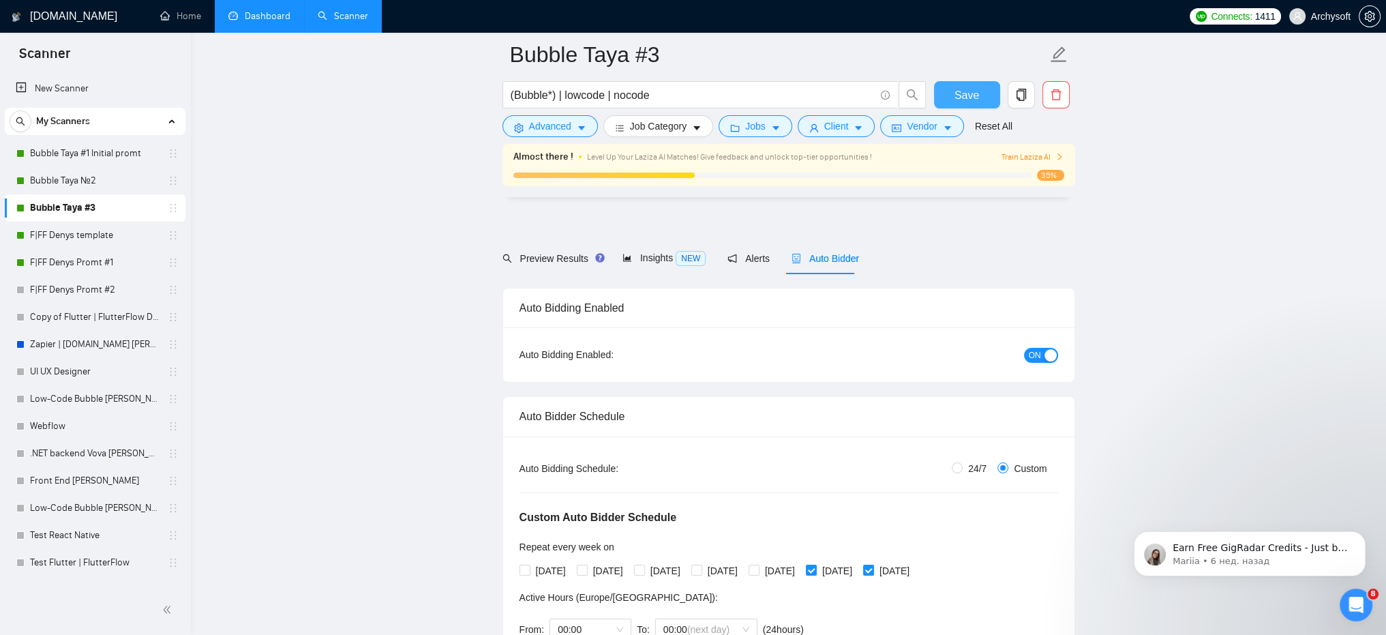
scroll to position [136, 0]
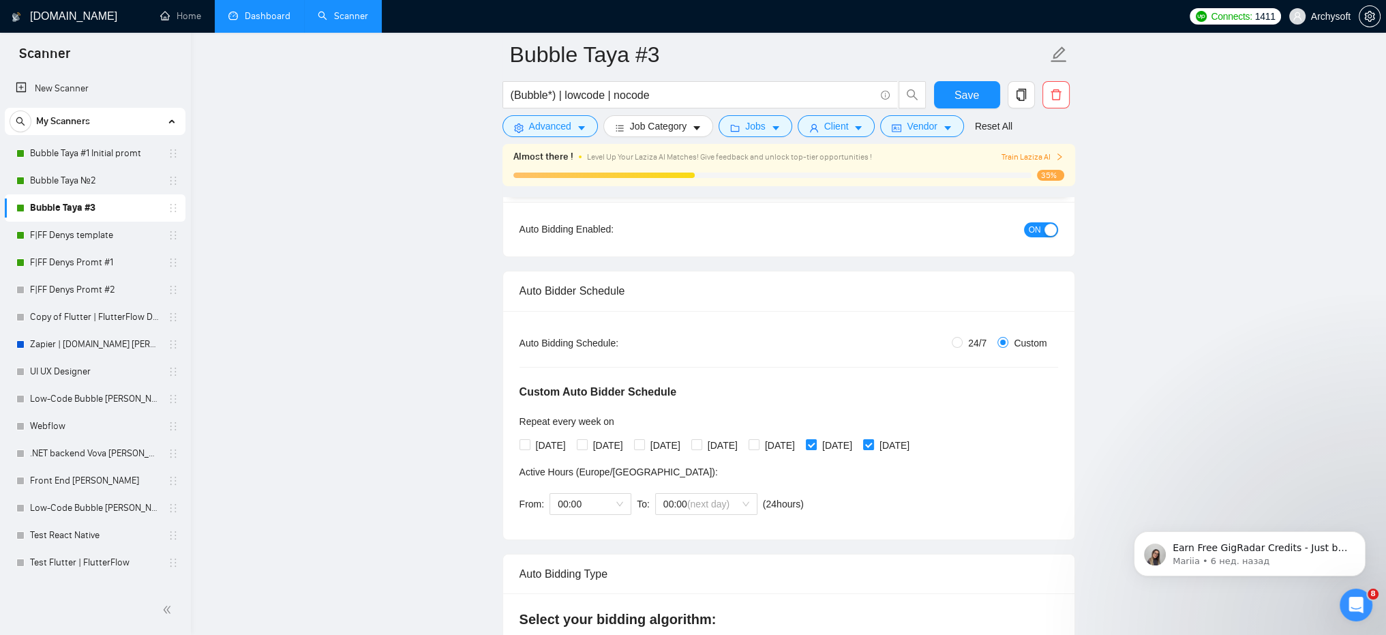
drag, startPoint x: 100, startPoint y: 181, endPoint x: 358, endPoint y: 281, distance: 277.1
click at [100, 181] on link "Bubble Taya №2" at bounding box center [94, 180] width 129 height 27
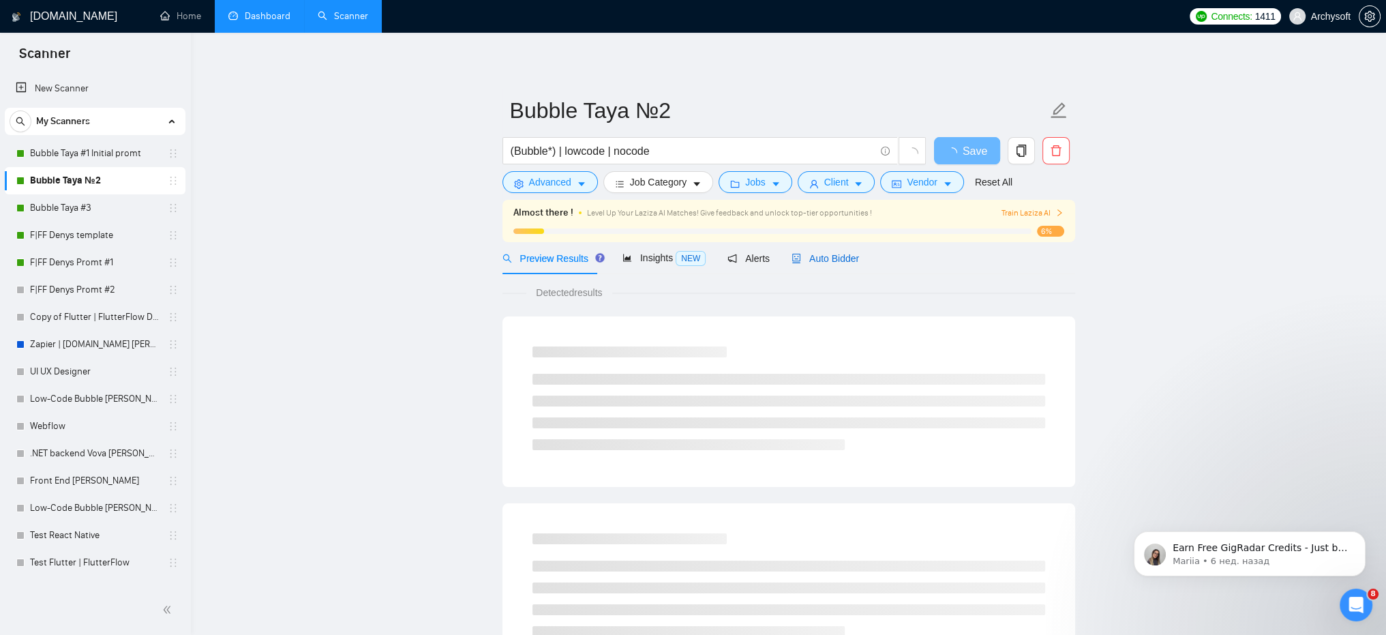
click at [814, 261] on span "Auto Bidder" at bounding box center [824, 258] width 67 height 11
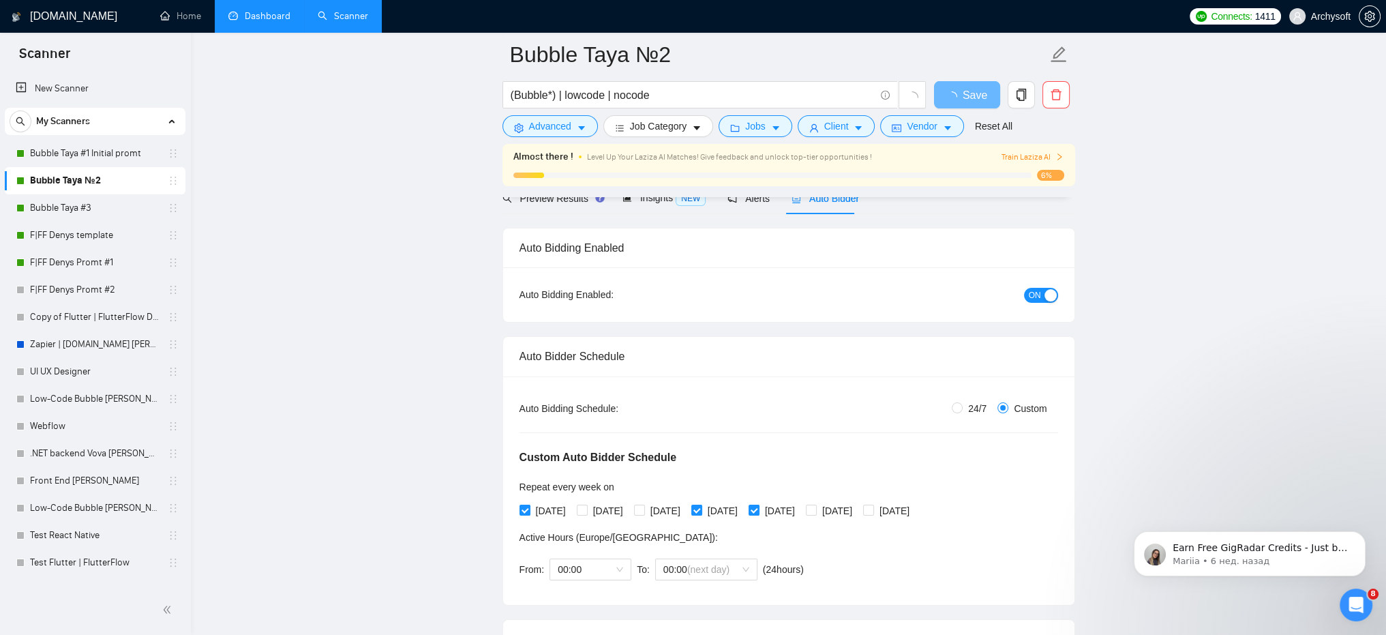
scroll to position [136, 0]
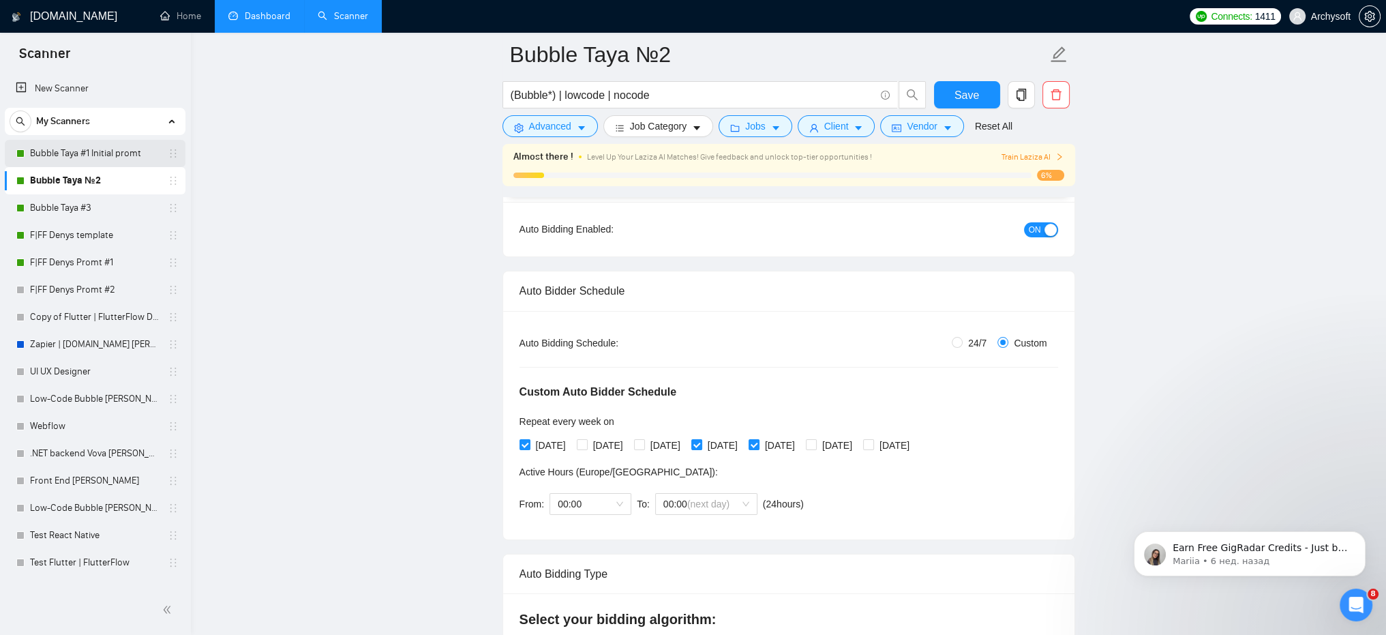
click at [109, 155] on link "Bubble Taya #1 Initial promt" at bounding box center [94, 153] width 129 height 27
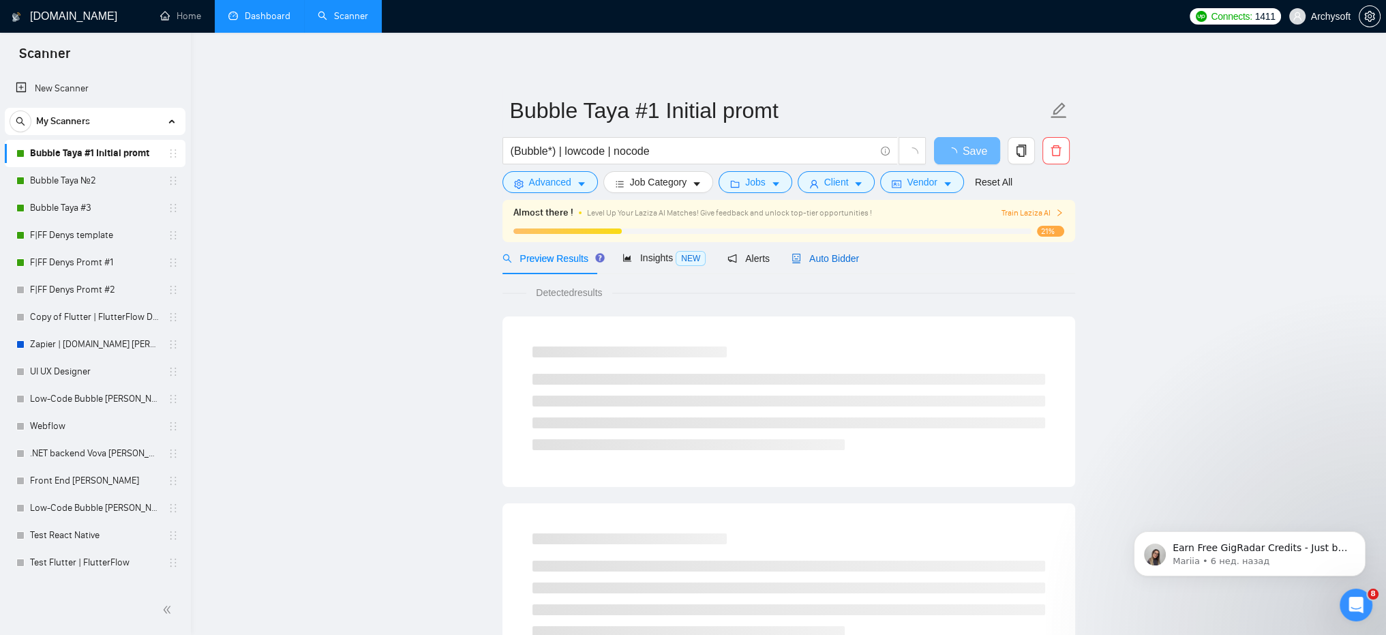
click at [851, 258] on span "Auto Bidder" at bounding box center [824, 258] width 67 height 11
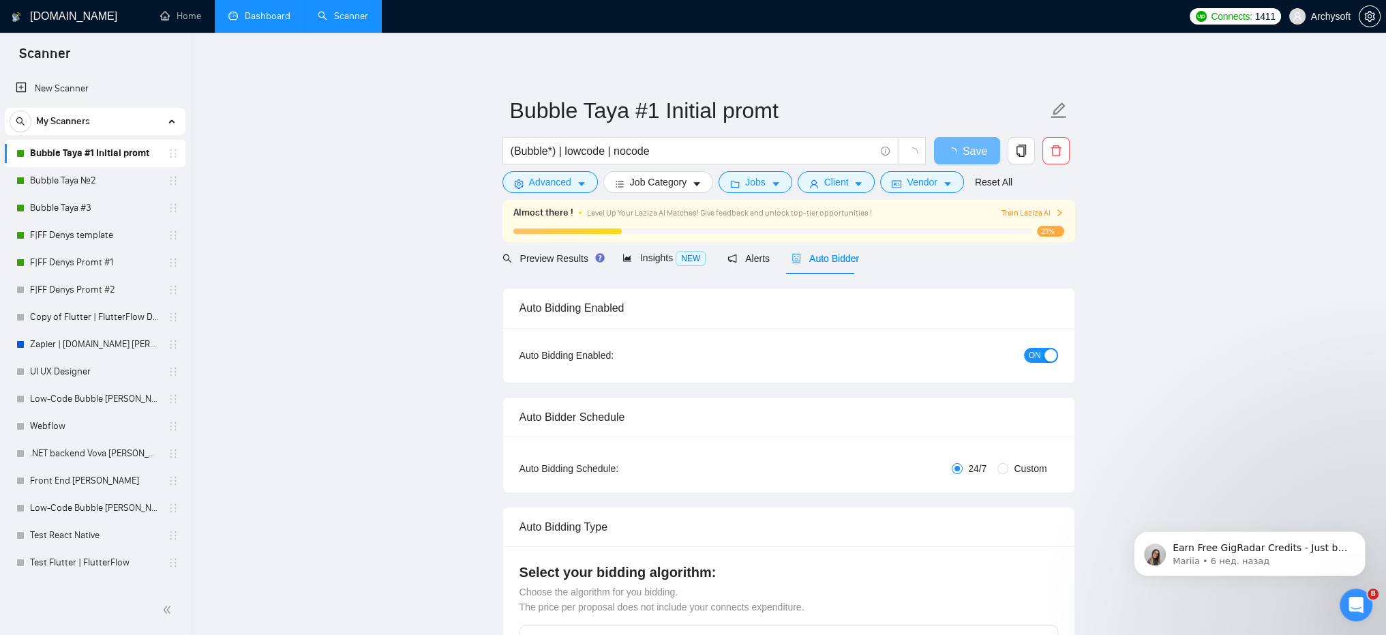
radio input "false"
radio input "true"
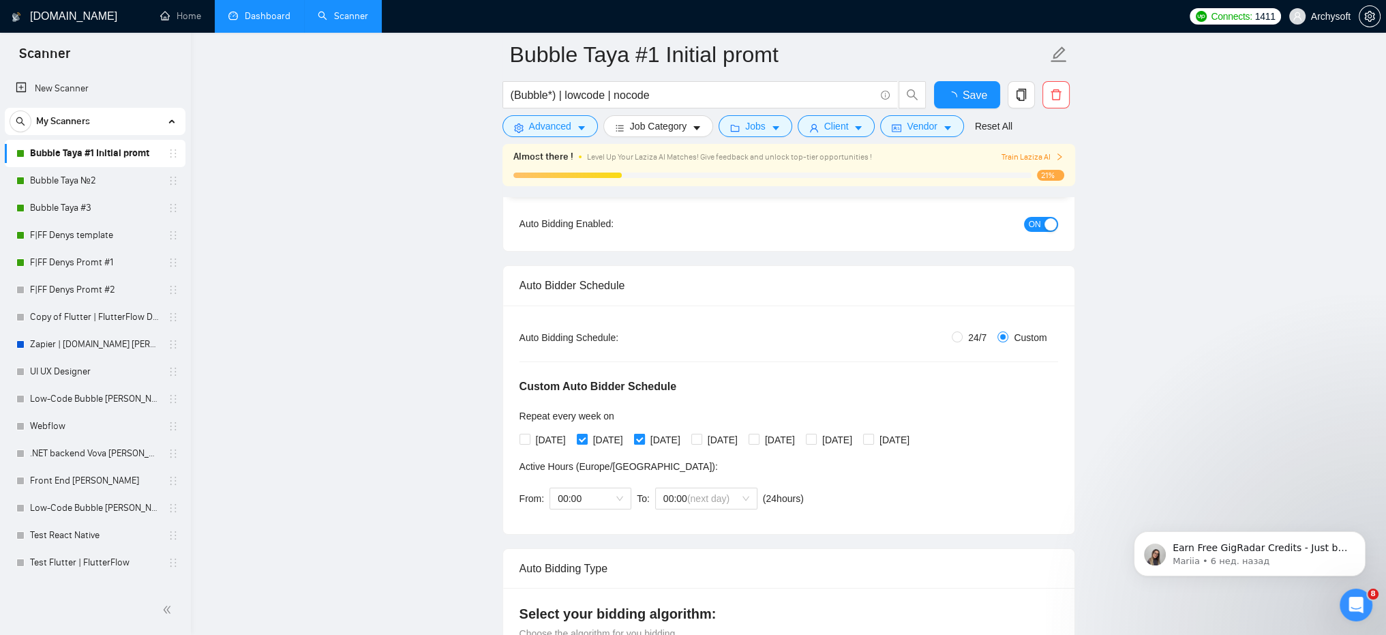
scroll to position [273, 0]
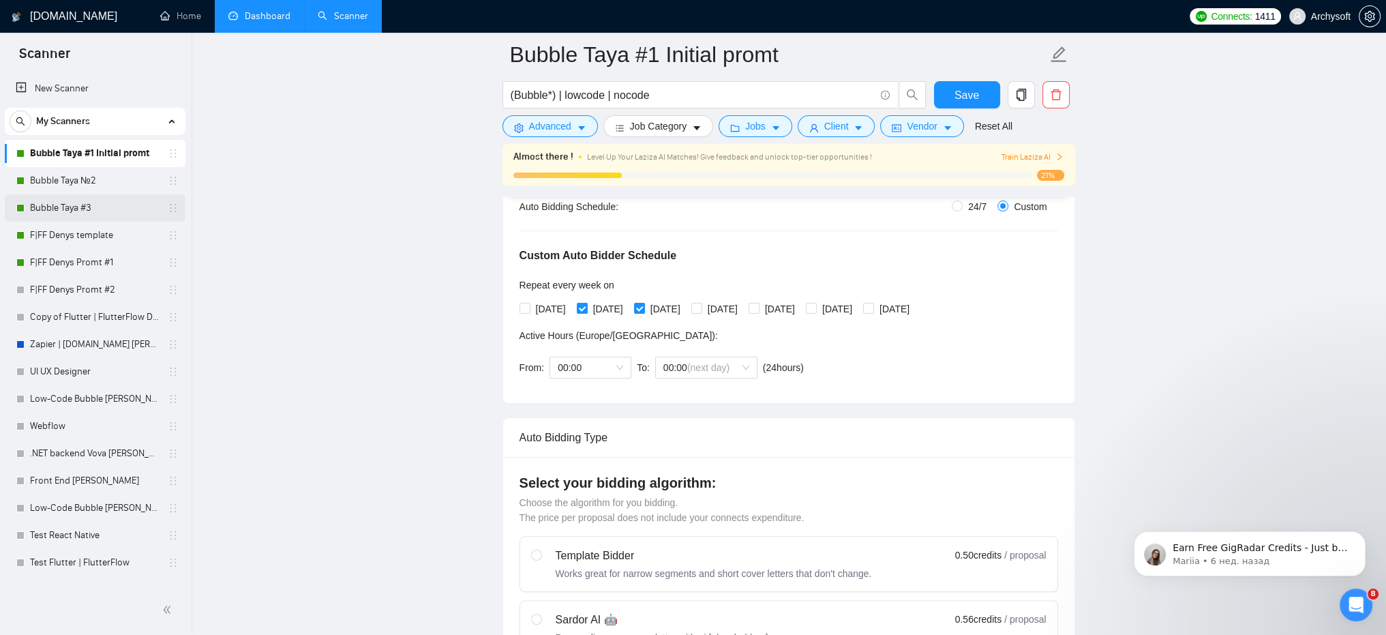
click at [65, 204] on link "Bubble Taya #3" at bounding box center [94, 207] width 129 height 27
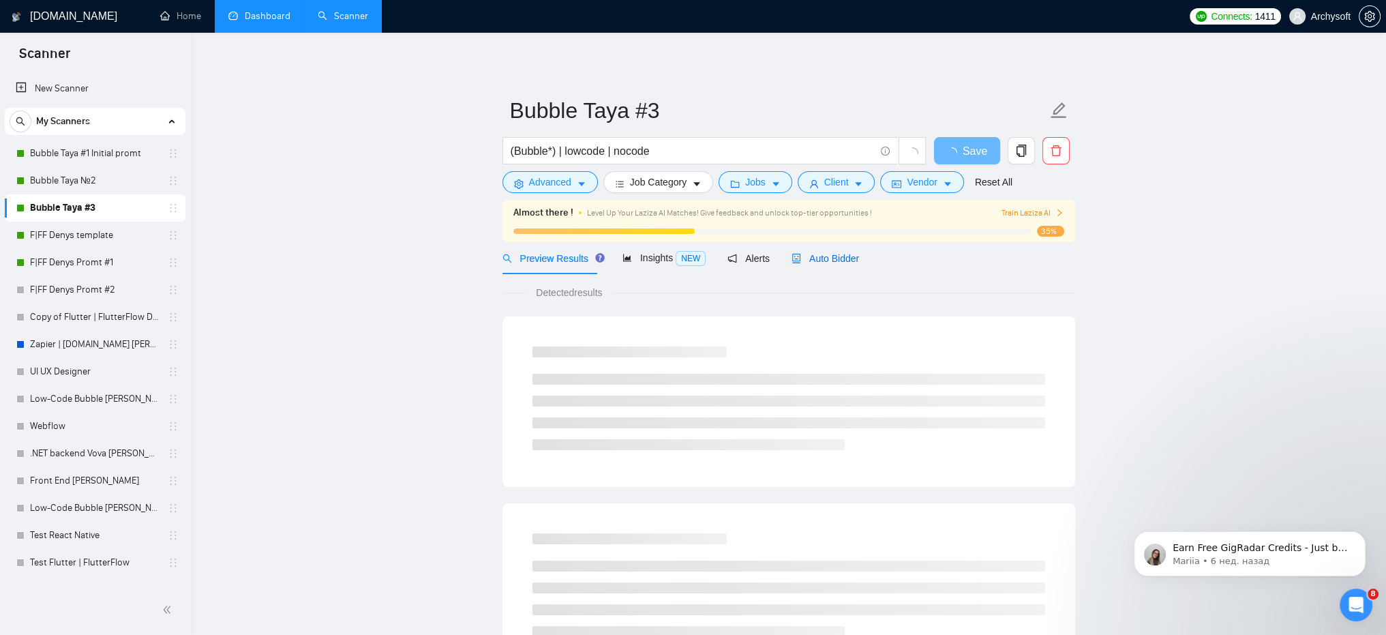
click at [826, 256] on span "Auto Bidder" at bounding box center [824, 258] width 67 height 11
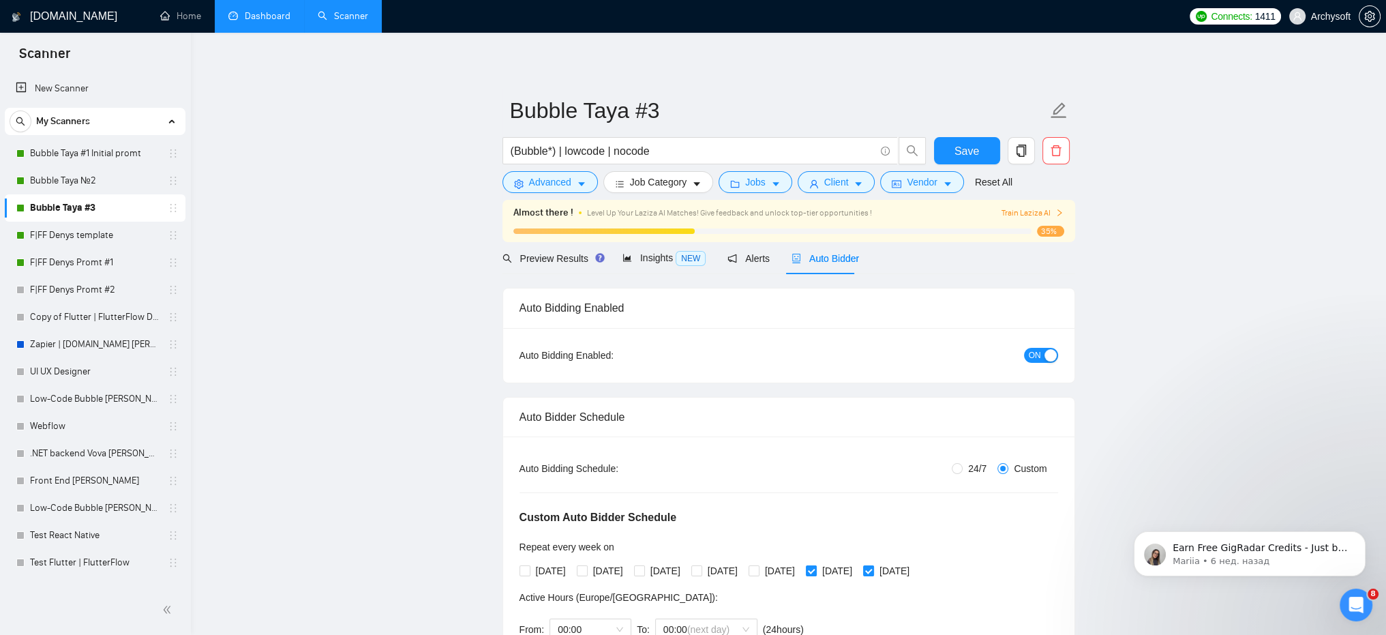
click at [260, 18] on link "Dashboard" at bounding box center [259, 16] width 62 height 12
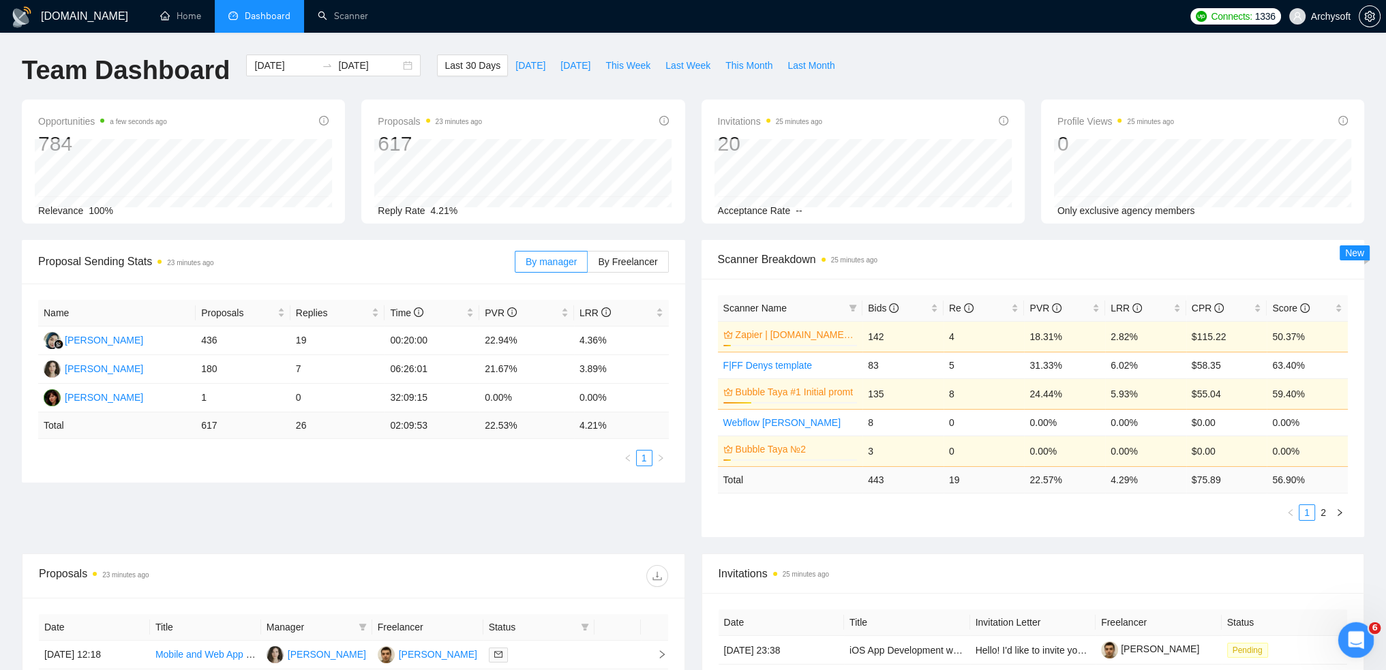
click at [1358, 638] on icon "Открыть службу сообщений Intercom" at bounding box center [1354, 638] width 22 height 22
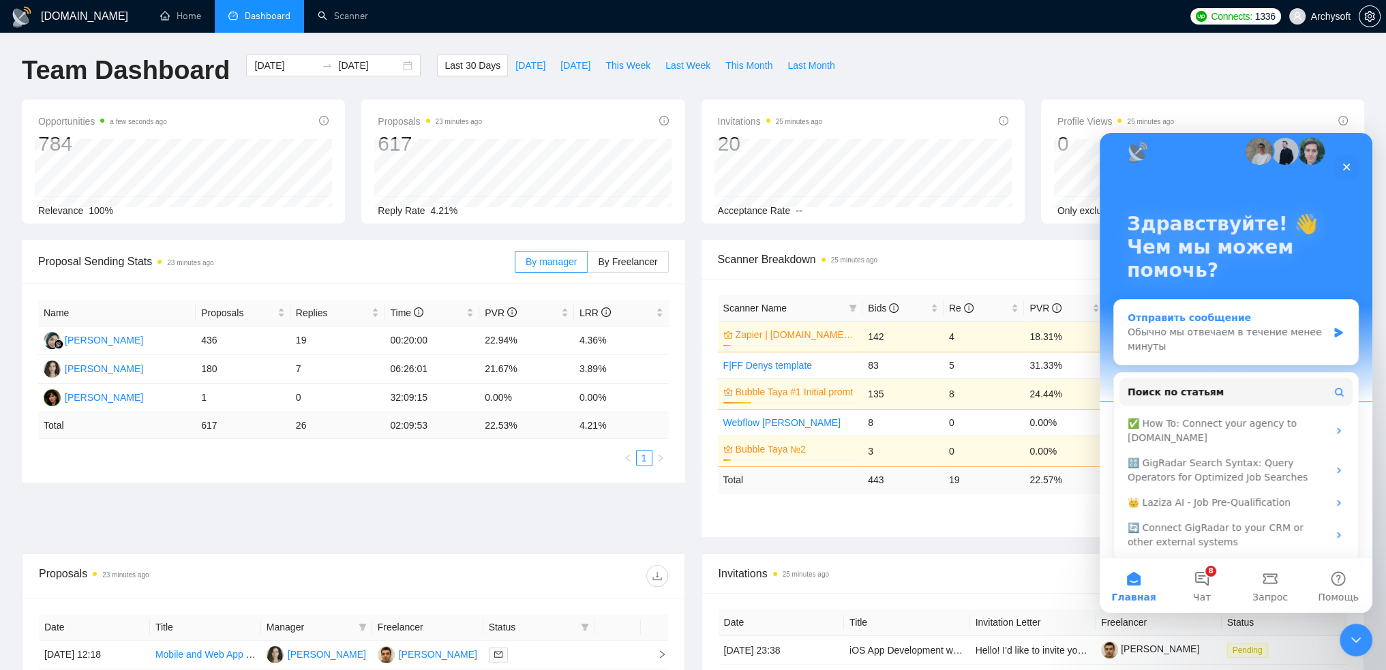
scroll to position [27, 0]
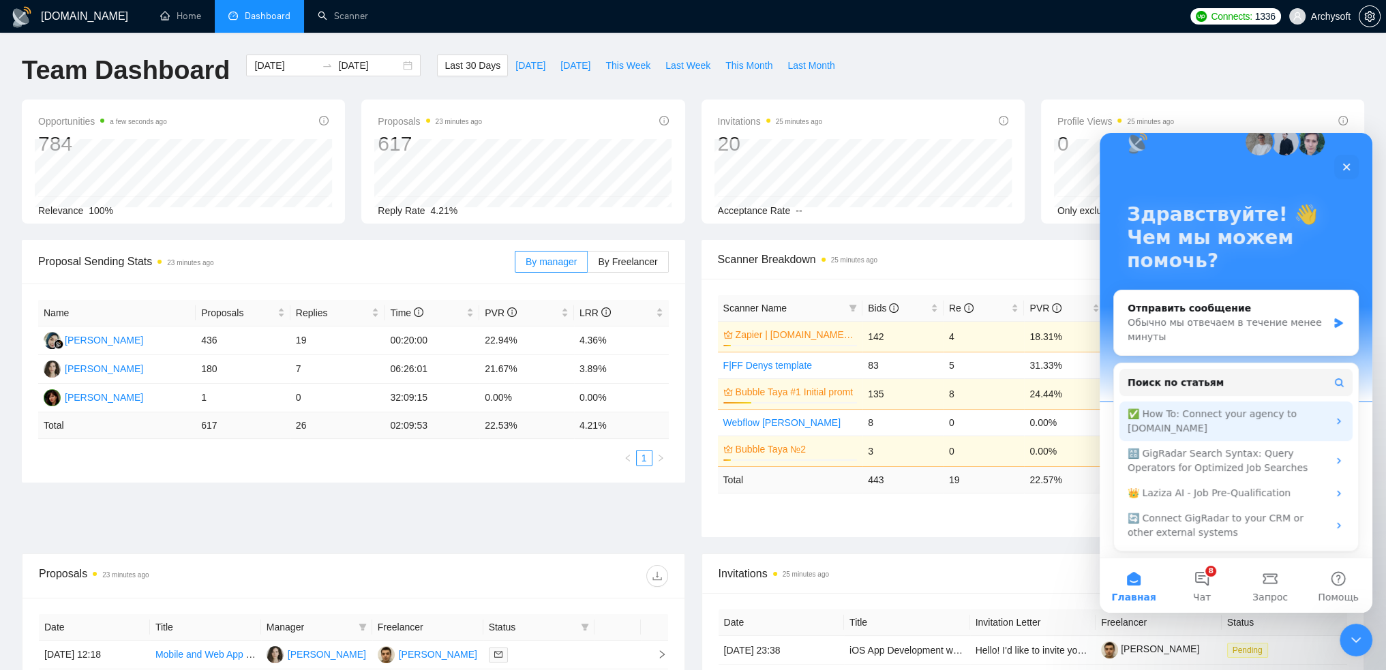
drag, startPoint x: 1251, startPoint y: 415, endPoint x: 1275, endPoint y: 436, distance: 32.4
click at [1251, 415] on div "✅ How To: Connect your agency to GigRadar.io" at bounding box center [1227, 421] width 200 height 29
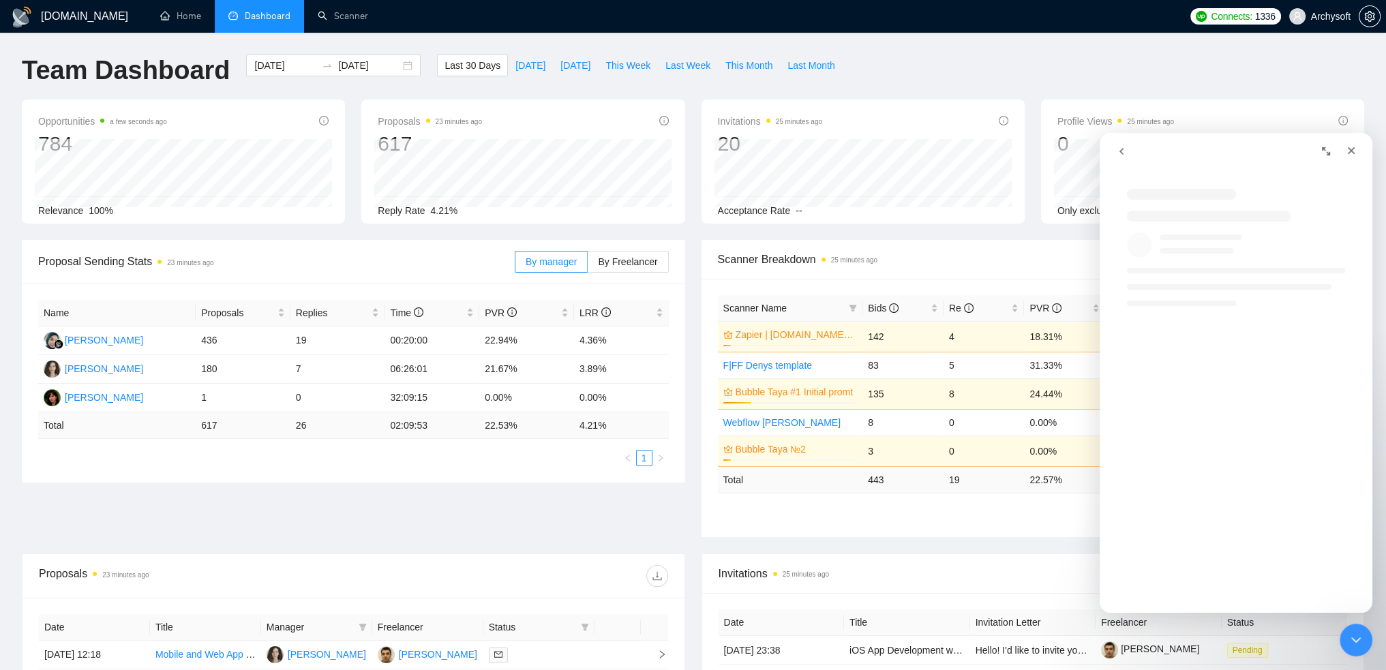
scroll to position [0, 0]
click at [1119, 147] on icon "go back" at bounding box center [1121, 151] width 11 height 11
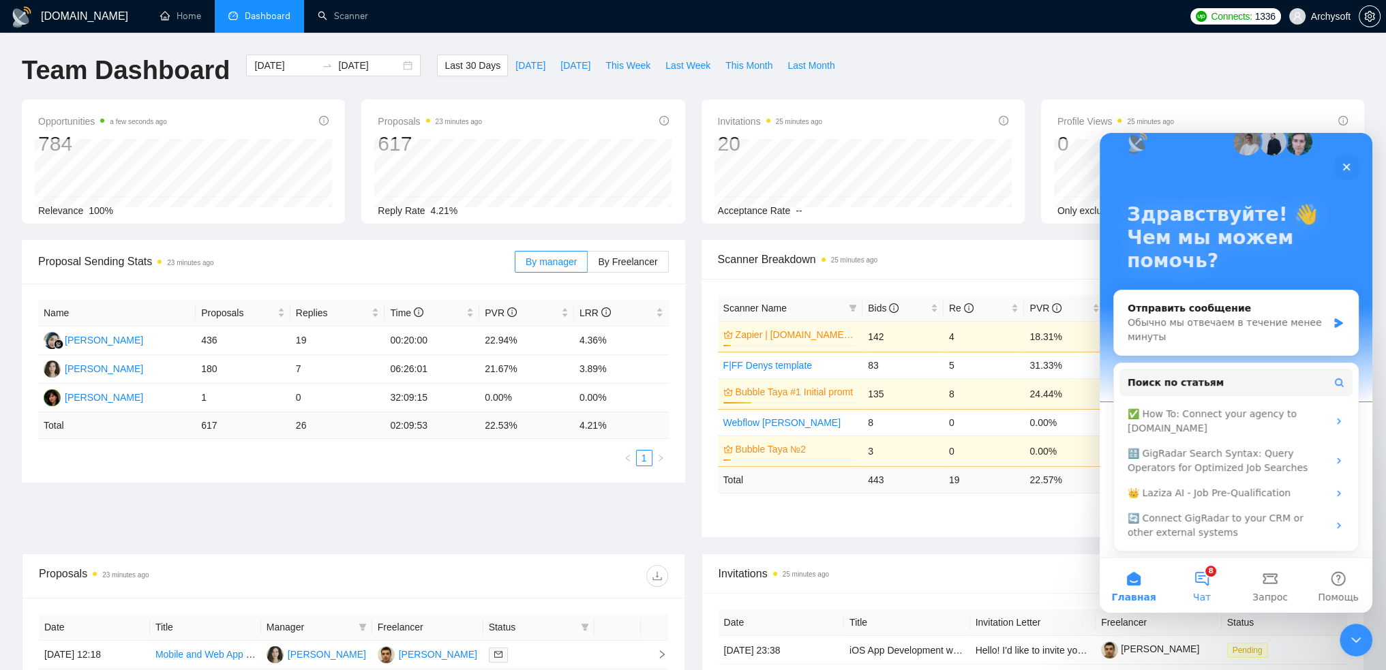
scroll to position [68, 0]
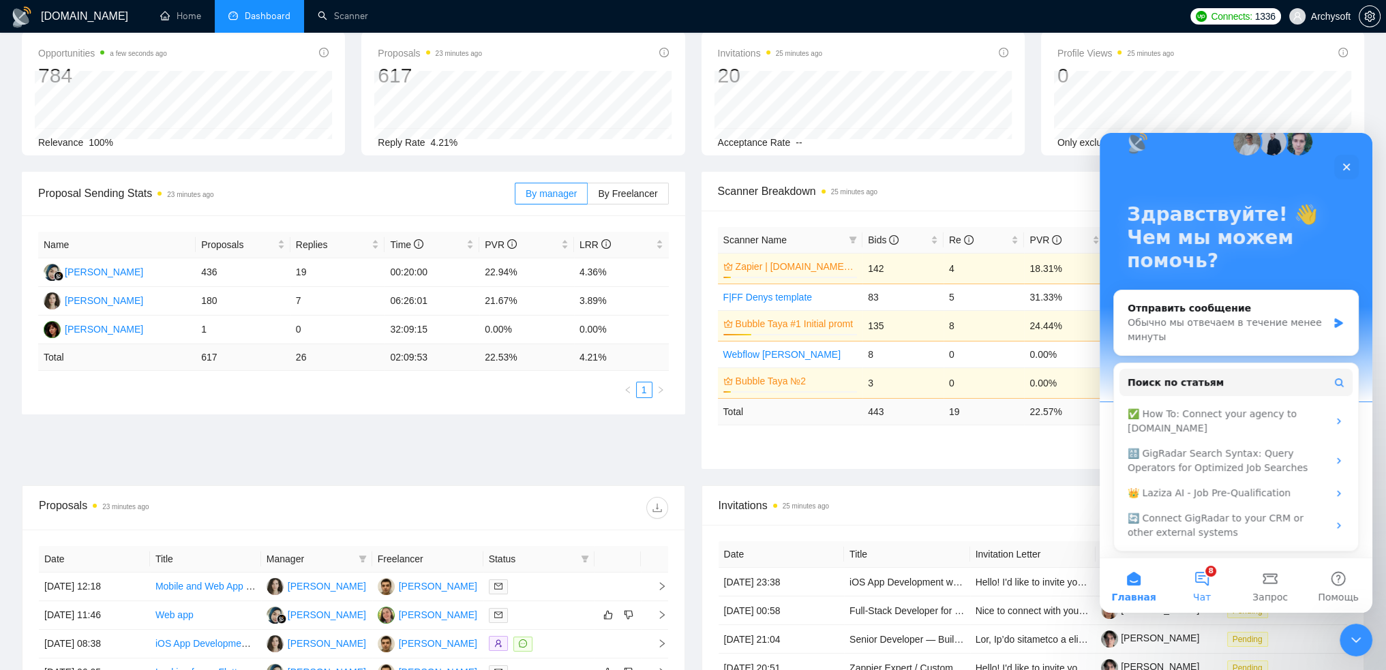
click at [1205, 585] on button "8 Чат" at bounding box center [1201, 585] width 68 height 55
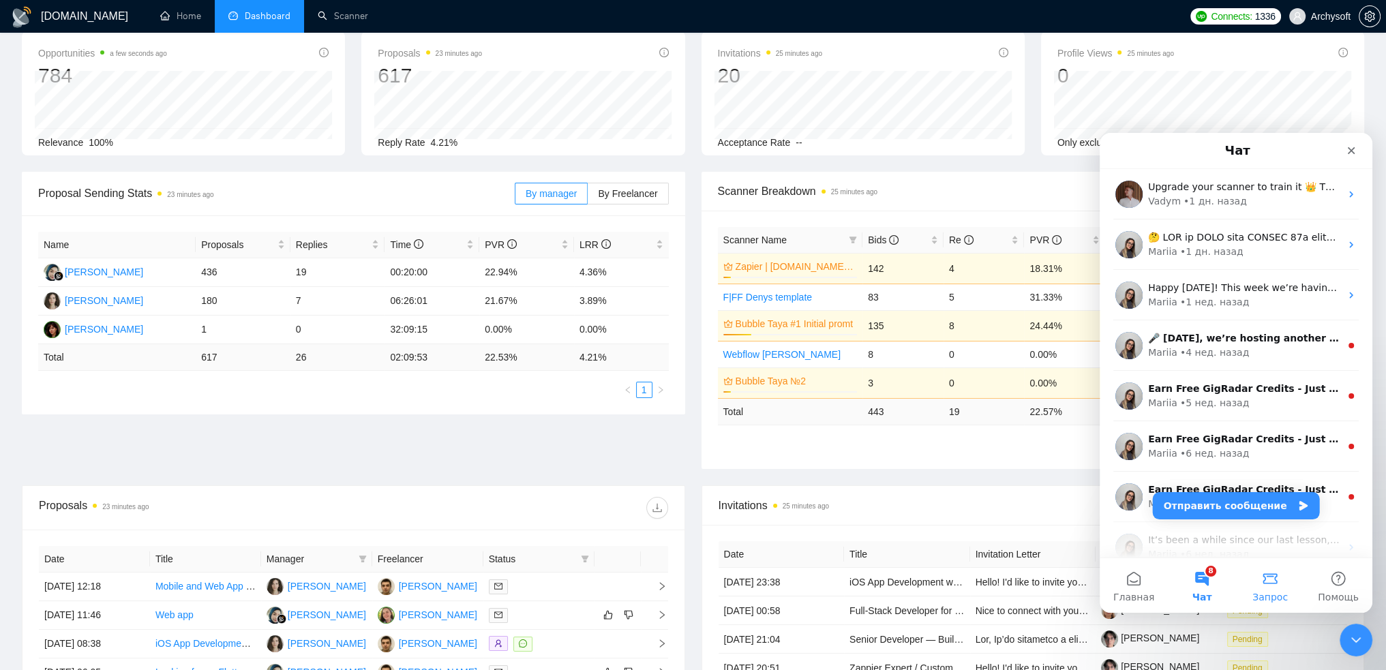
click at [1259, 572] on button "Запрос" at bounding box center [1270, 585] width 68 height 55
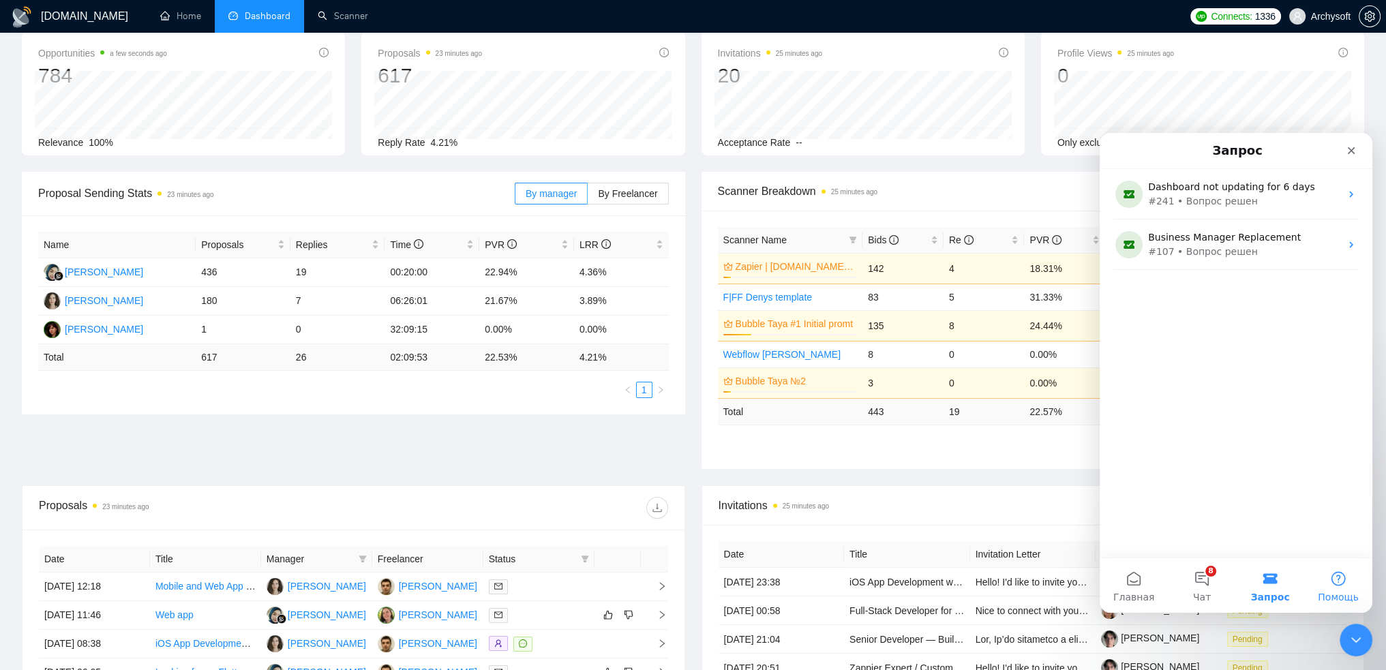
click at [1333, 592] on span "Помощь" at bounding box center [1337, 597] width 41 height 10
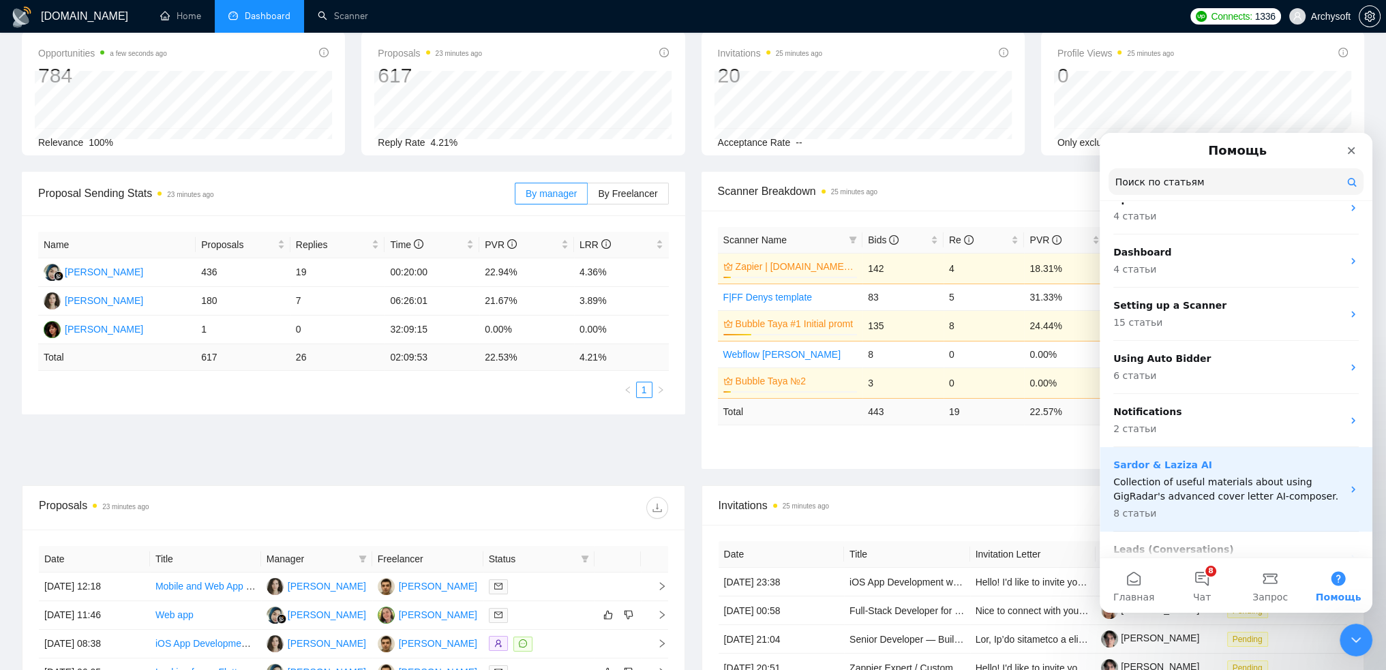
scroll to position [136, 0]
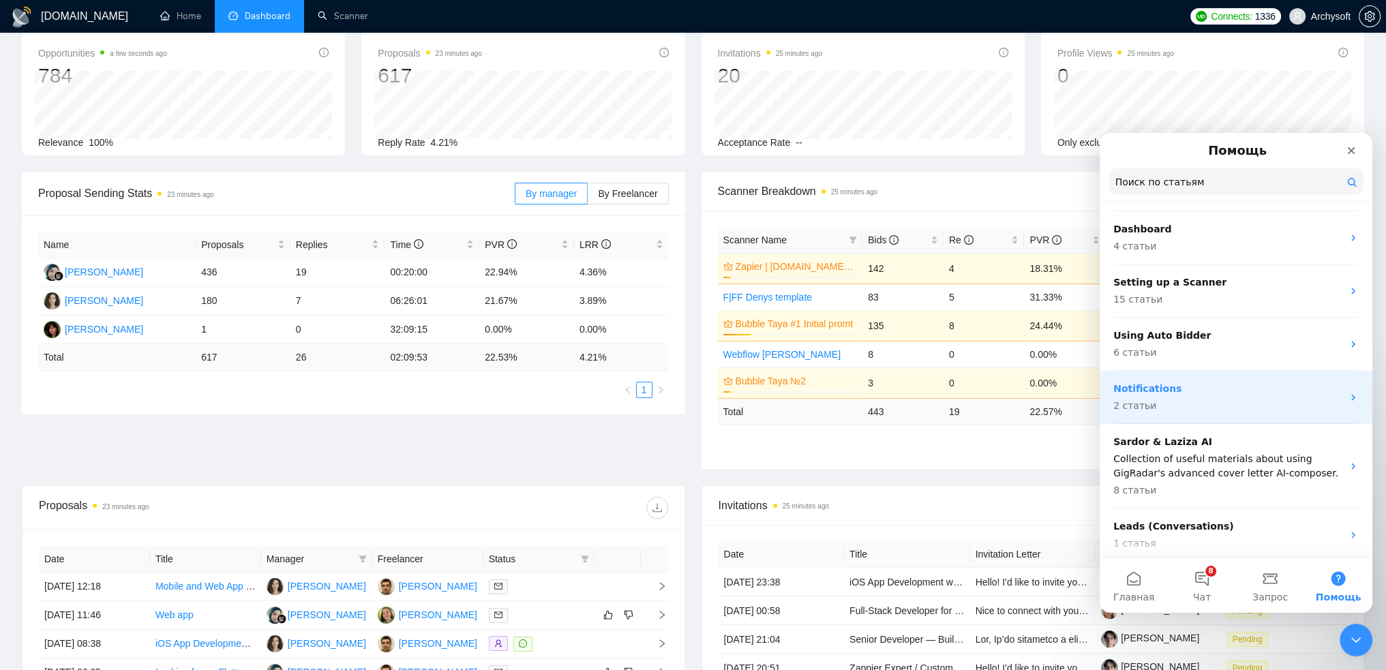
click at [1186, 403] on p "2 статьи" at bounding box center [1227, 406] width 229 height 14
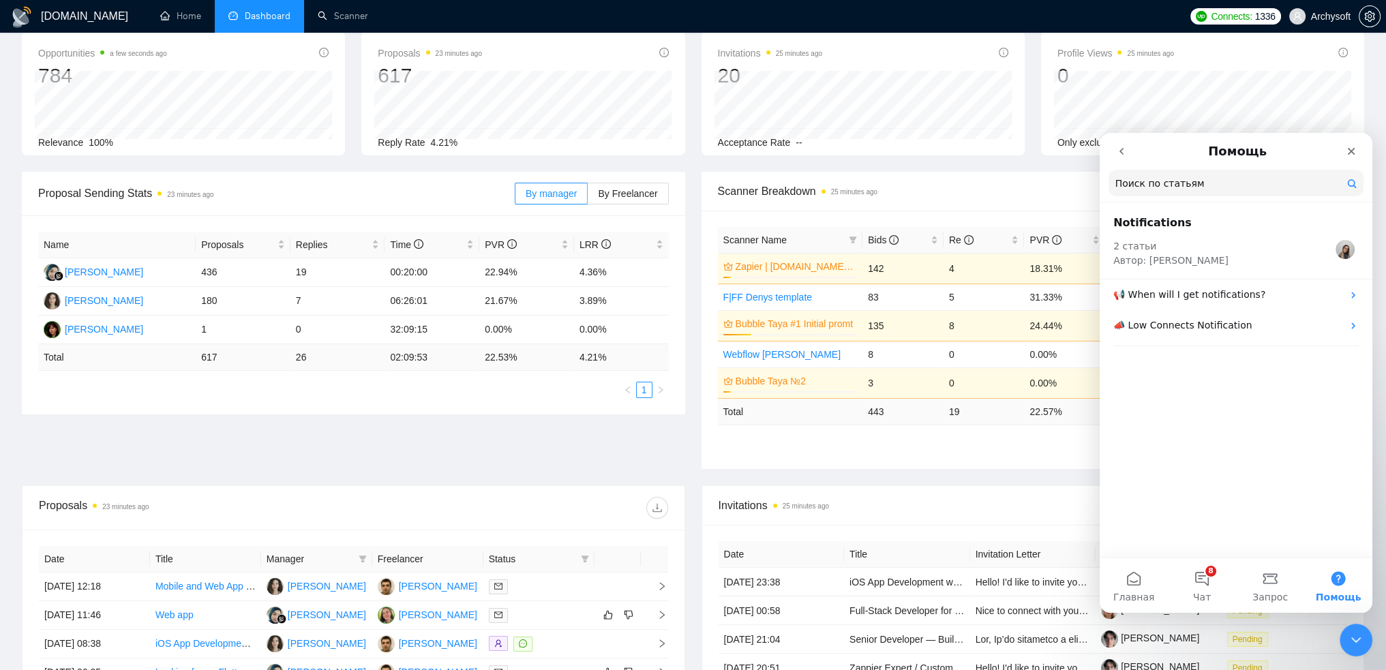
click at [1116, 154] on icon "go back" at bounding box center [1121, 151] width 11 height 11
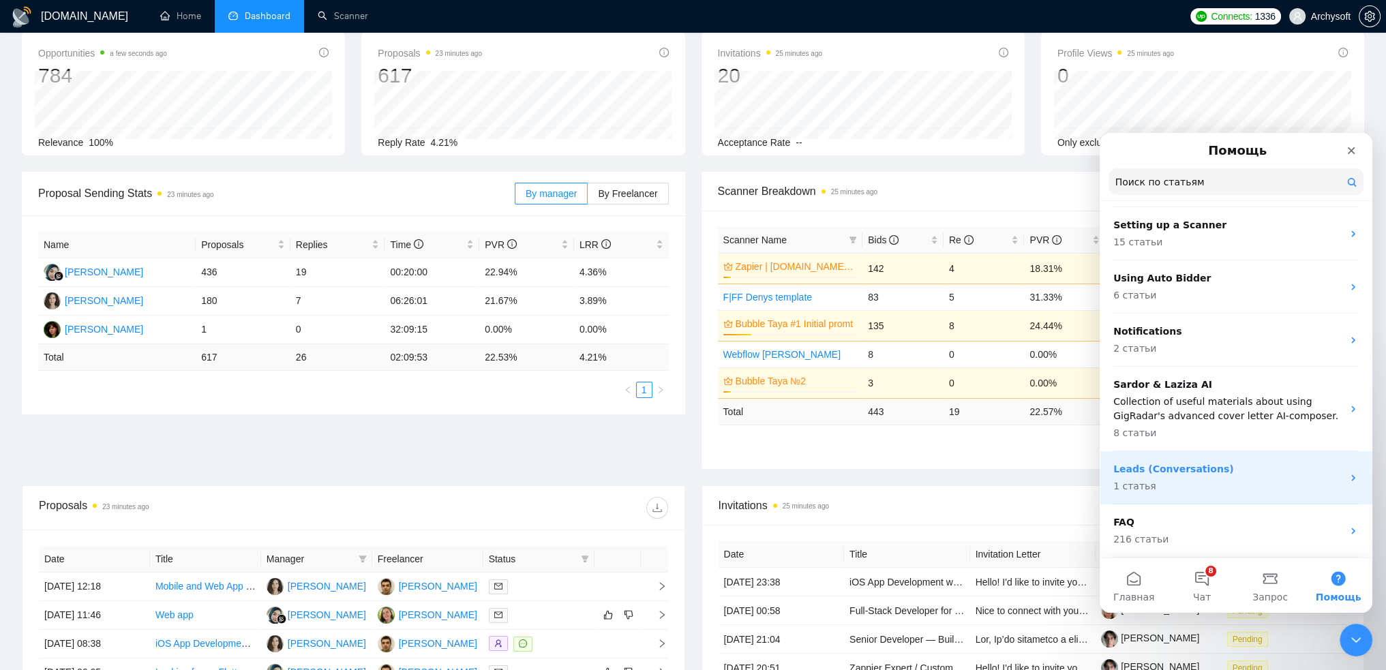
scroll to position [0, 0]
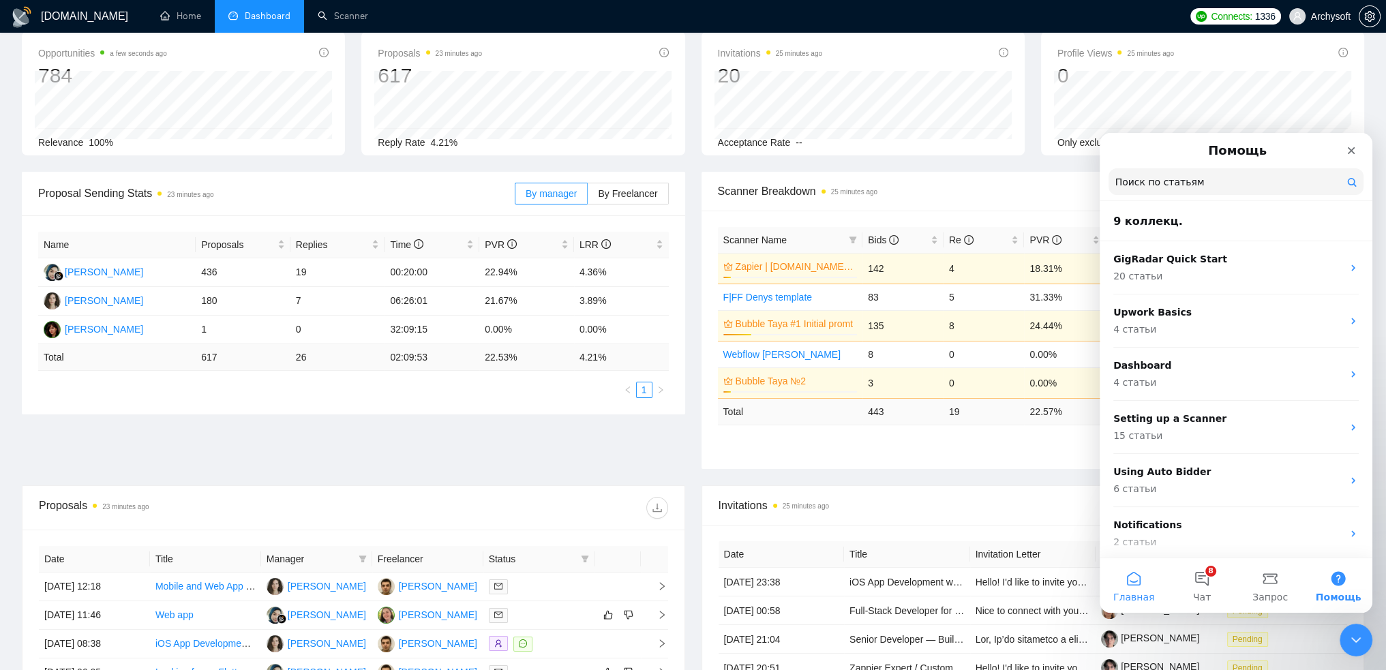
click at [1137, 586] on button "Главная" at bounding box center [1133, 585] width 68 height 55
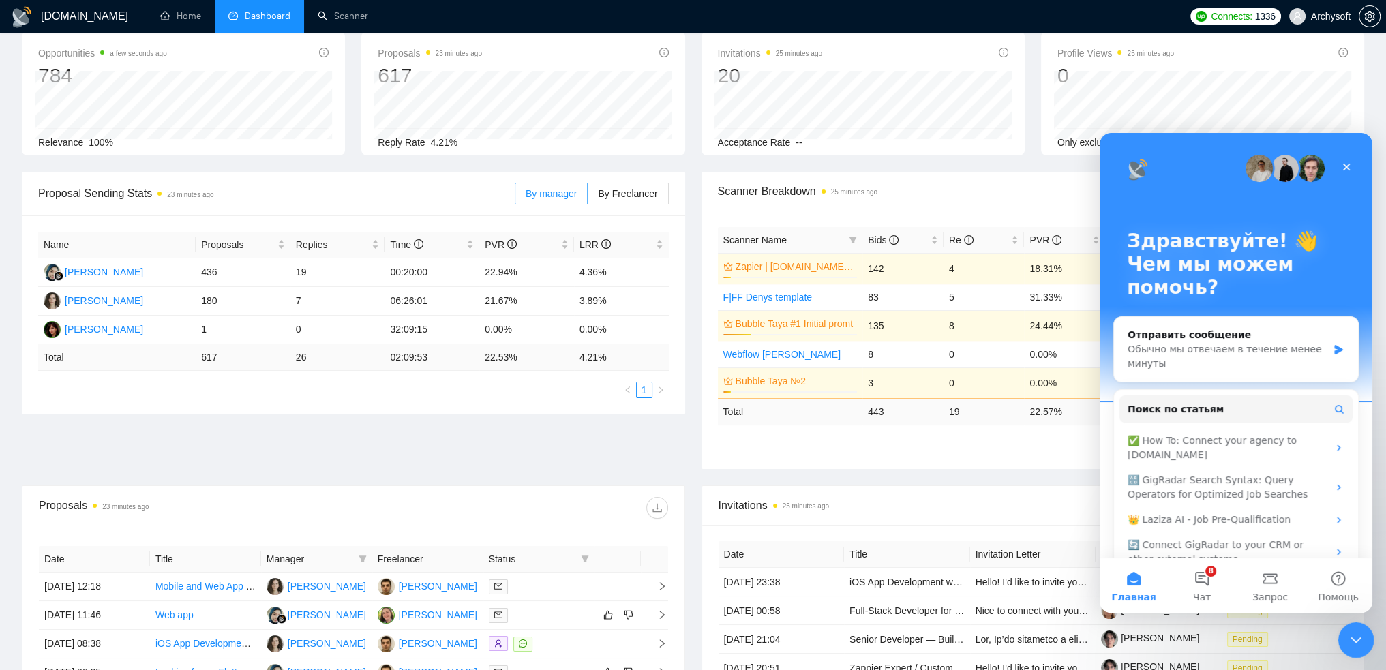
click at [1365, 641] on div "Закрыть службу сообщений Intercom" at bounding box center [1353, 638] width 33 height 33
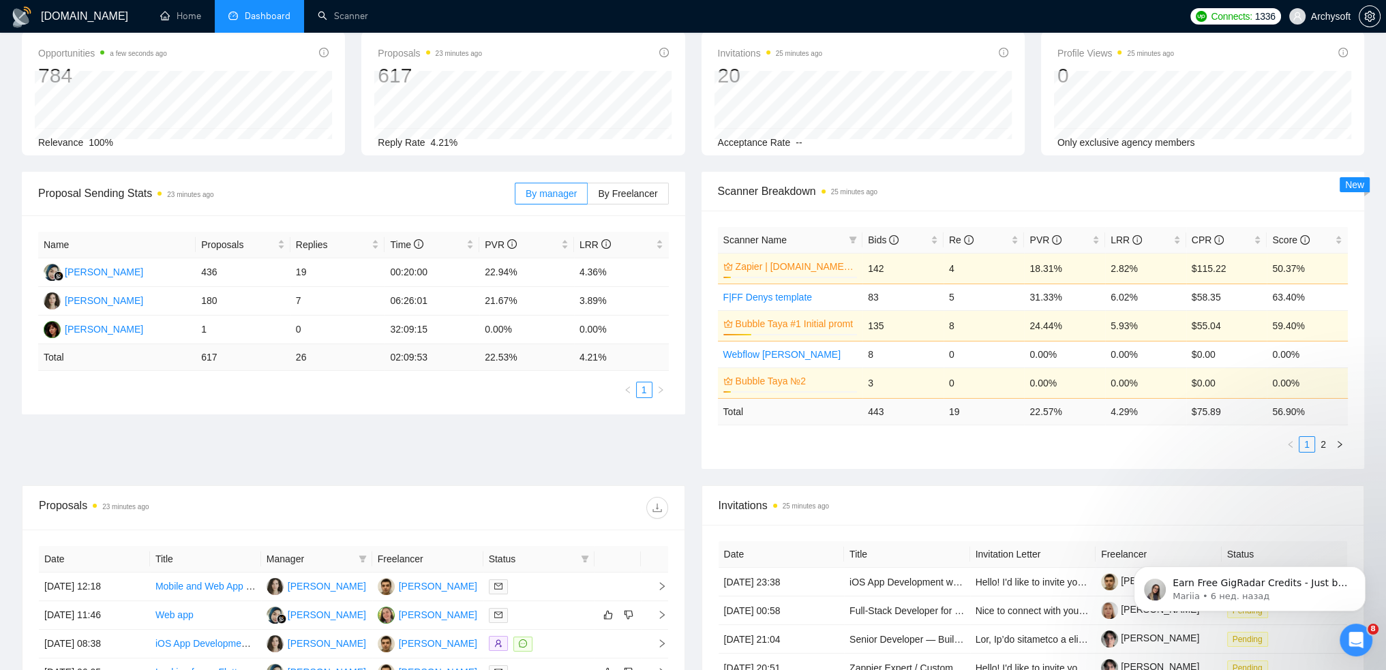
click at [26, 16] on img at bounding box center [22, 17] width 22 height 22
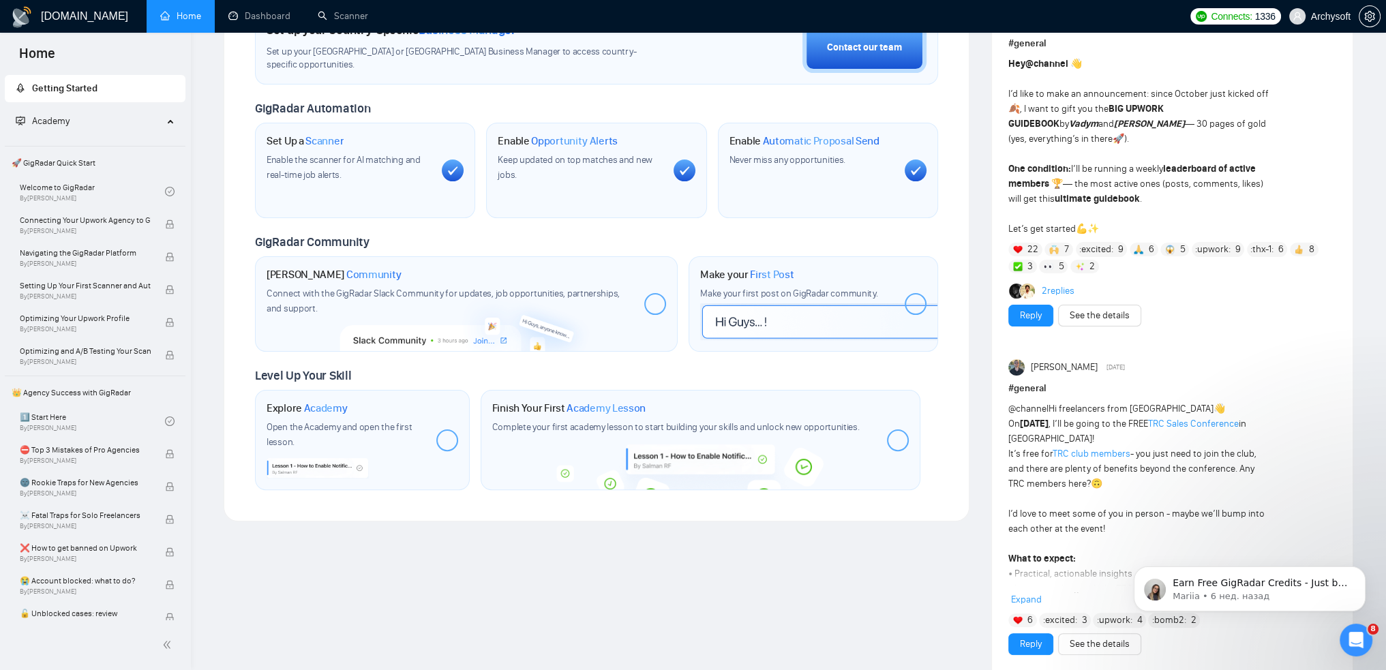
scroll to position [436, 0]
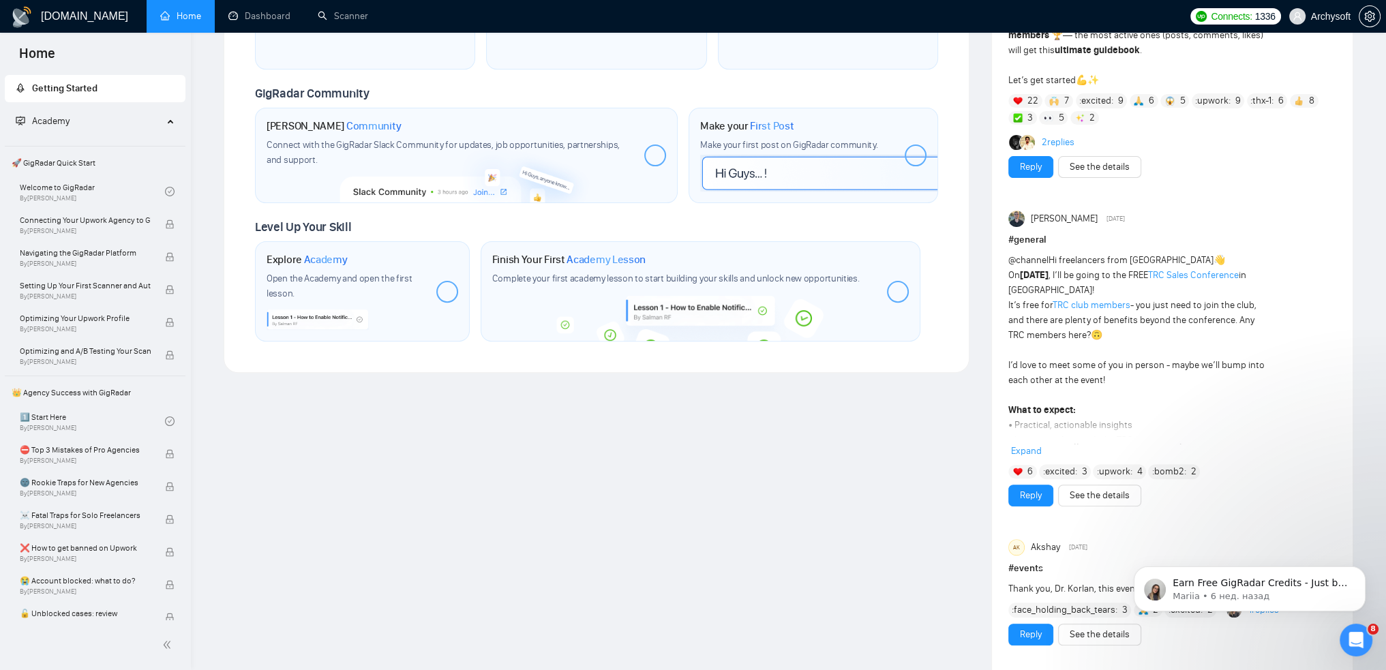
click at [1036, 445] on span "Expand" at bounding box center [1026, 451] width 31 height 12
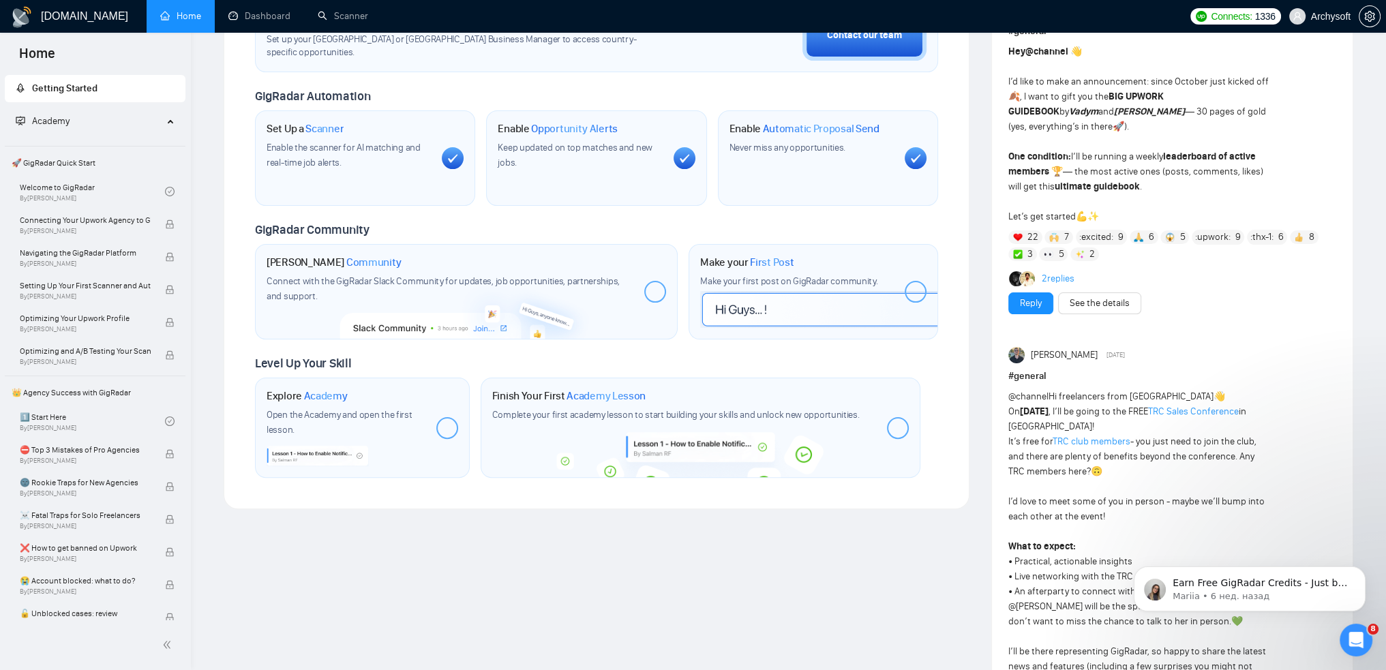
click at [1112, 436] on link "TRC club members" at bounding box center [1091, 442] width 78 height 12
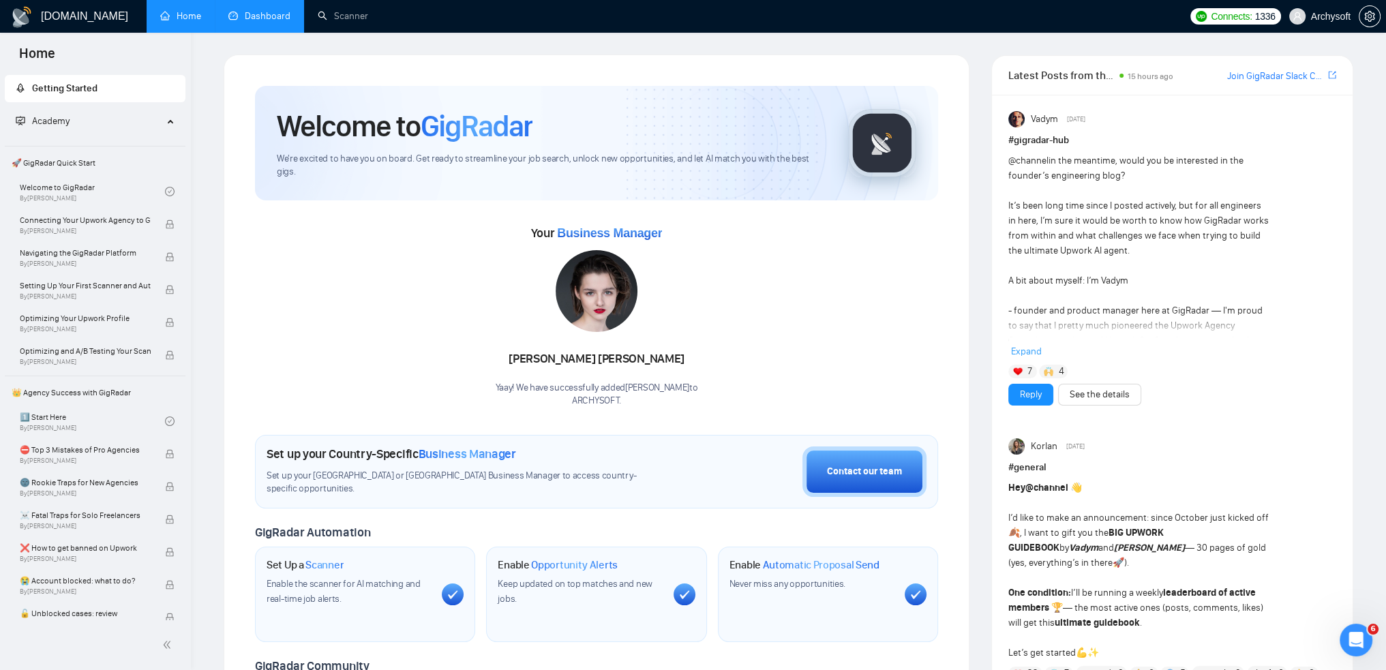
click at [257, 10] on link "Dashboard" at bounding box center [259, 16] width 62 height 12
